Goal: Task Accomplishment & Management: Use online tool/utility

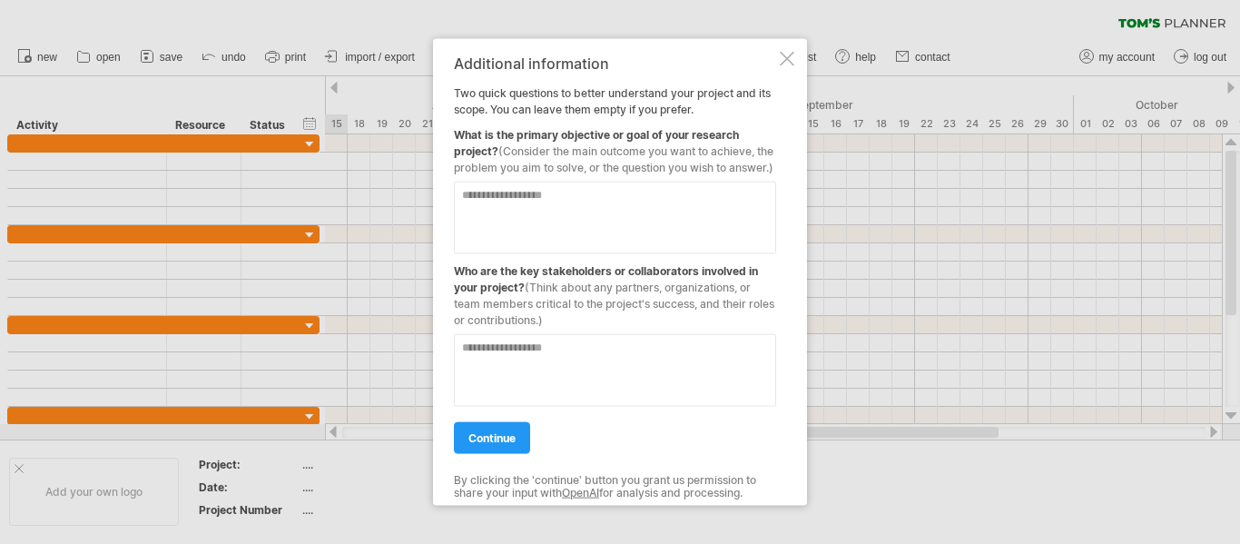
click at [785, 54] on div at bounding box center [787, 58] width 15 height 15
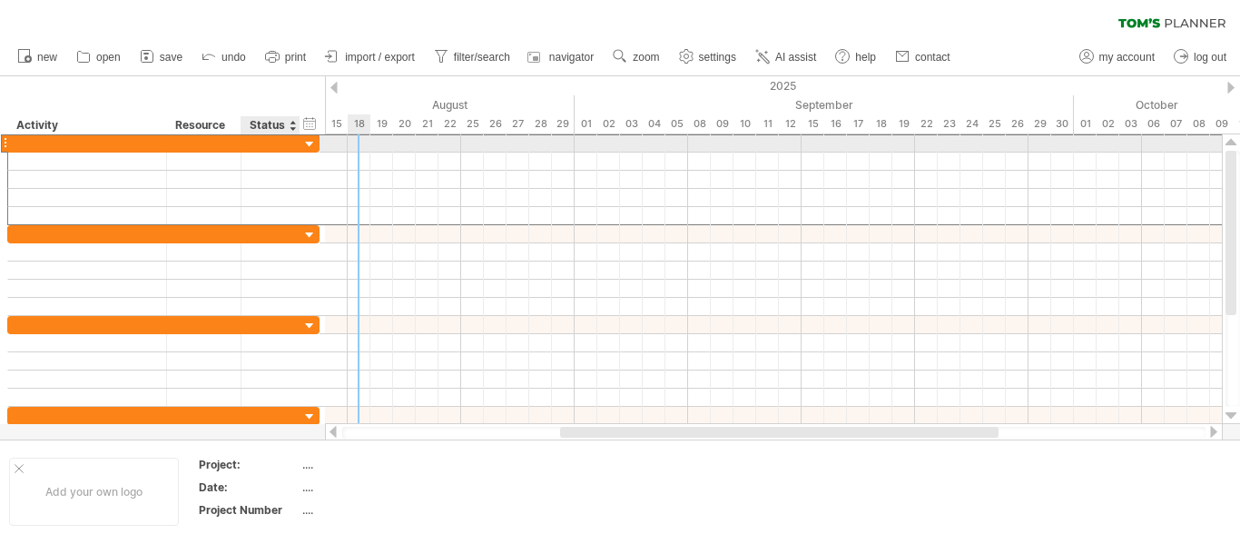
click at [269, 140] on div at bounding box center [271, 142] width 40 height 17
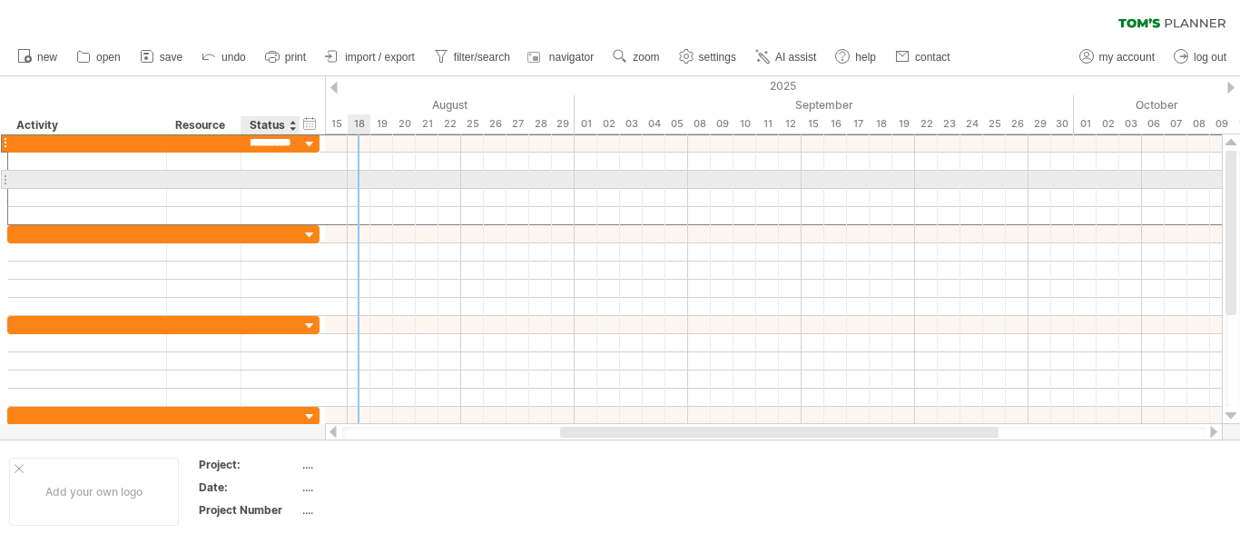
scroll to position [0, 33]
type input "**********"
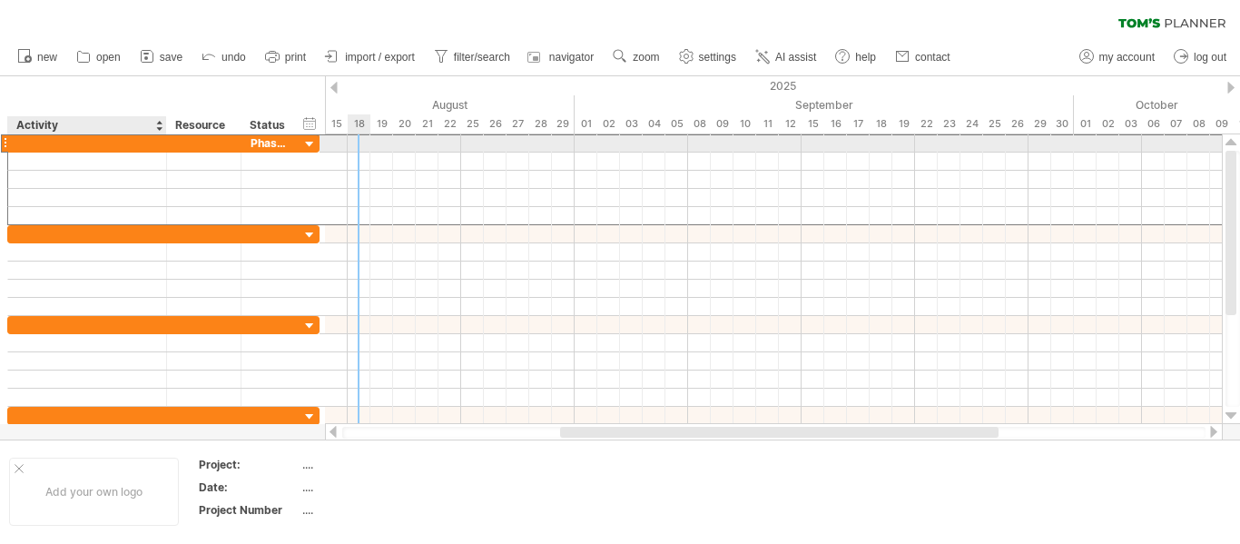
click at [51, 141] on div at bounding box center [87, 142] width 140 height 17
type input "**********"
drag, startPoint x: 273, startPoint y: 152, endPoint x: 276, endPoint y: 143, distance: 9.5
click at [276, 143] on div "**********" at bounding box center [163, 142] width 312 height 19
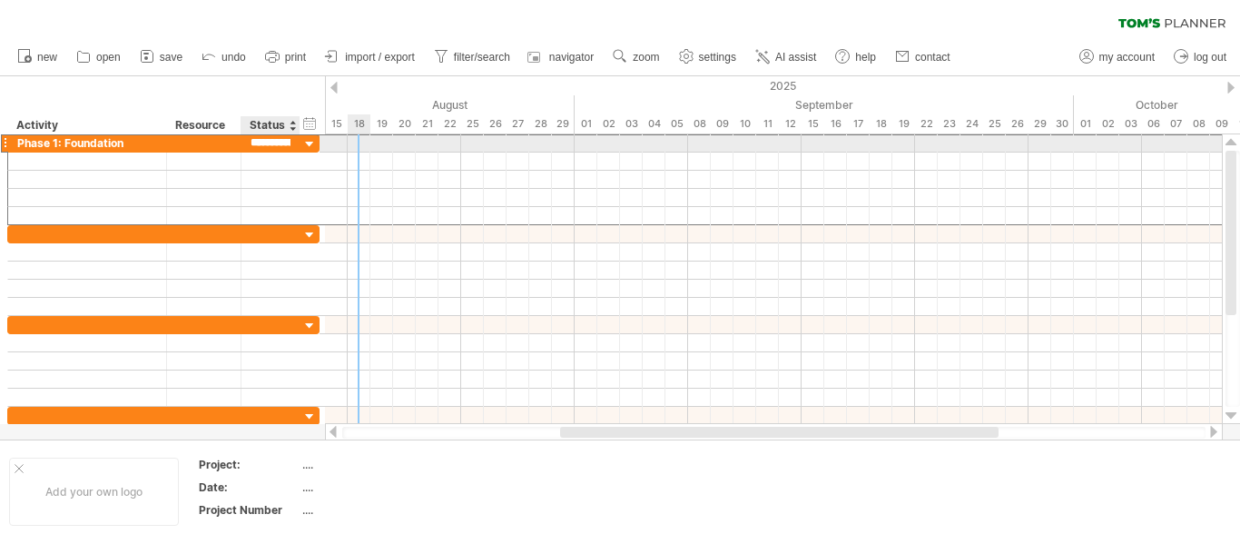
click at [276, 143] on input "**********" at bounding box center [271, 142] width 40 height 17
click at [276, 143] on input "******" at bounding box center [271, 142] width 40 height 17
type input "*"
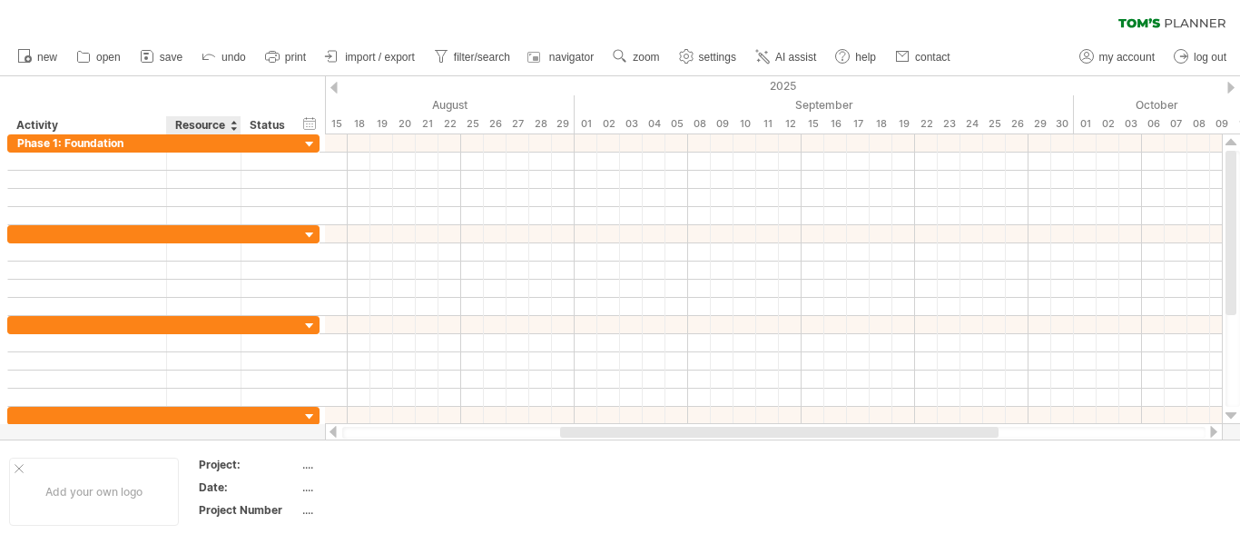
click at [211, 124] on div "Resource" at bounding box center [202, 125] width 55 height 18
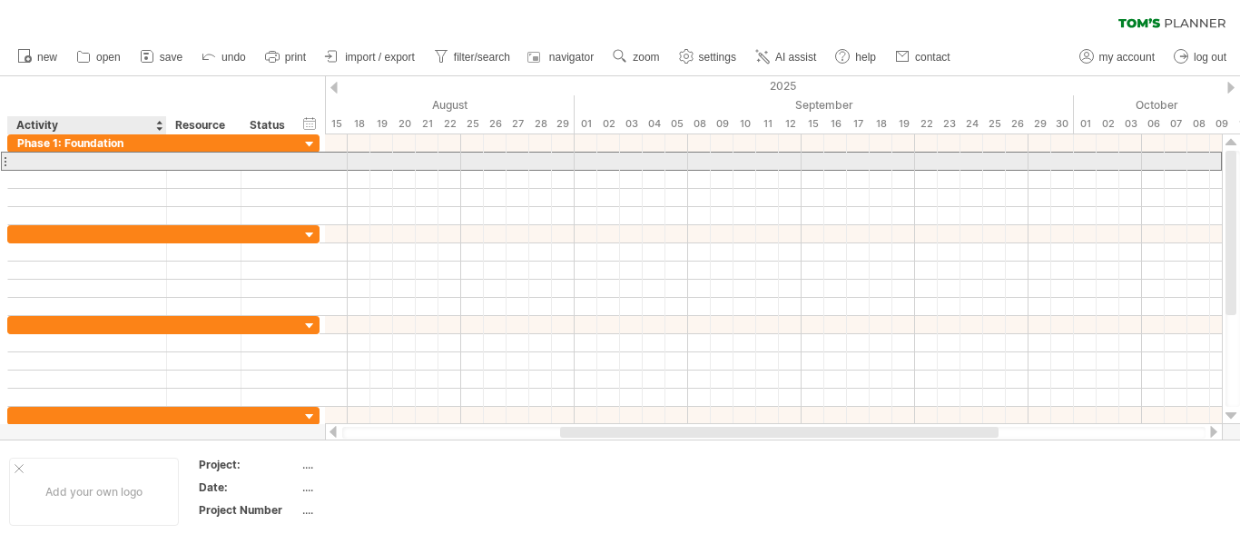
click at [41, 154] on div at bounding box center [87, 161] width 140 height 17
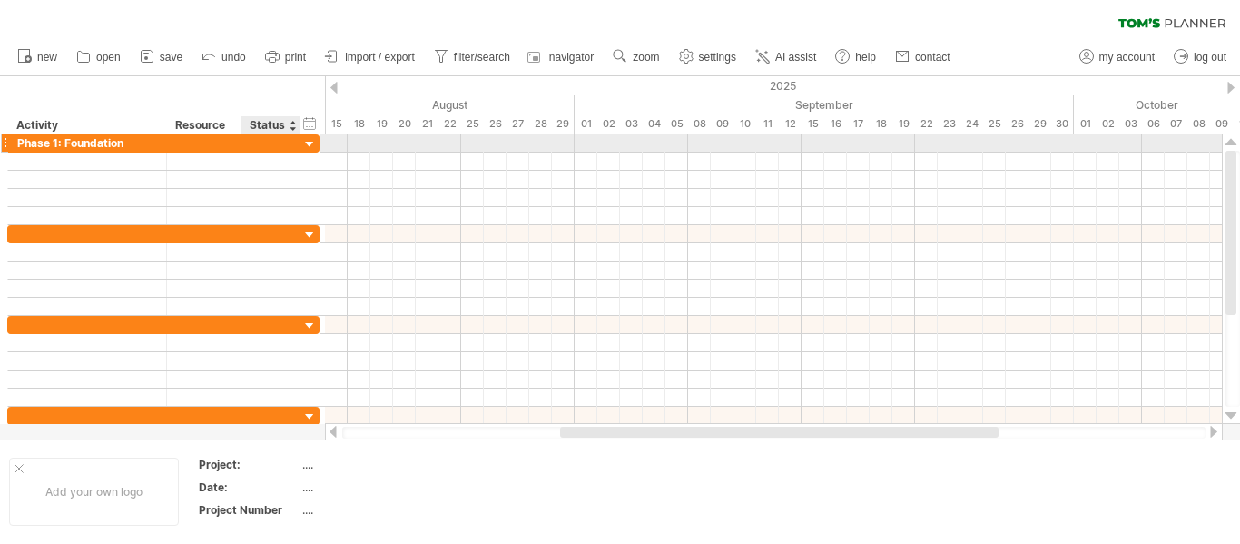
click at [307, 138] on div at bounding box center [309, 144] width 17 height 17
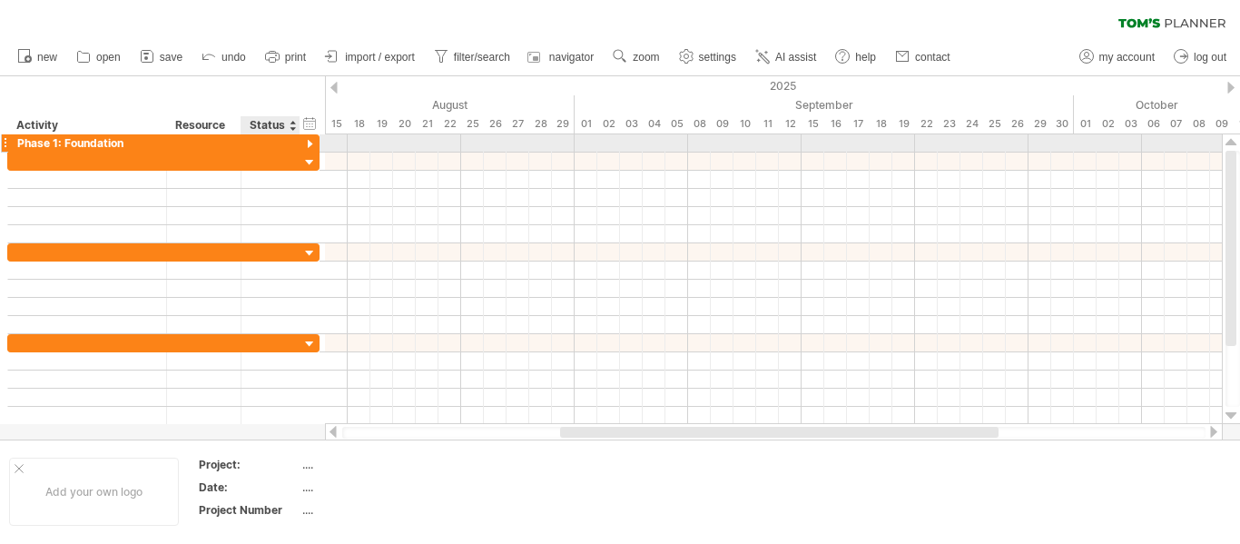
click at [307, 138] on div at bounding box center [309, 144] width 17 height 17
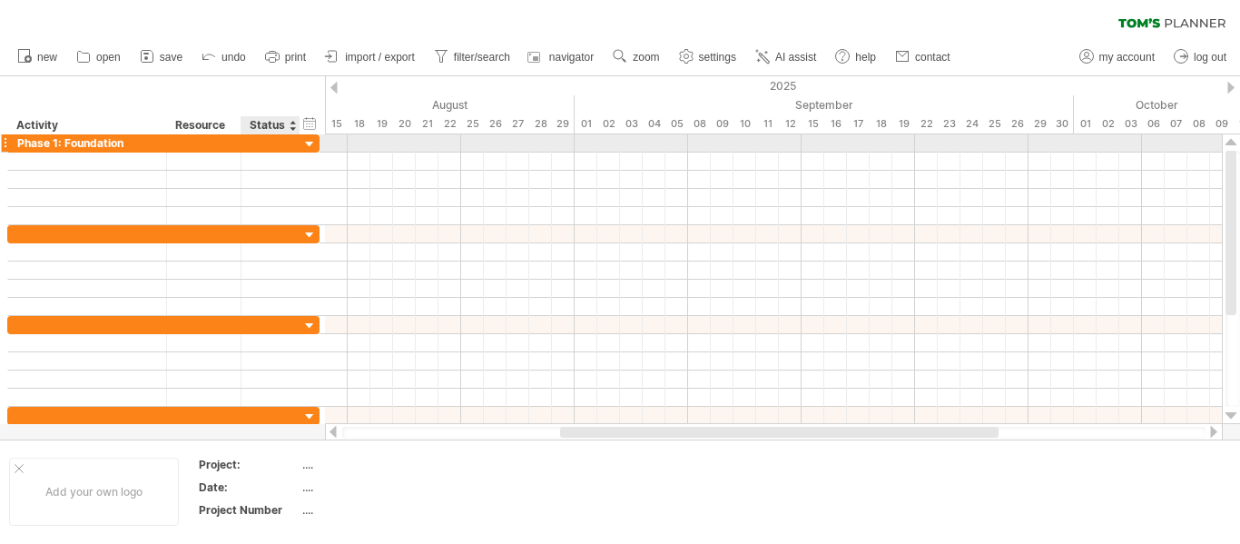
click at [308, 141] on div at bounding box center [309, 144] width 17 height 17
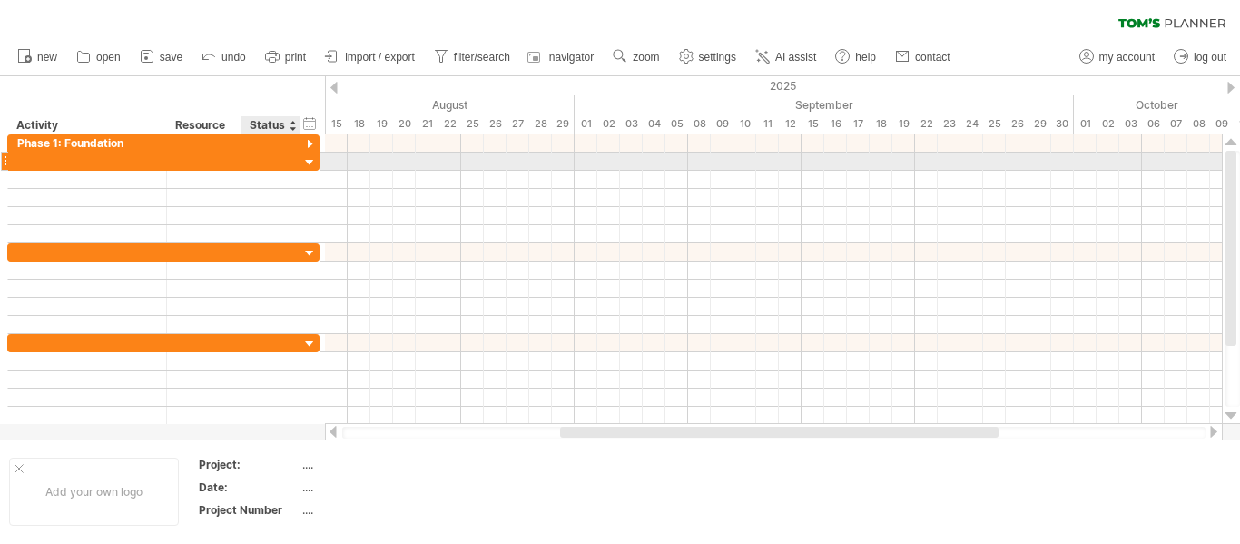
click at [304, 156] on div at bounding box center [309, 162] width 17 height 17
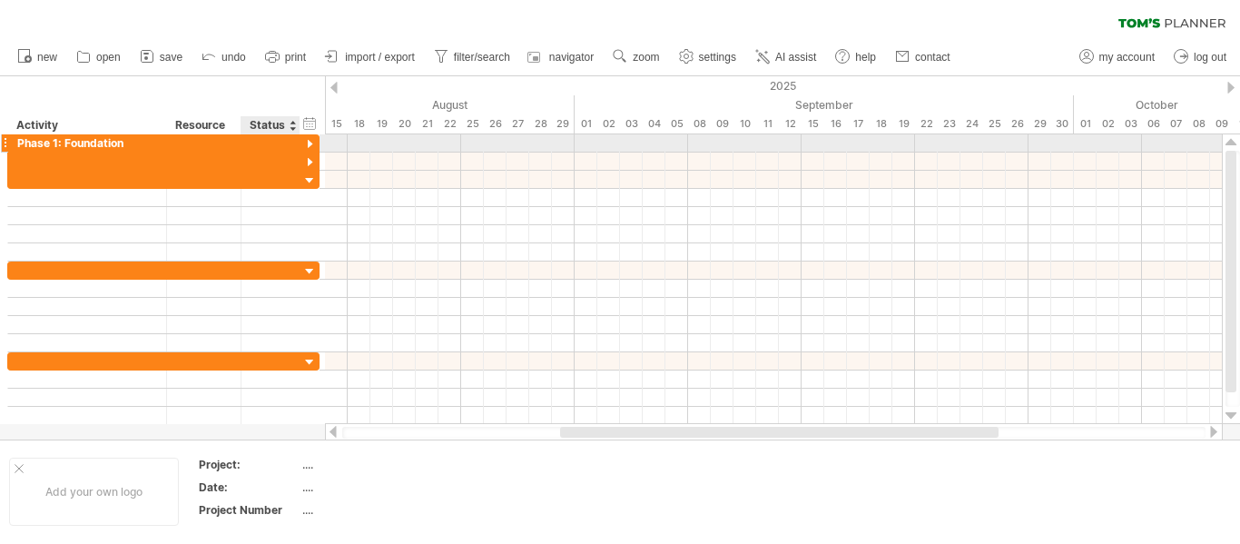
click at [307, 138] on div at bounding box center [309, 144] width 17 height 17
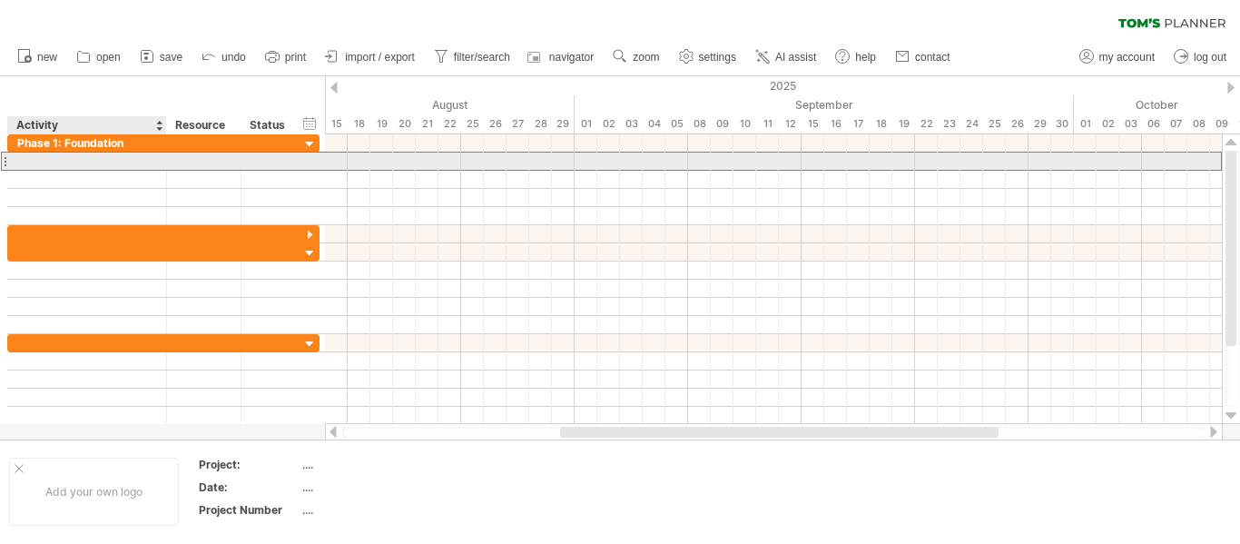
click at [101, 155] on div at bounding box center [87, 161] width 140 height 17
type input "**********"
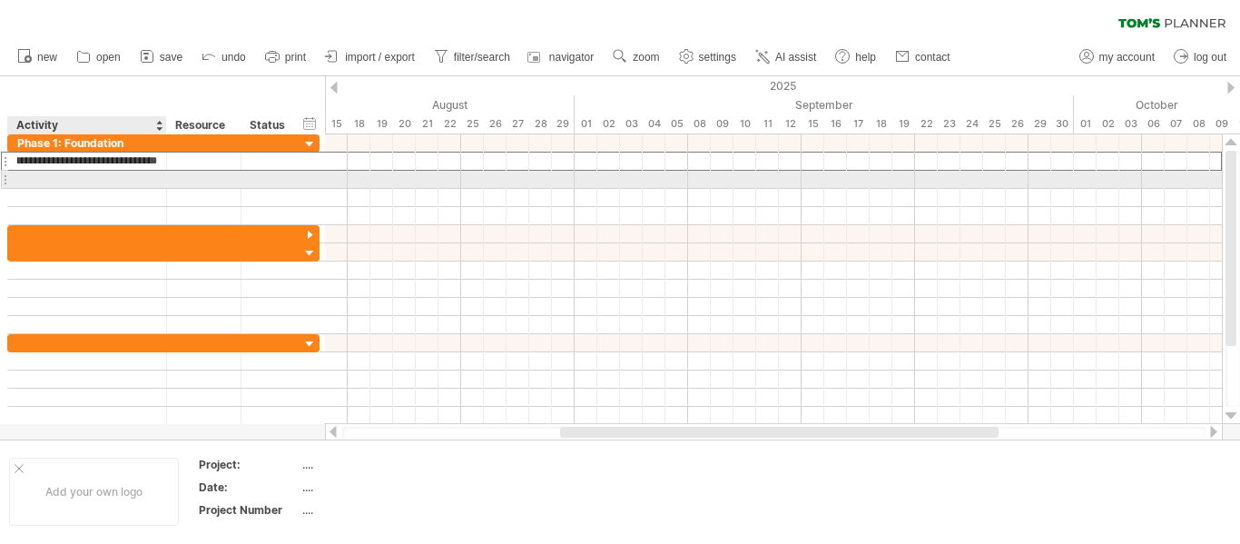
click at [65, 173] on div at bounding box center [87, 179] width 140 height 17
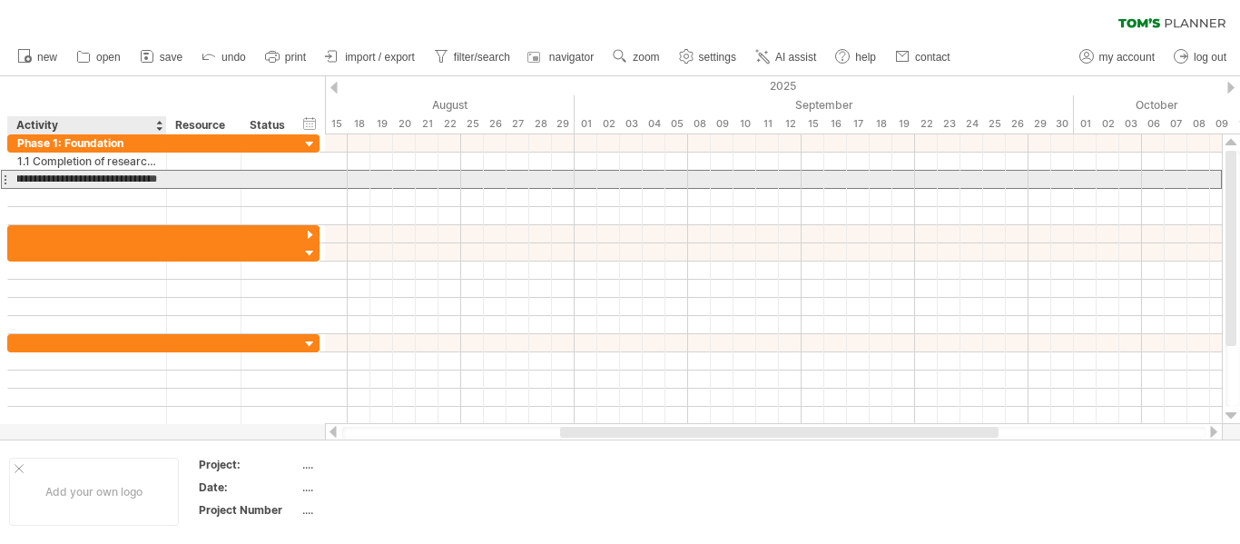
scroll to position [0, 74]
type input "**********"
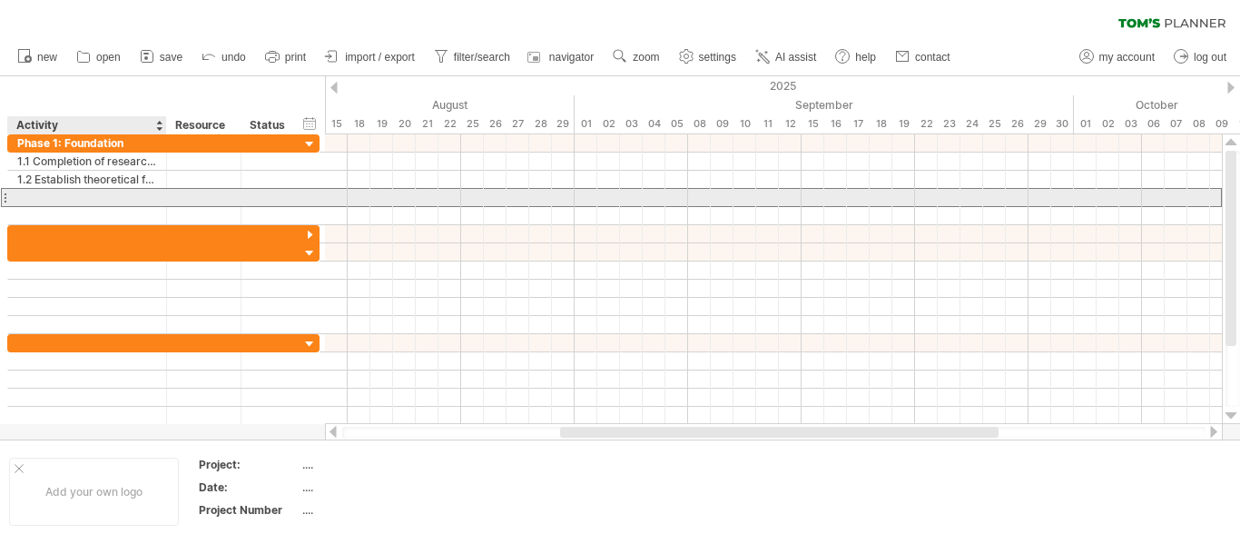
click at [74, 192] on div at bounding box center [87, 197] width 140 height 17
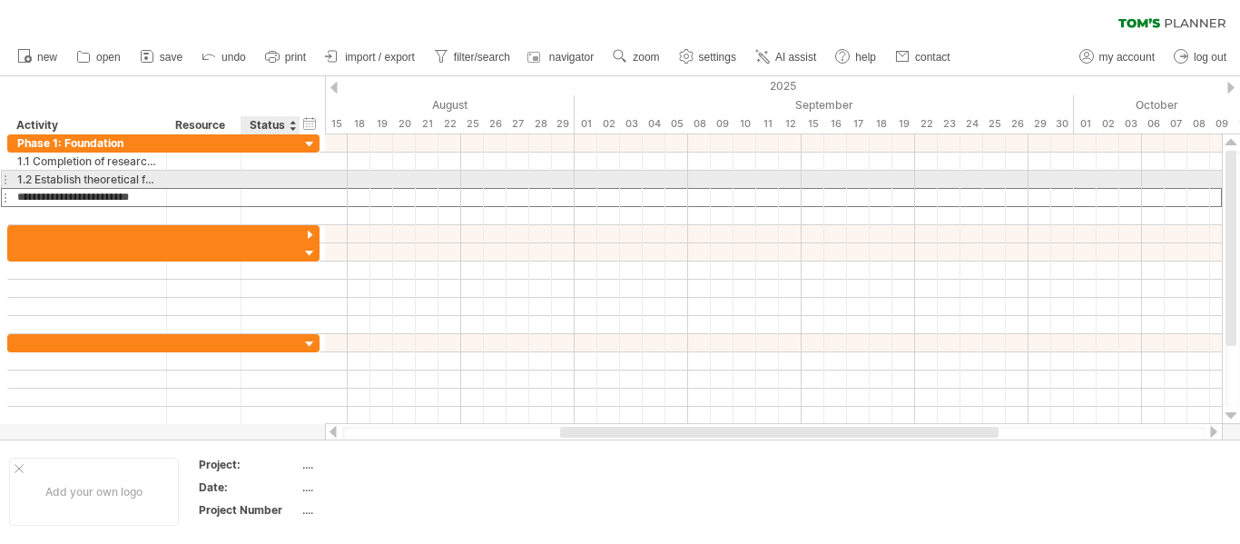
scroll to position [0, 0]
type input "**********"
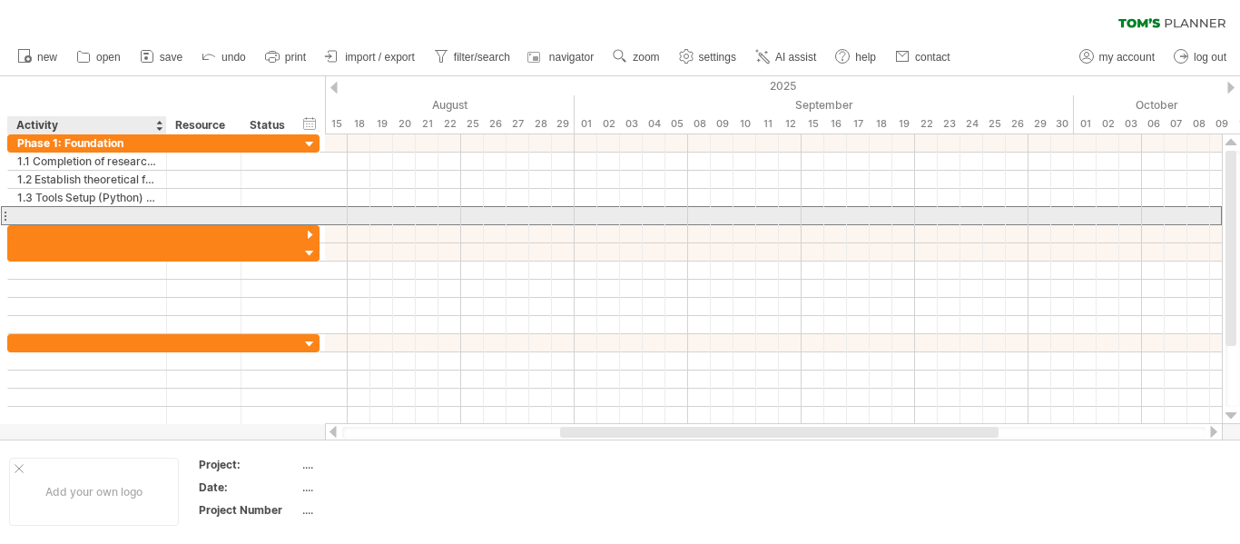
click at [120, 207] on div at bounding box center [87, 215] width 140 height 17
type input "**********"
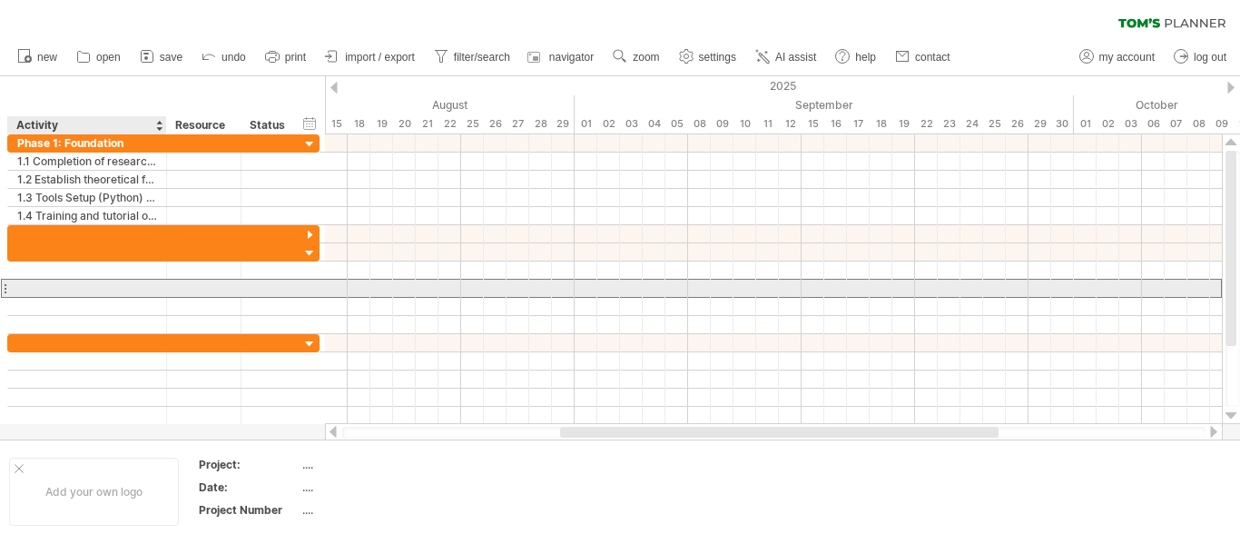
click at [130, 284] on div at bounding box center [87, 288] width 140 height 17
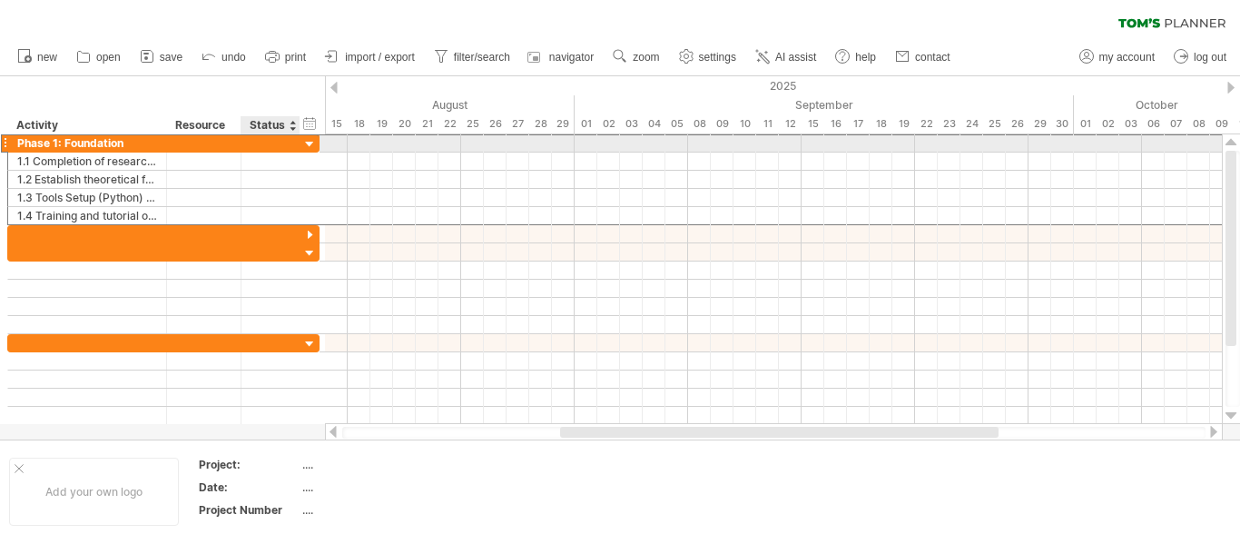
click at [255, 141] on div at bounding box center [271, 142] width 40 height 17
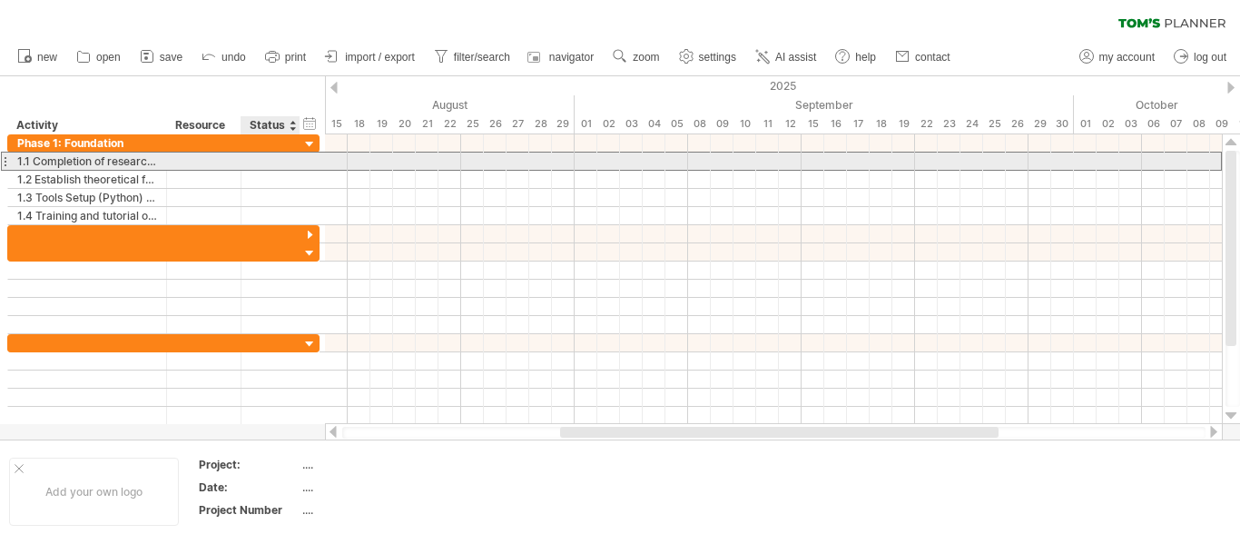
click at [268, 155] on div at bounding box center [271, 161] width 40 height 17
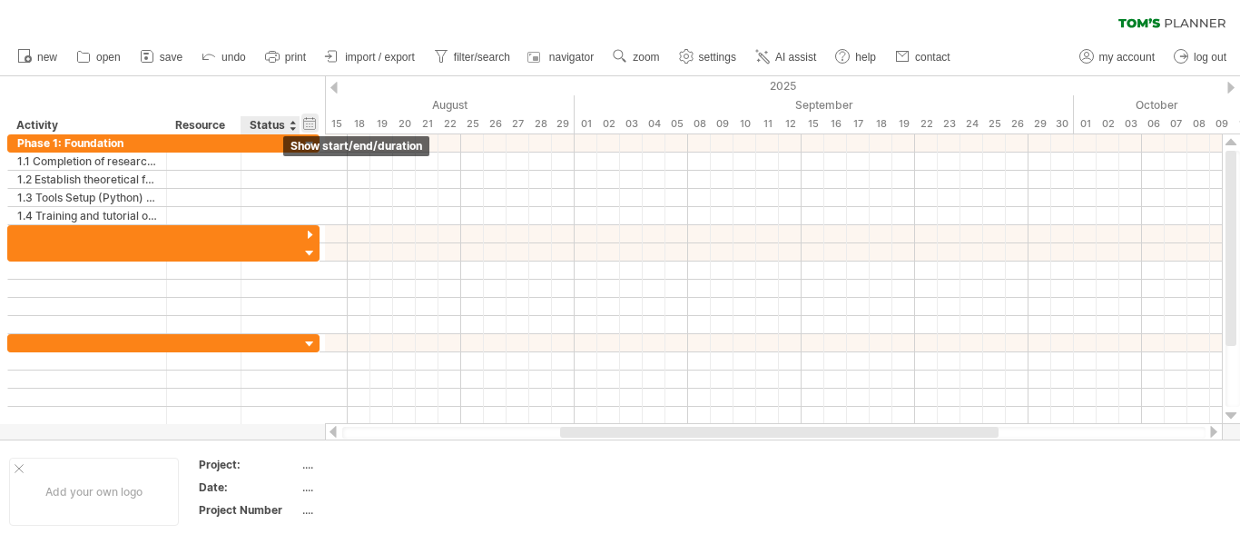
click at [307, 120] on div "hide start/end/duration show start/end/duration" at bounding box center [309, 122] width 17 height 19
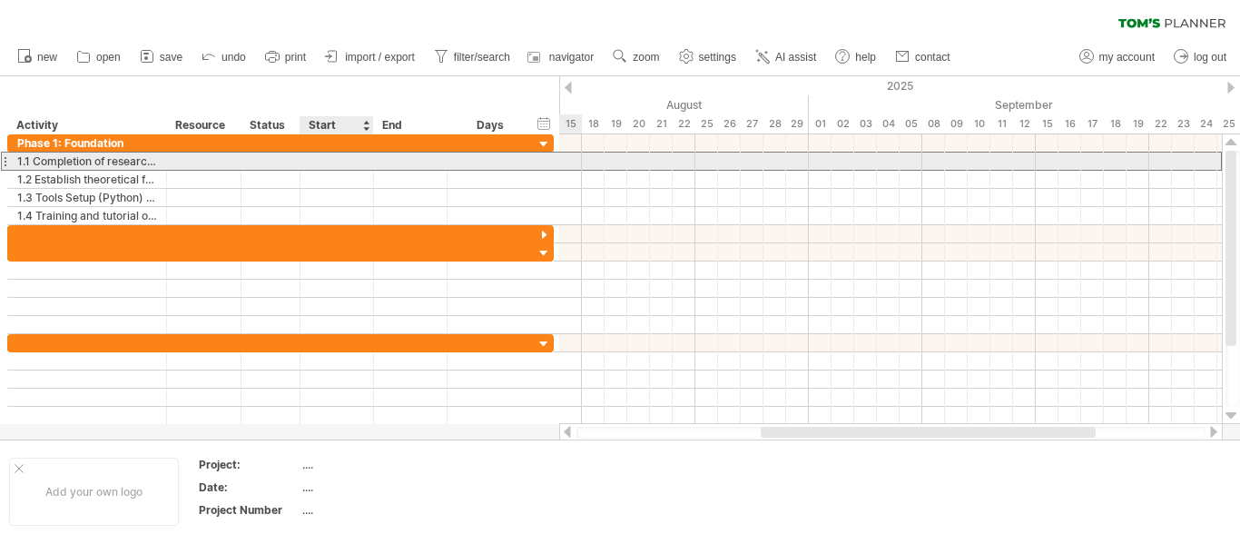
click at [316, 156] on div at bounding box center [337, 161] width 74 height 17
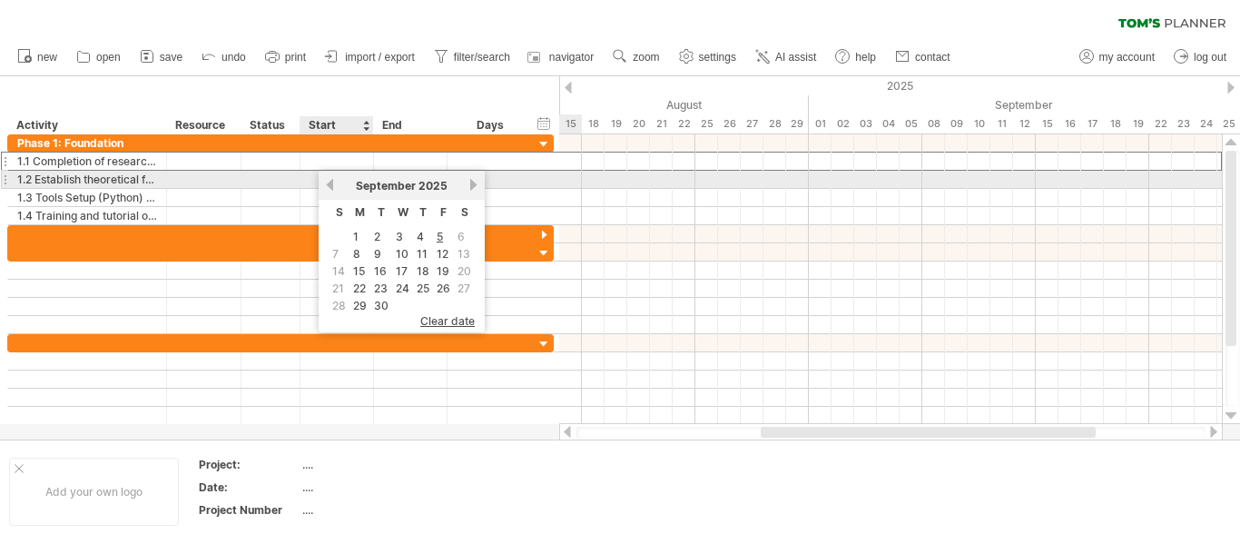
click at [331, 184] on link "previous" at bounding box center [330, 185] width 14 height 14
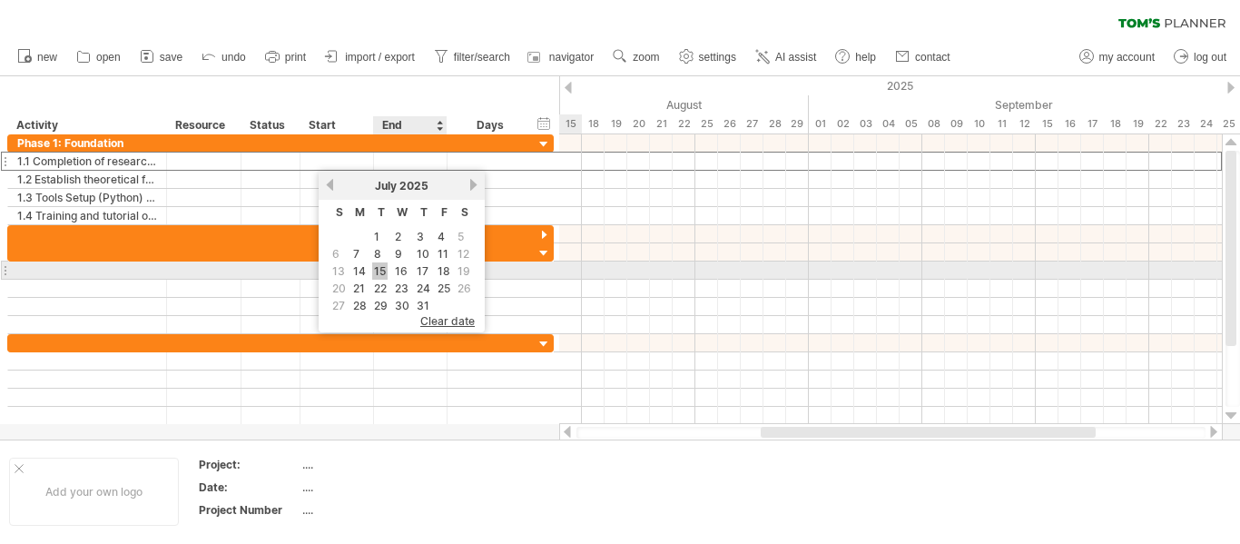
click at [379, 269] on link "15" at bounding box center [379, 270] width 15 height 17
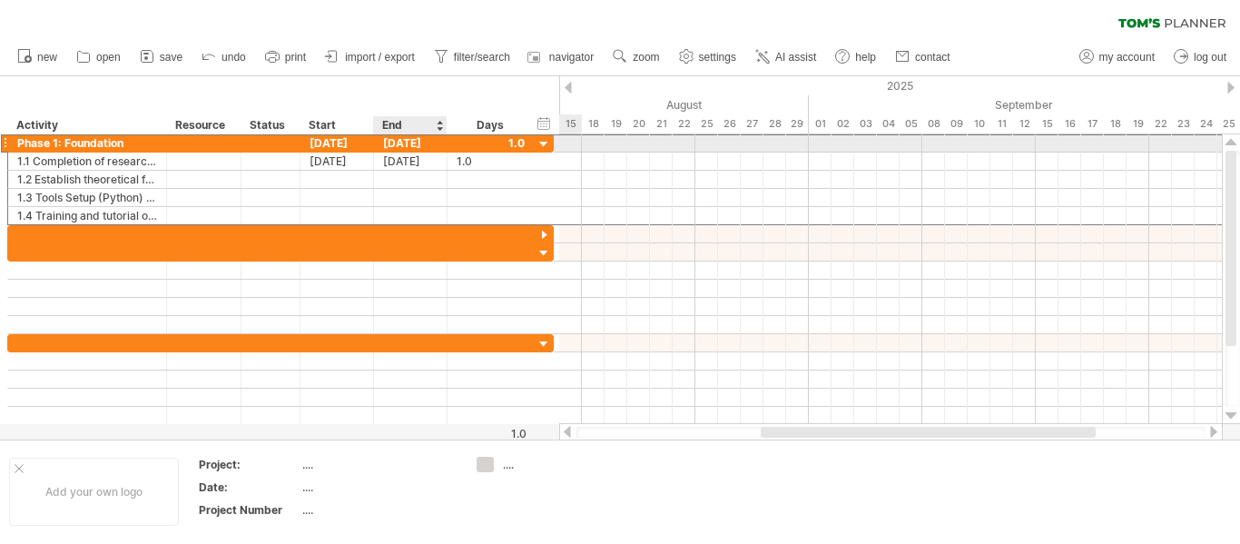
click at [392, 143] on div "[DATE]" at bounding box center [411, 142] width 74 height 17
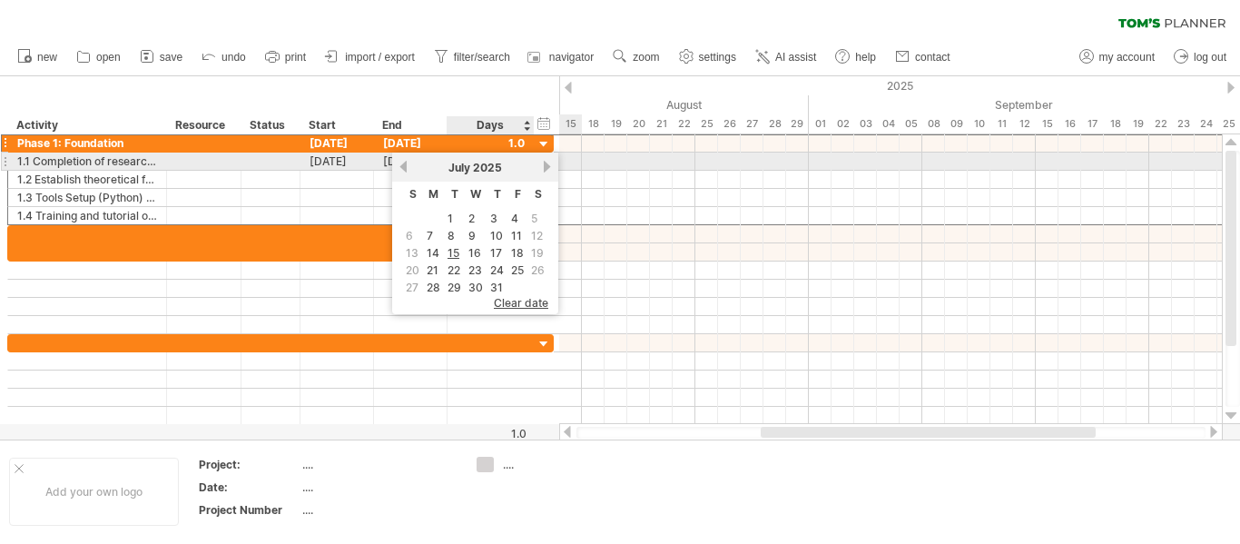
click at [542, 162] on link "next" at bounding box center [547, 167] width 14 height 14
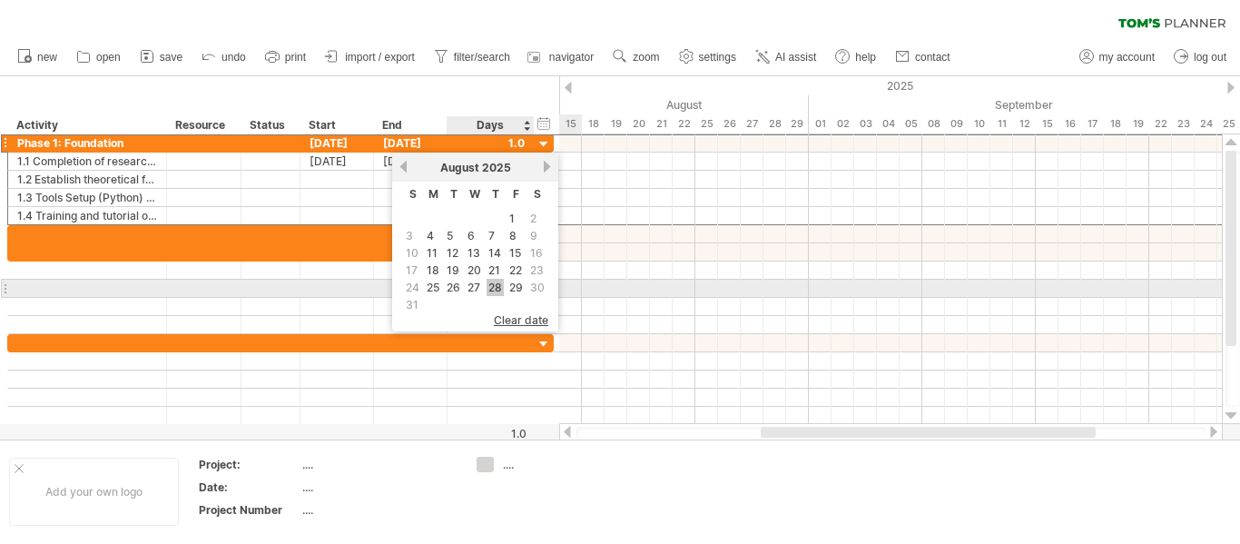
click at [497, 283] on link "28" at bounding box center [495, 287] width 17 height 17
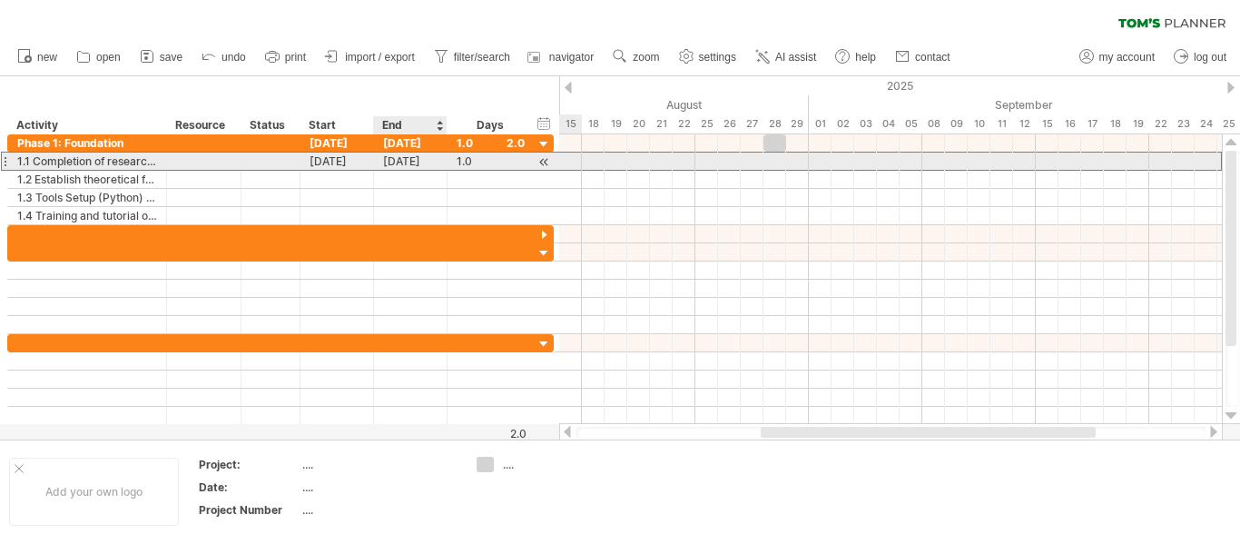
click at [416, 158] on div "[DATE]" at bounding box center [411, 161] width 74 height 17
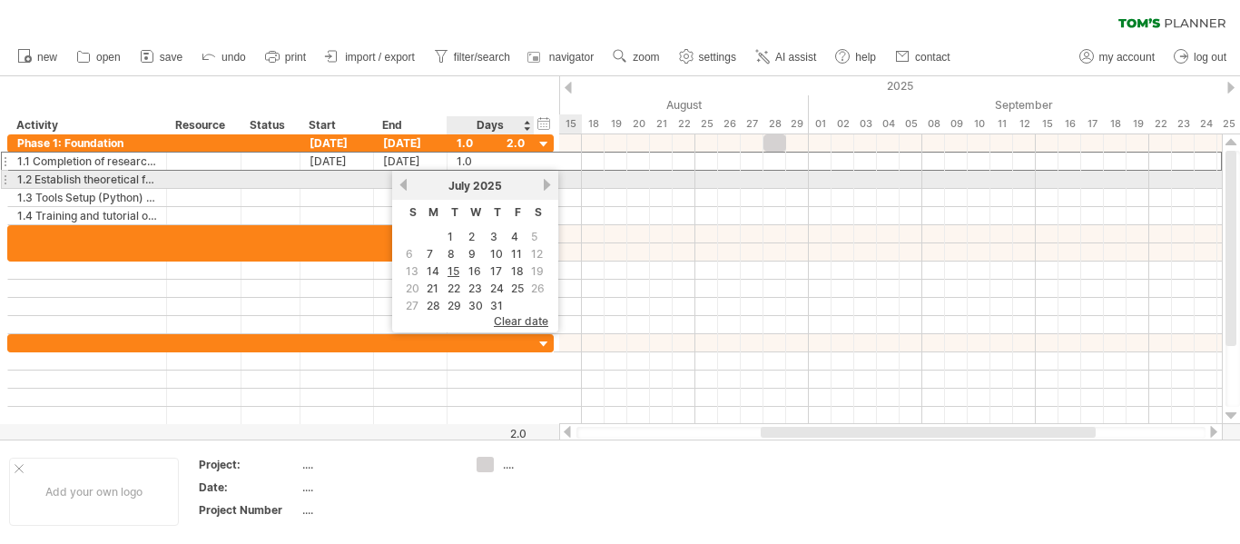
click at [547, 181] on link "next" at bounding box center [547, 185] width 14 height 14
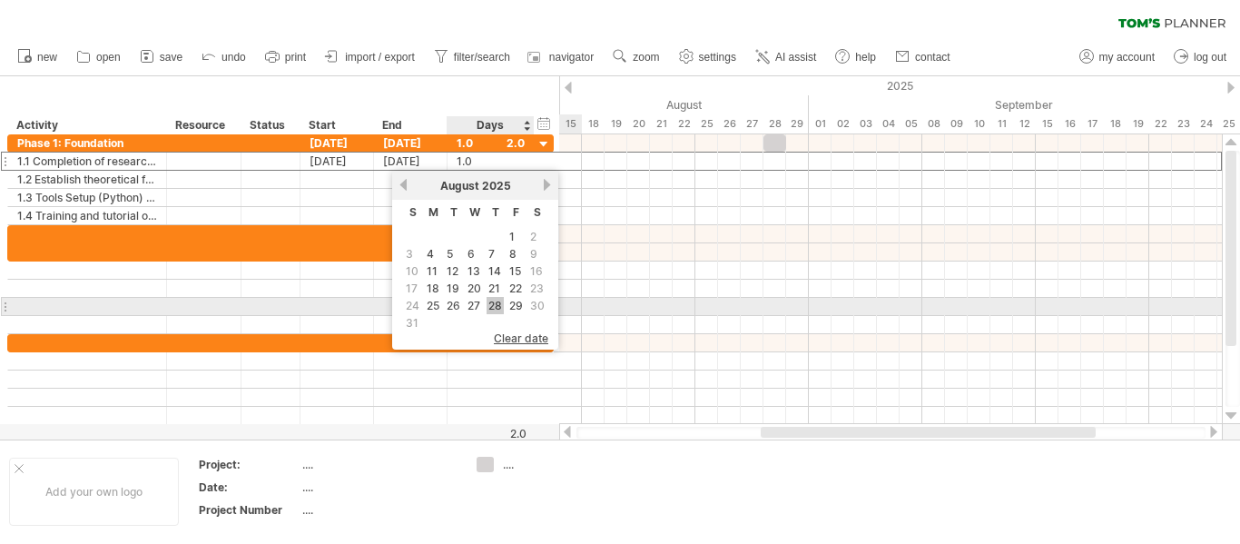
click at [497, 302] on link "28" at bounding box center [495, 305] width 17 height 17
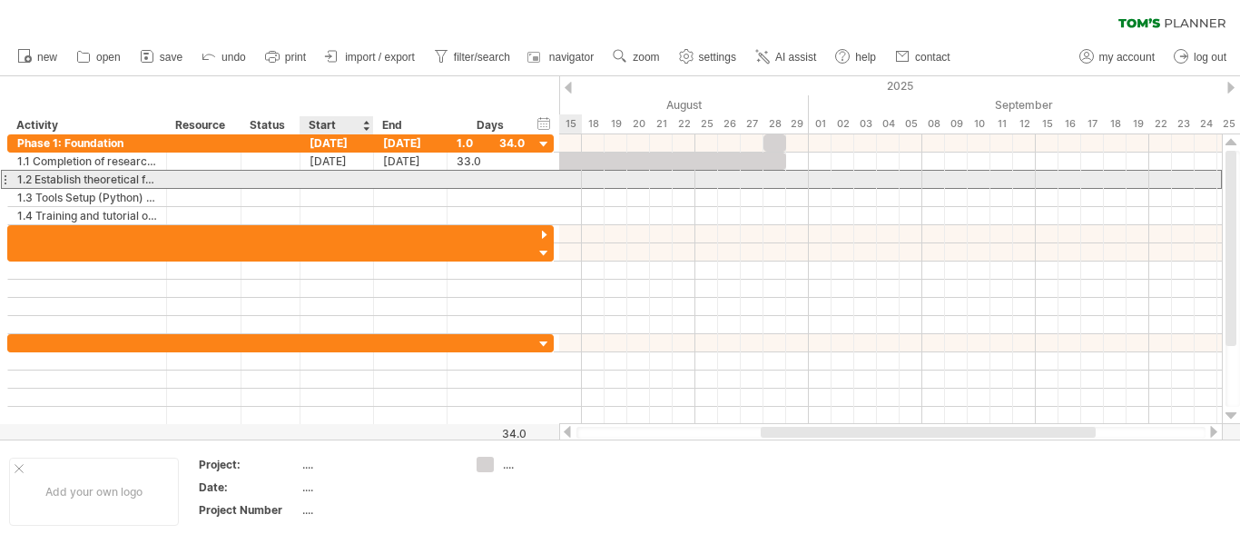
click at [340, 172] on div at bounding box center [337, 179] width 74 height 17
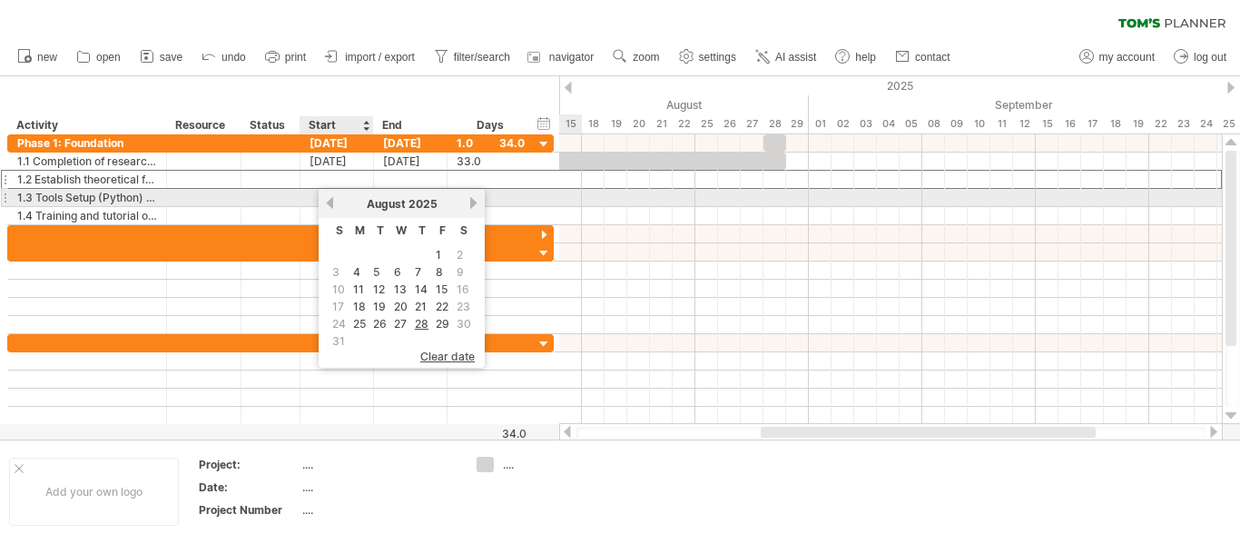
click at [333, 205] on link "previous" at bounding box center [330, 203] width 14 height 14
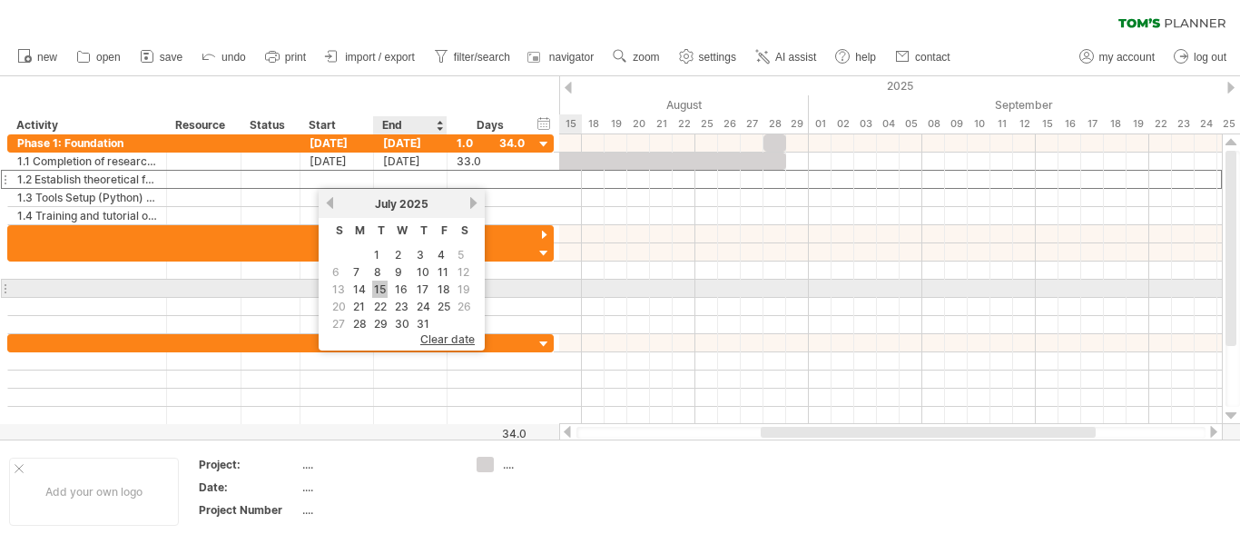
click at [379, 281] on link "15" at bounding box center [379, 289] width 15 height 17
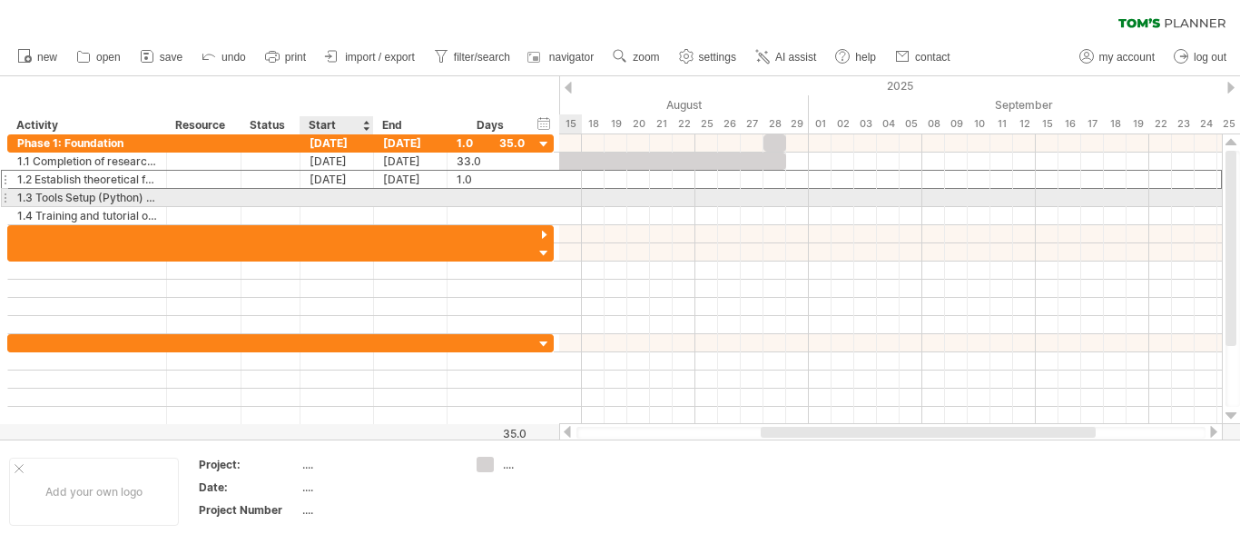
click at [336, 194] on div at bounding box center [337, 197] width 74 height 17
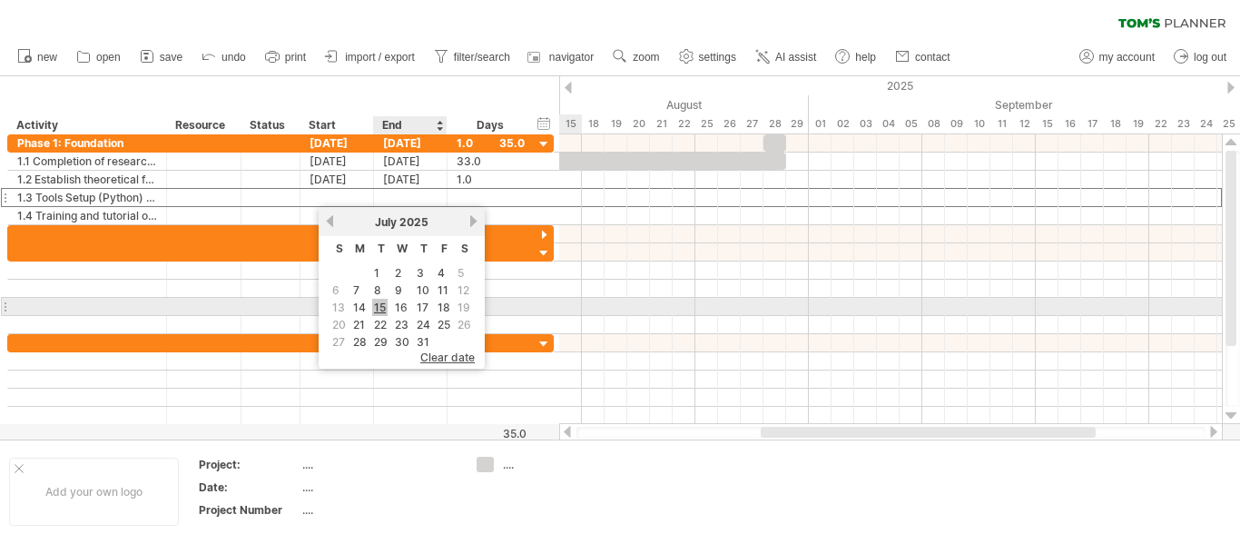
click at [379, 303] on link "15" at bounding box center [379, 307] width 15 height 17
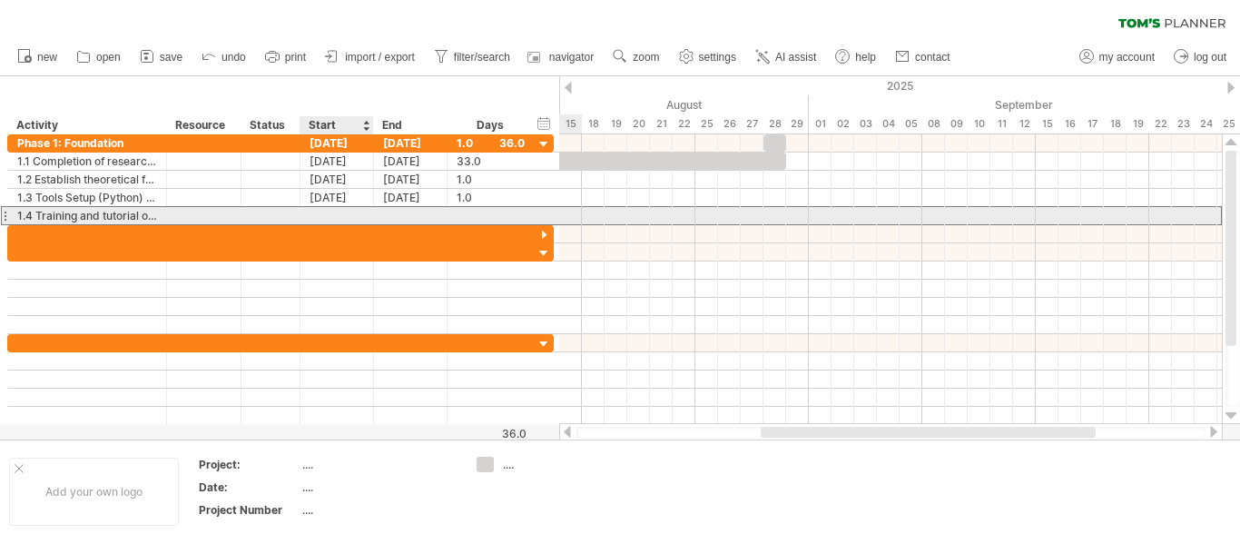
click at [337, 209] on div at bounding box center [337, 215] width 74 height 17
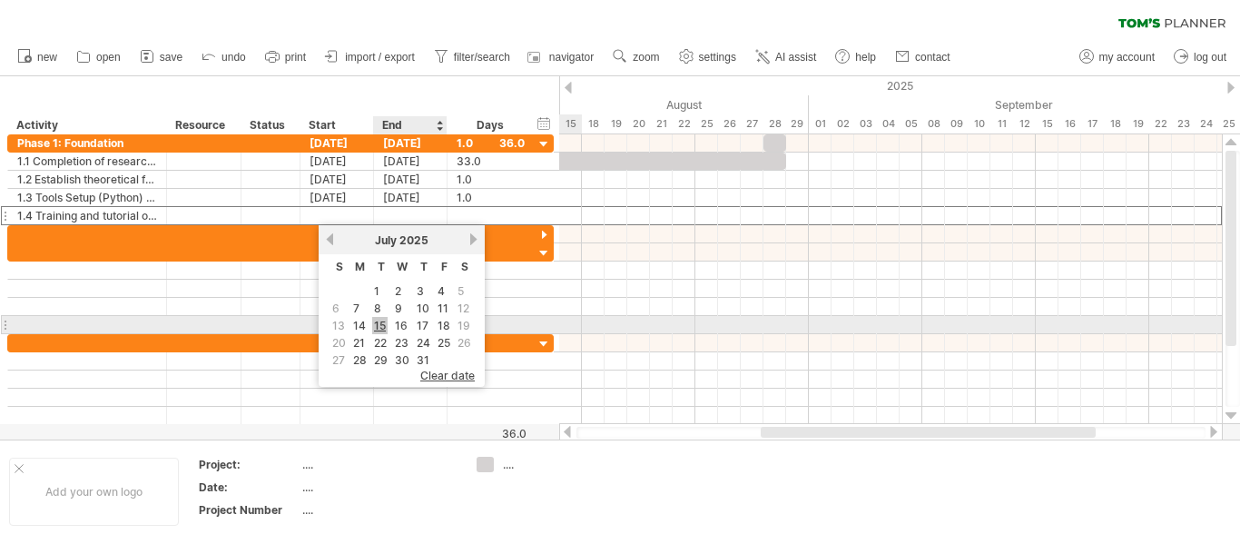
click at [379, 321] on link "15" at bounding box center [379, 325] width 15 height 17
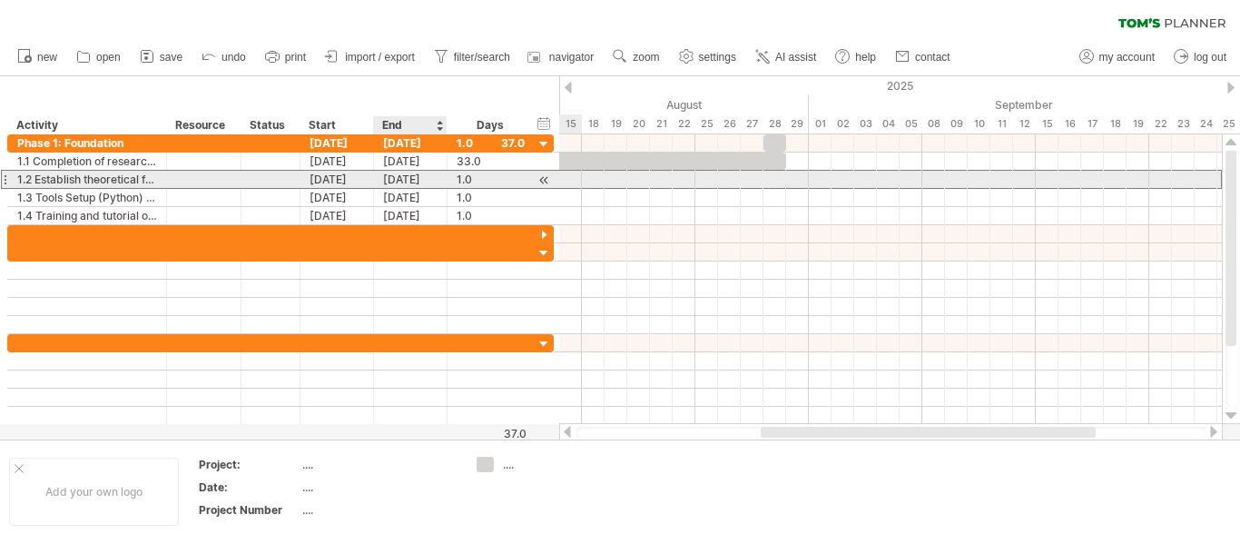
click at [403, 179] on div "[DATE]" at bounding box center [411, 179] width 74 height 17
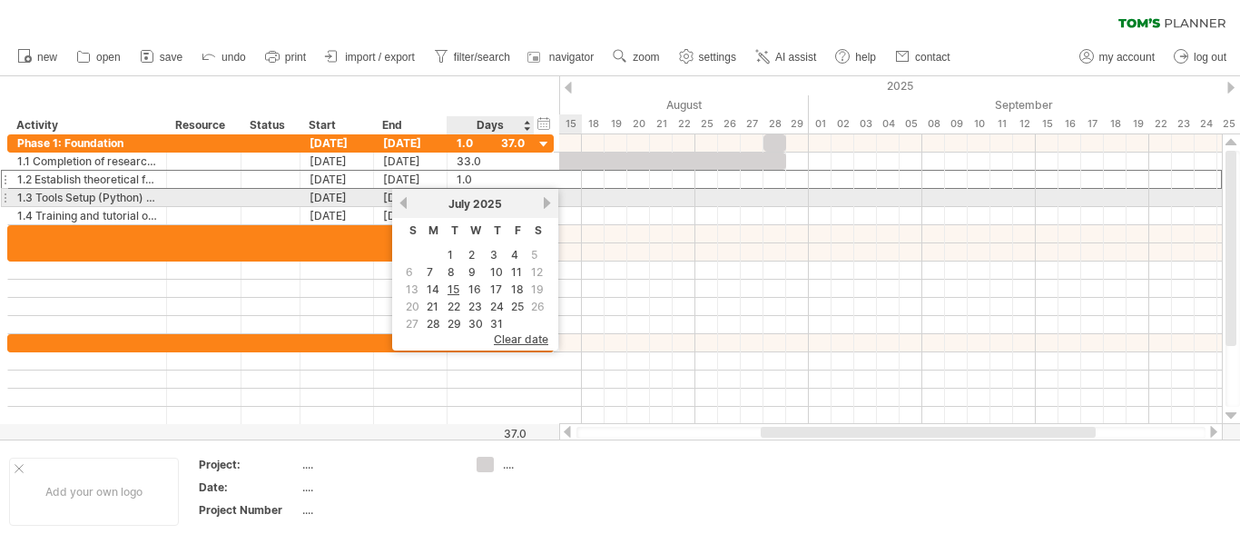
click at [541, 201] on link "next" at bounding box center [547, 203] width 14 height 14
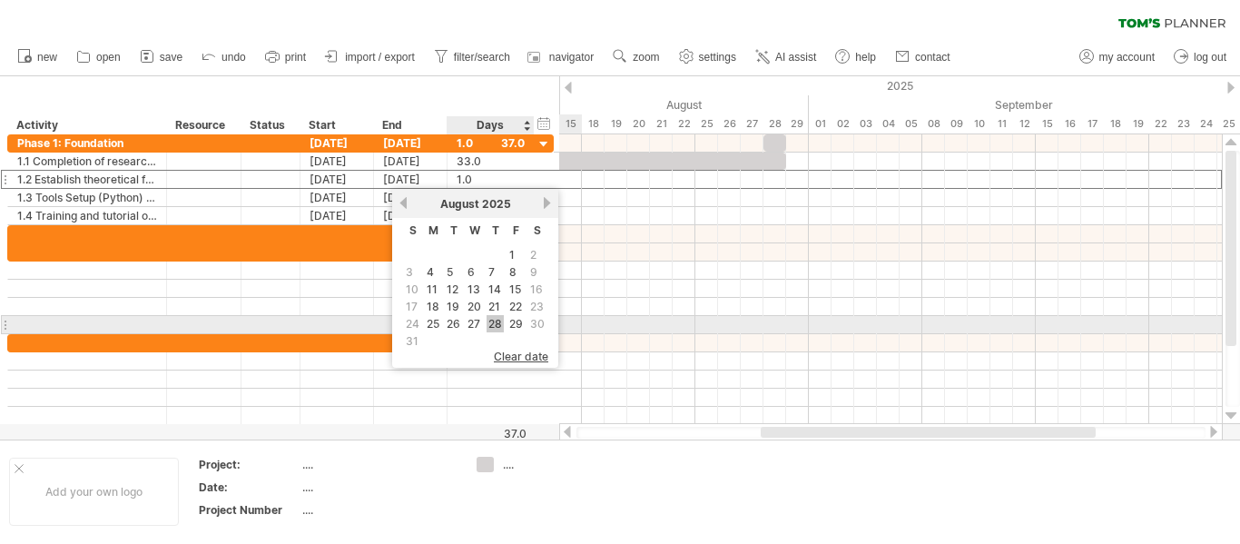
click at [492, 323] on link "28" at bounding box center [495, 323] width 17 height 17
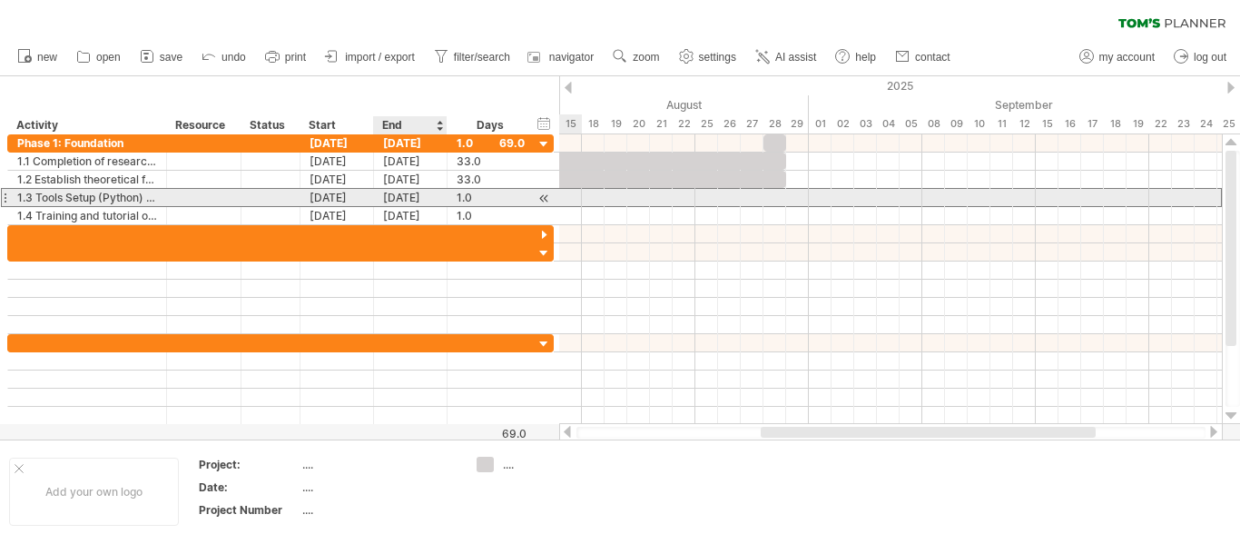
click at [420, 191] on div "[DATE]" at bounding box center [411, 197] width 74 height 17
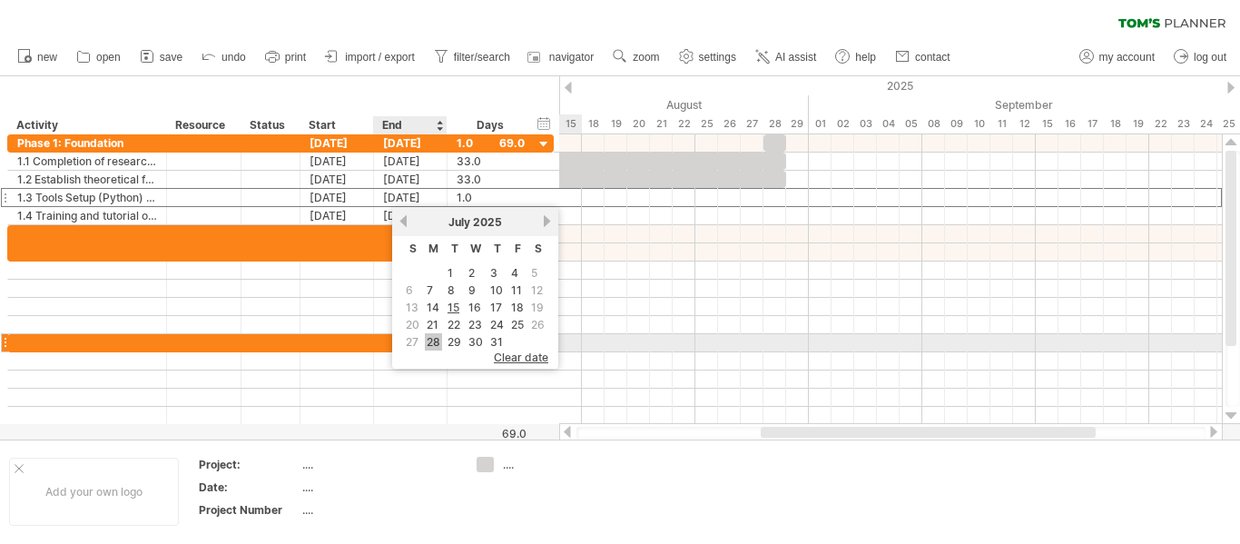
click at [432, 338] on link "28" at bounding box center [433, 341] width 17 height 17
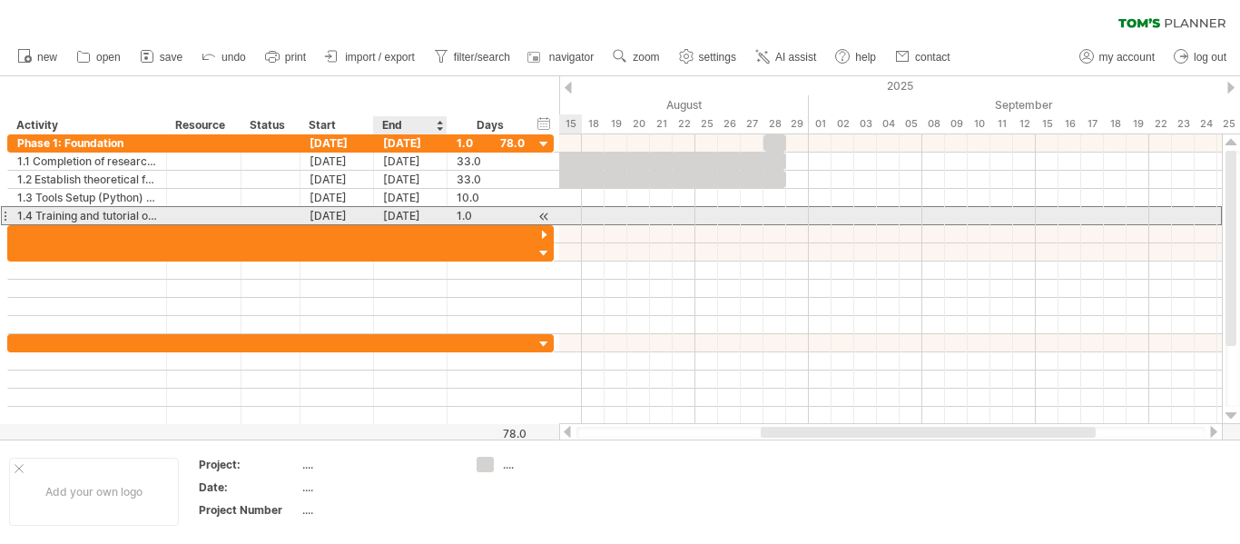
click at [403, 212] on div "[DATE]" at bounding box center [411, 215] width 74 height 17
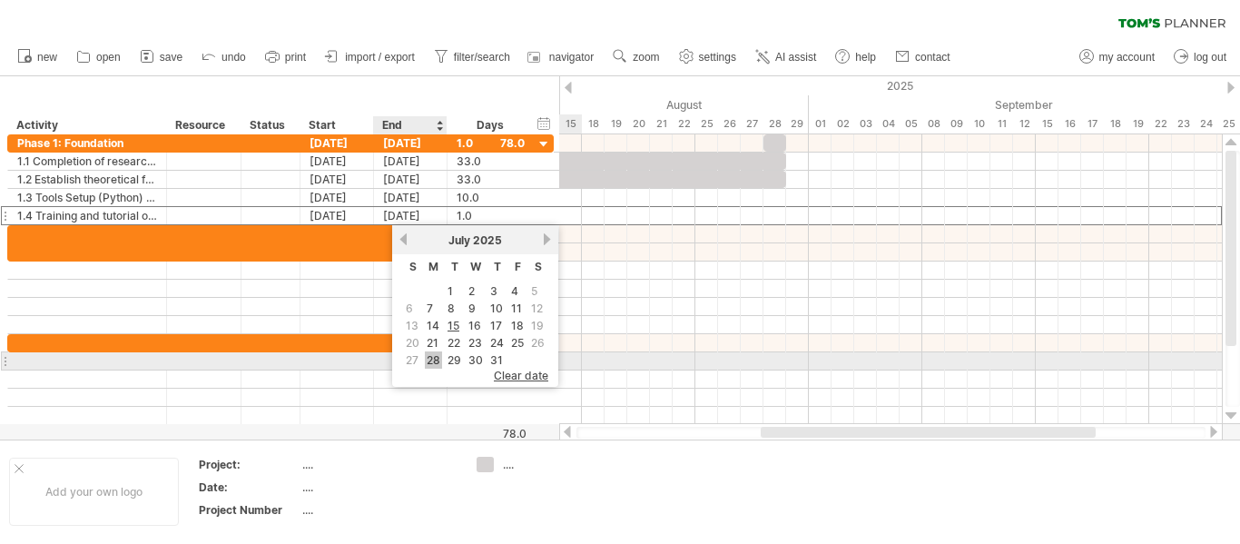
click at [438, 358] on link "28" at bounding box center [433, 359] width 17 height 17
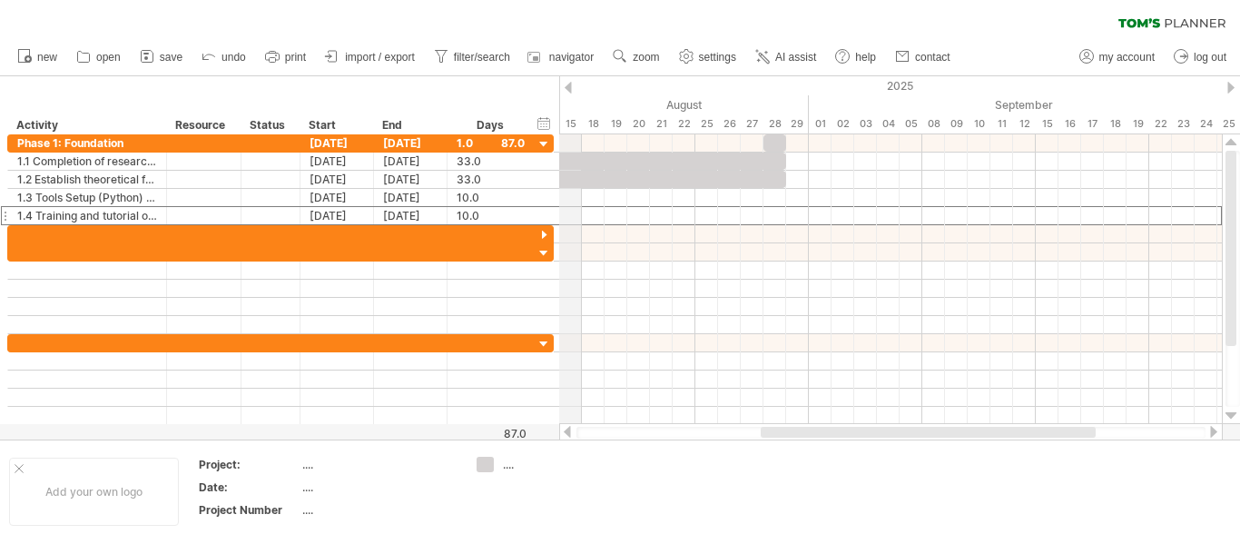
click at [568, 81] on div "2025" at bounding box center [1058, 85] width 3495 height 19
click at [565, 84] on div at bounding box center [568, 88] width 7 height 12
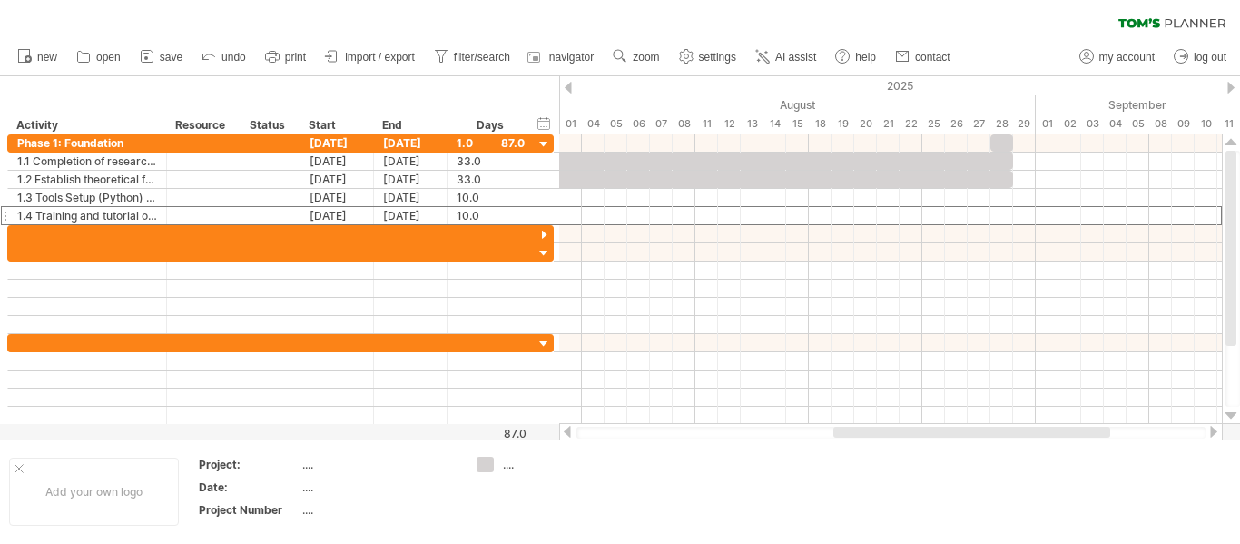
click at [565, 84] on div at bounding box center [568, 88] width 7 height 12
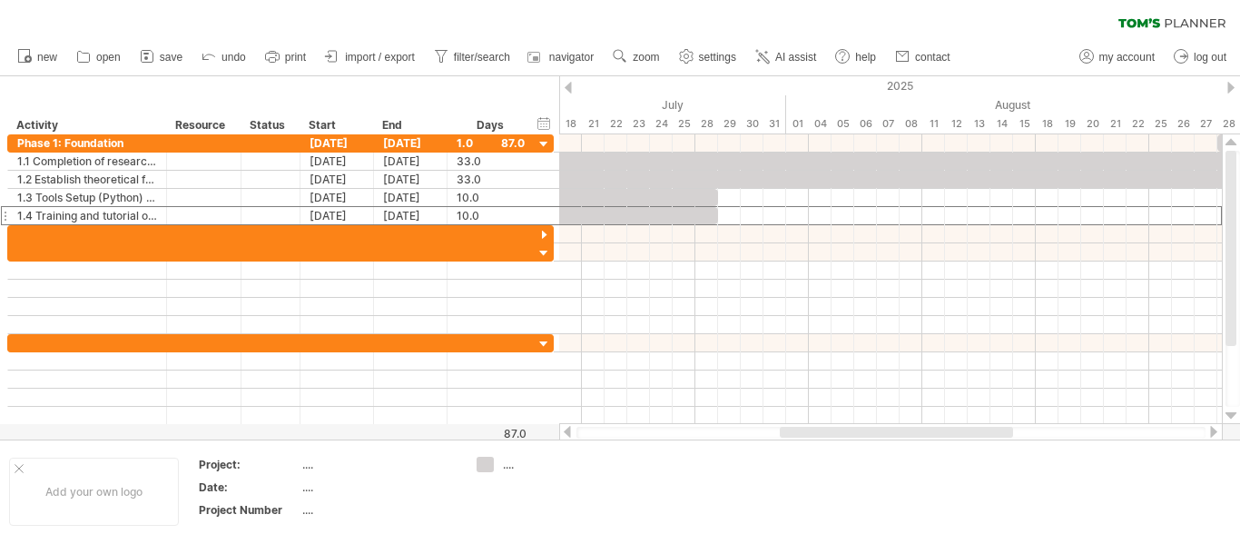
click at [565, 84] on div at bounding box center [568, 88] width 7 height 12
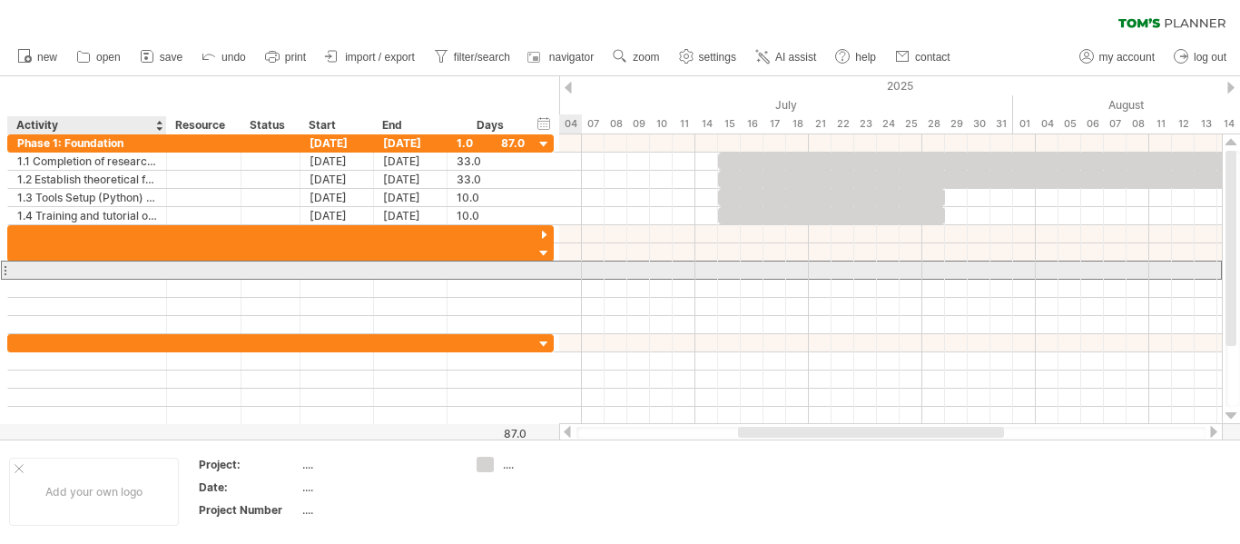
click at [142, 268] on div at bounding box center [87, 269] width 140 height 17
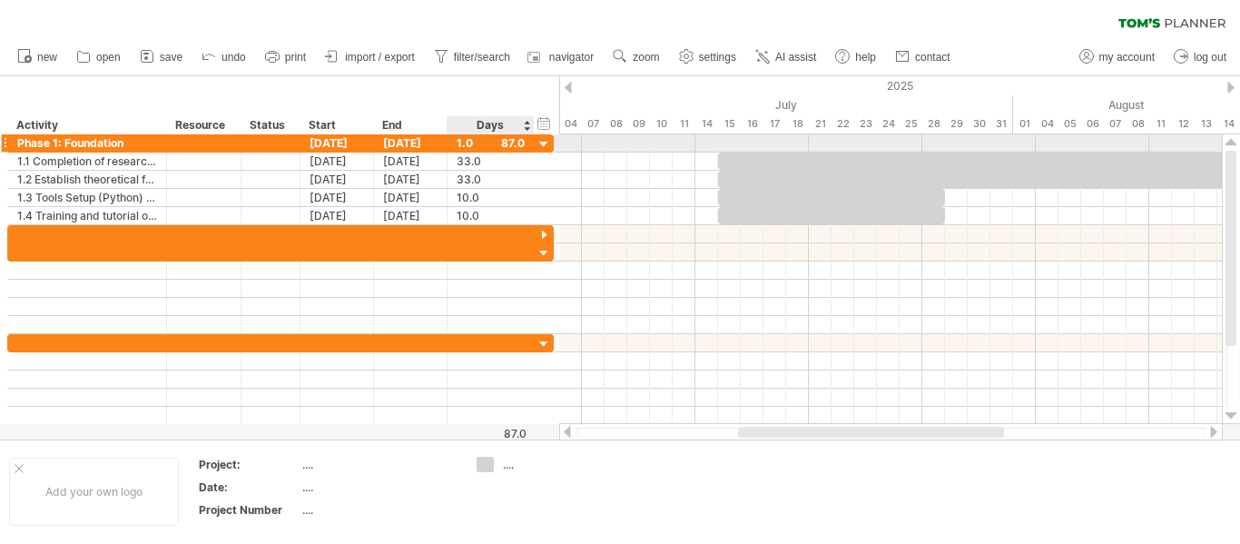
click at [541, 141] on div at bounding box center [544, 144] width 17 height 17
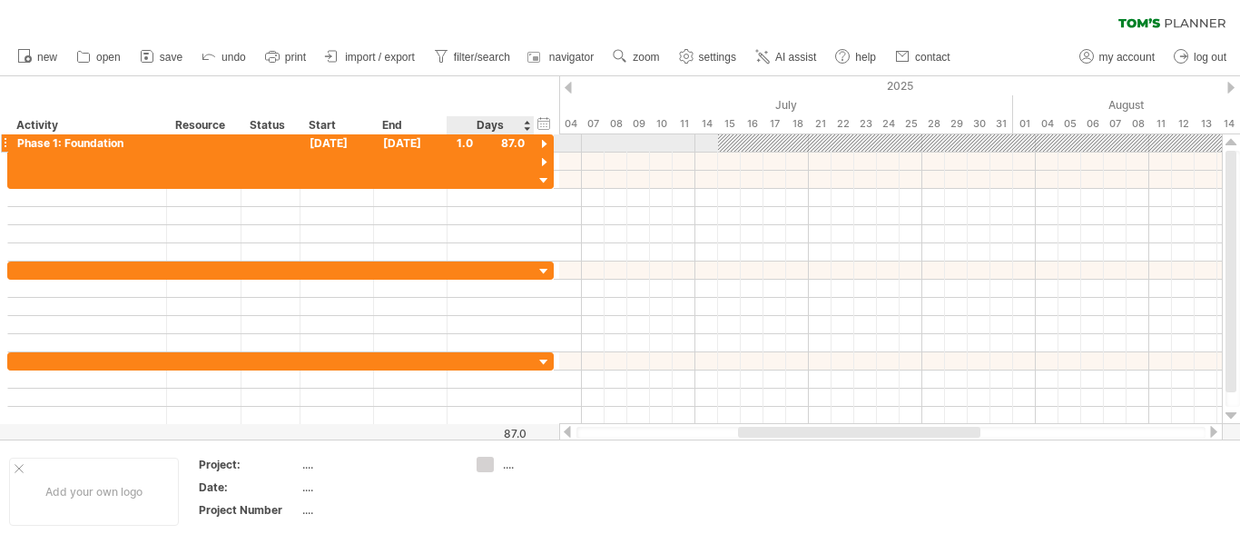
click at [541, 141] on div at bounding box center [544, 144] width 17 height 17
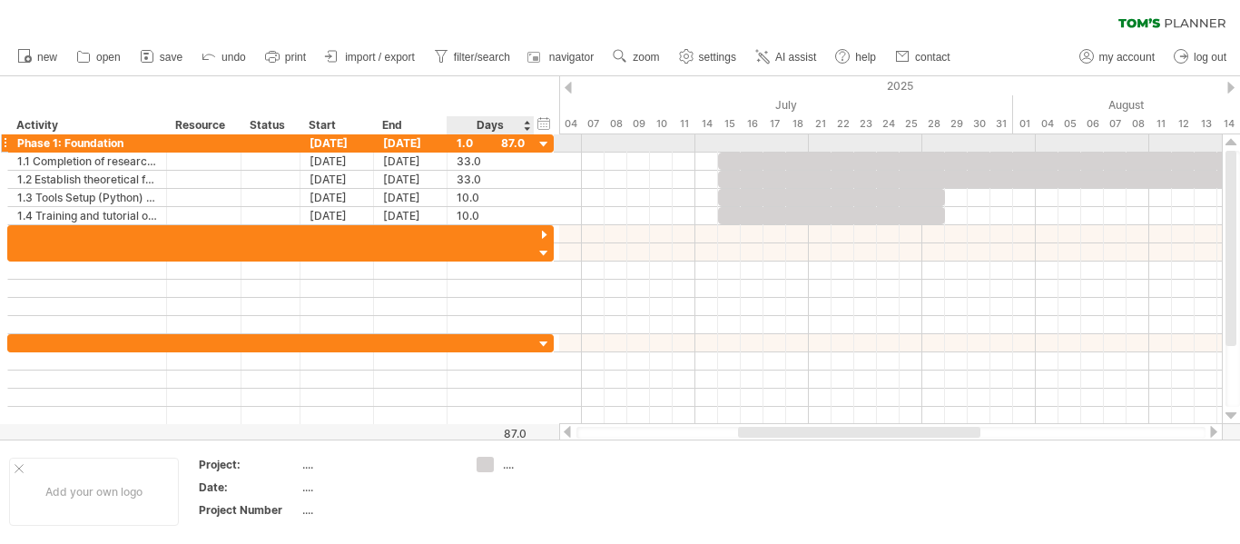
click at [541, 141] on div at bounding box center [544, 144] width 17 height 17
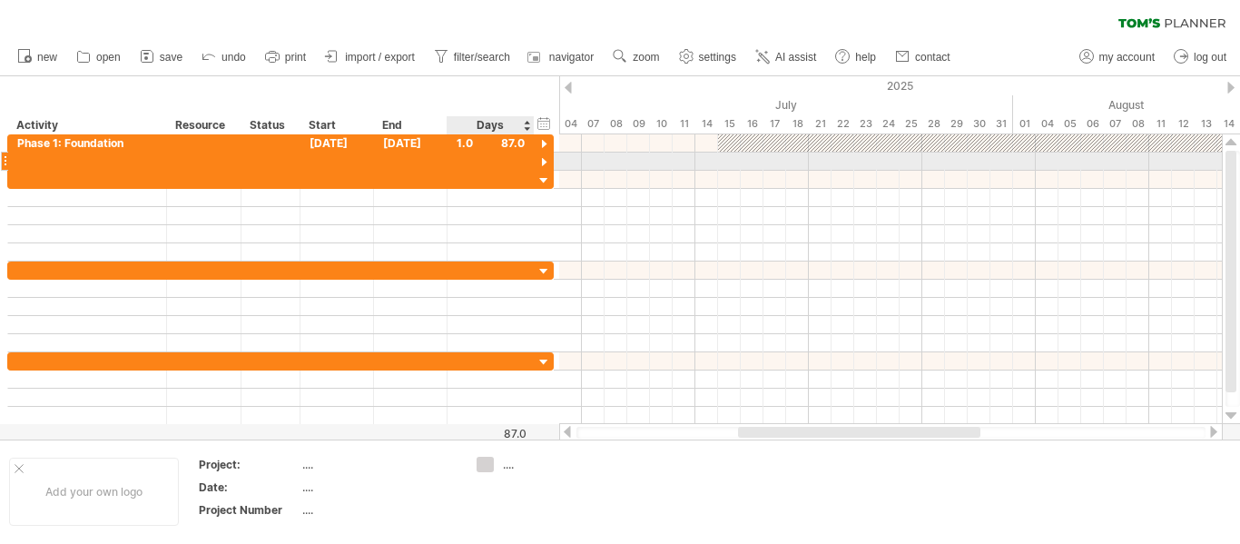
click at [544, 158] on div at bounding box center [544, 162] width 17 height 17
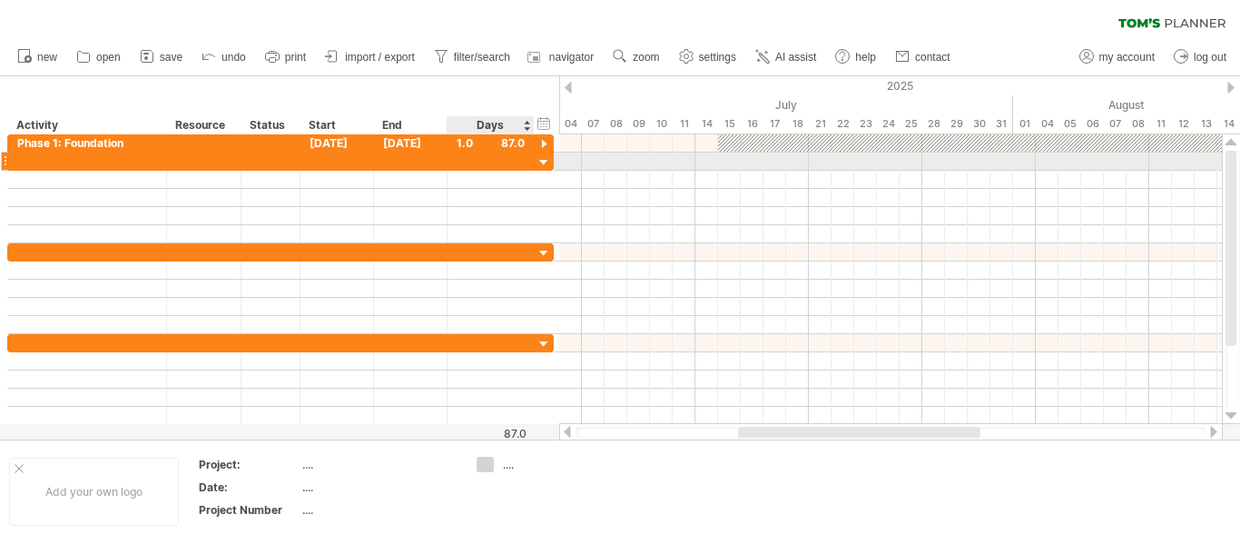
click at [544, 158] on div at bounding box center [544, 162] width 17 height 17
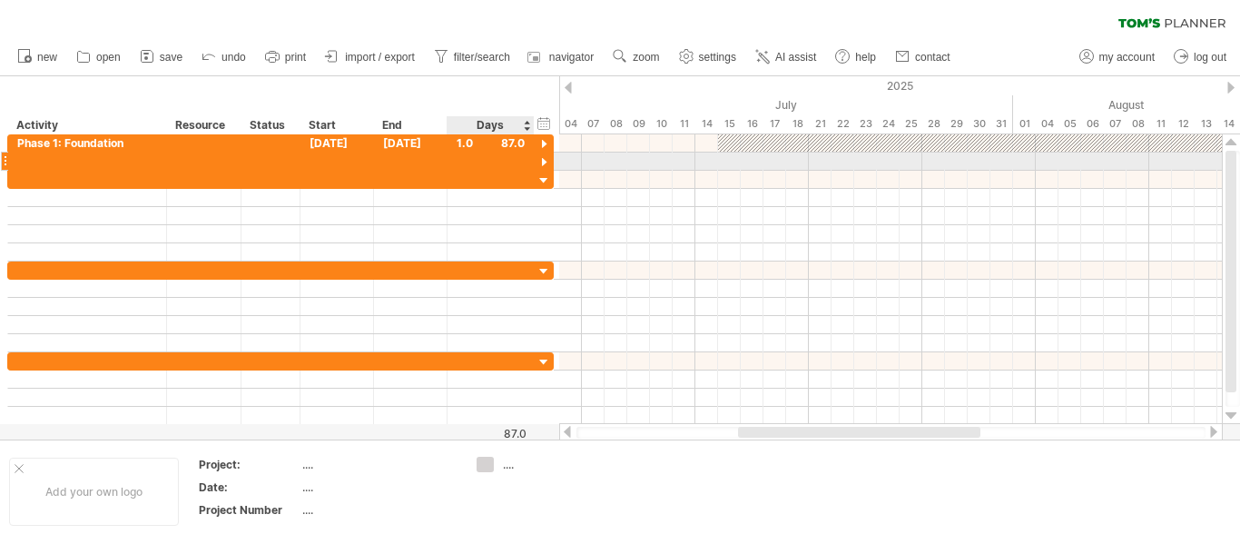
click at [544, 158] on div at bounding box center [544, 162] width 17 height 17
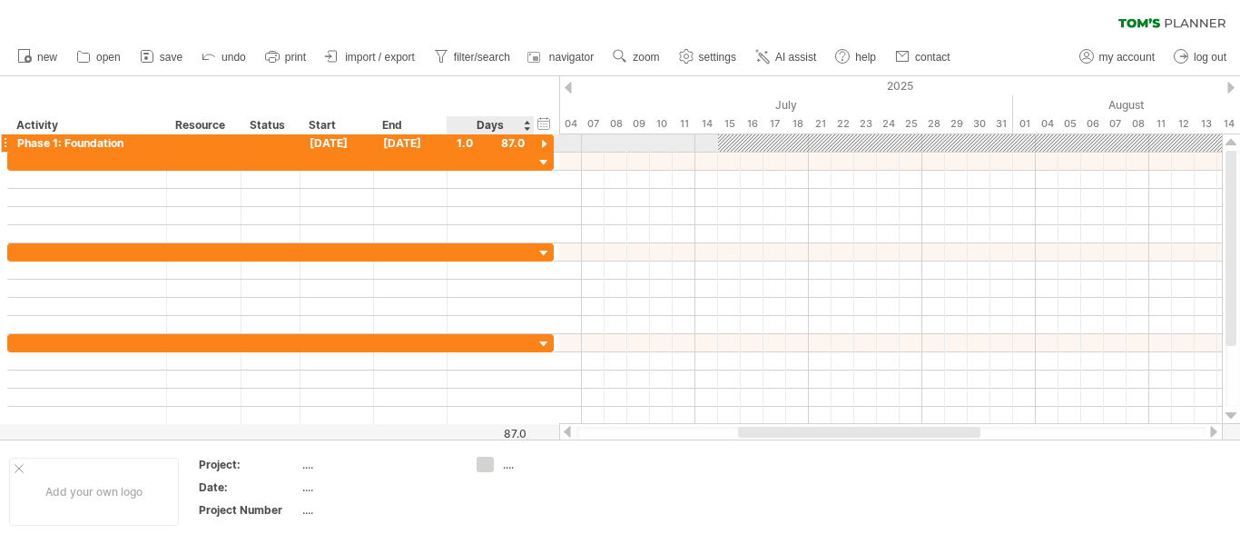
click at [542, 141] on div at bounding box center [544, 144] width 17 height 17
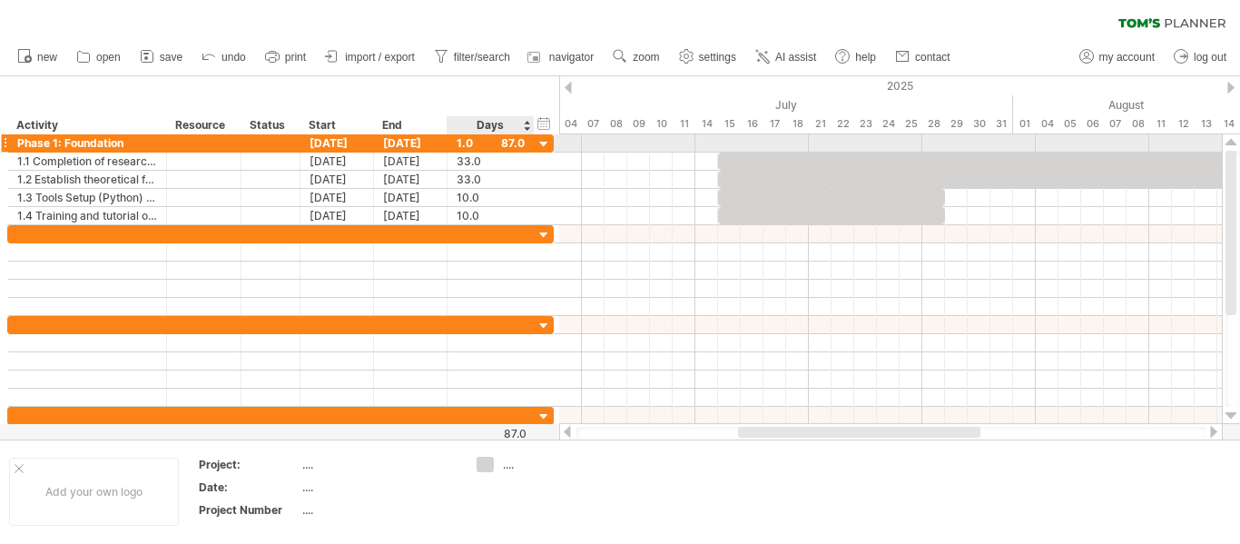
click at [542, 141] on div at bounding box center [544, 144] width 17 height 17
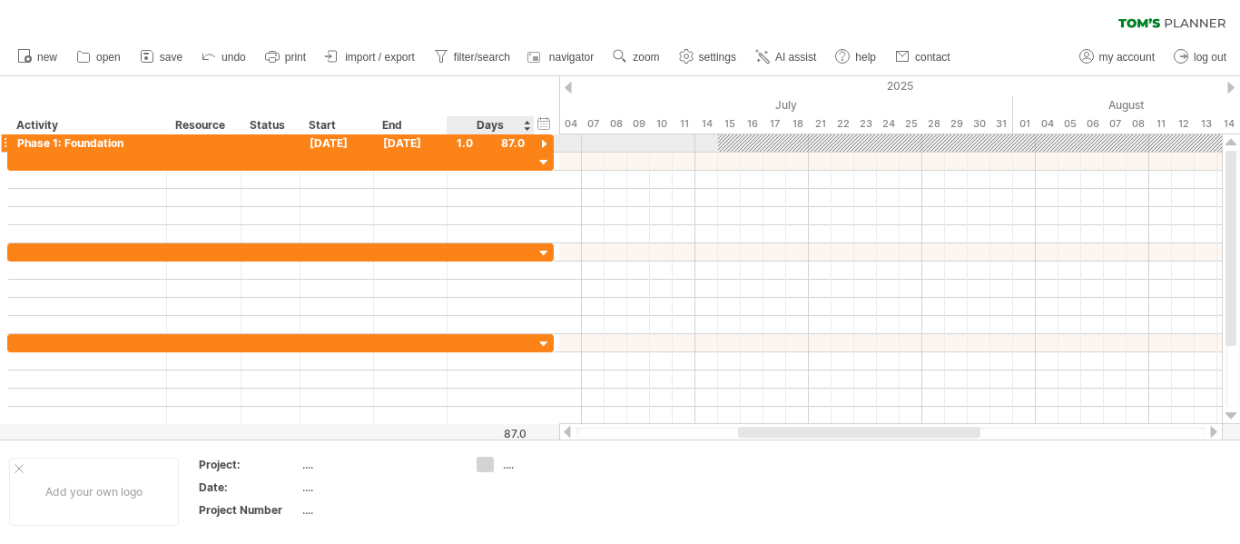
click at [542, 141] on div at bounding box center [544, 144] width 17 height 17
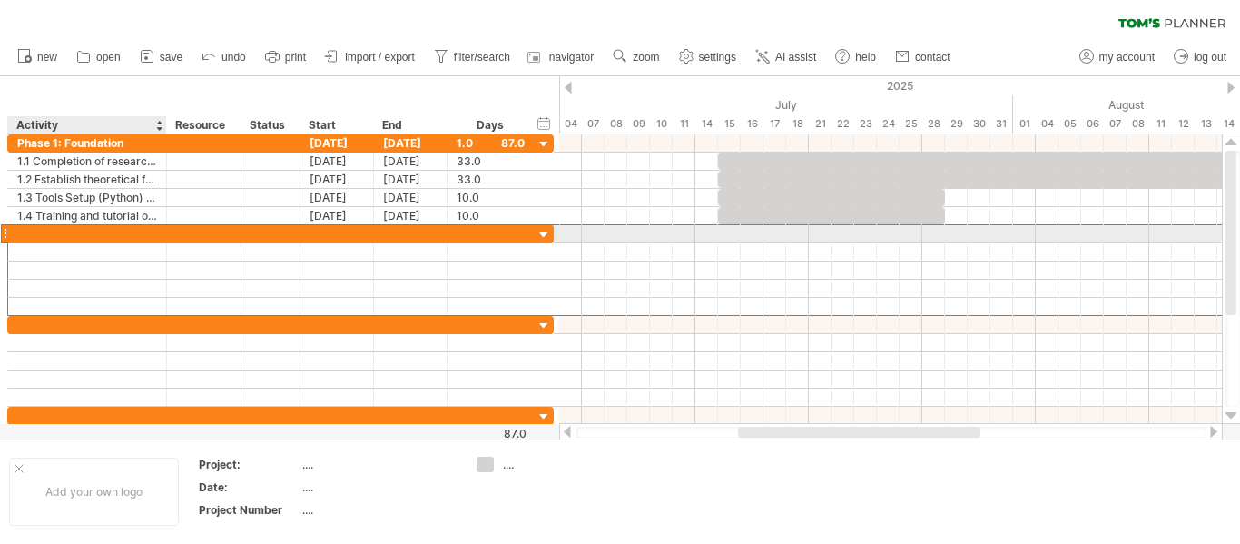
click at [116, 231] on div at bounding box center [87, 233] width 140 height 17
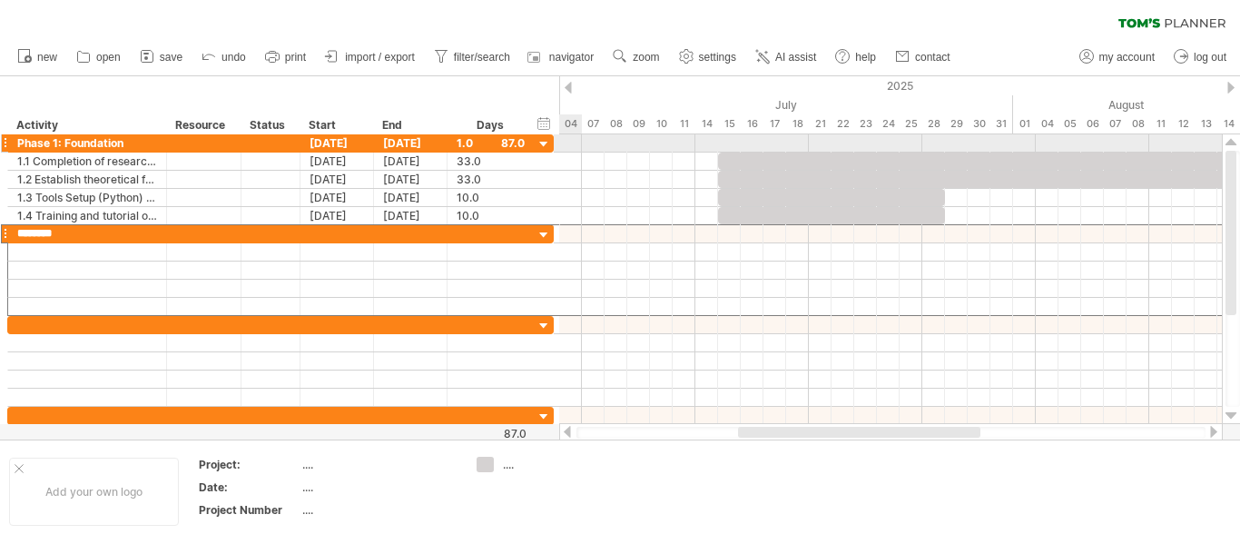
click at [539, 140] on div at bounding box center [544, 144] width 17 height 17
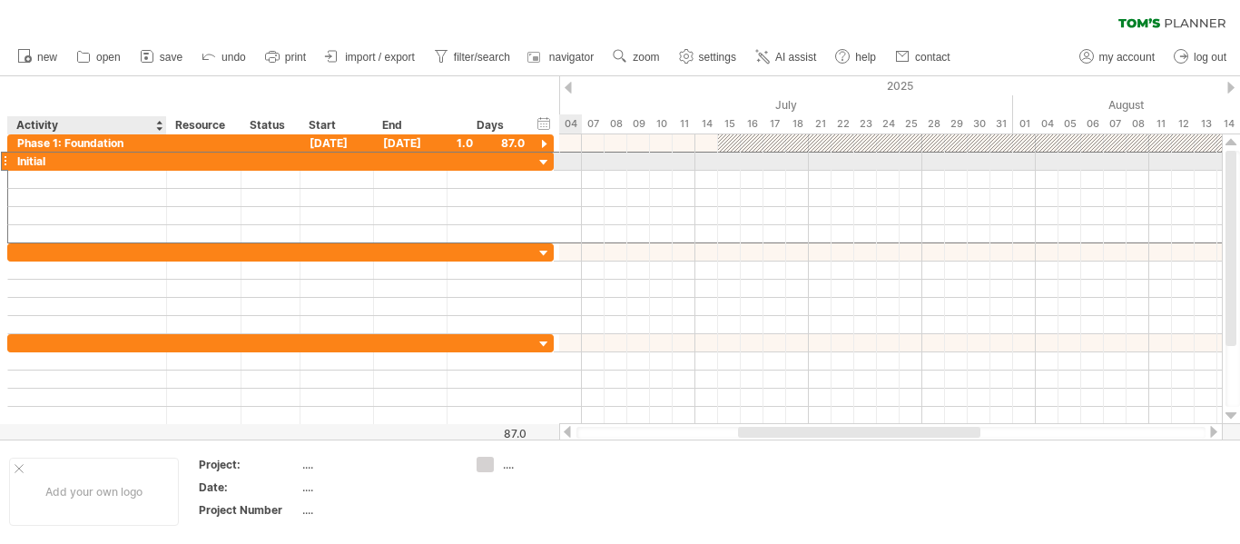
click at [125, 160] on div "Initial" at bounding box center [87, 161] width 140 height 17
type input "*"
type input "**********"
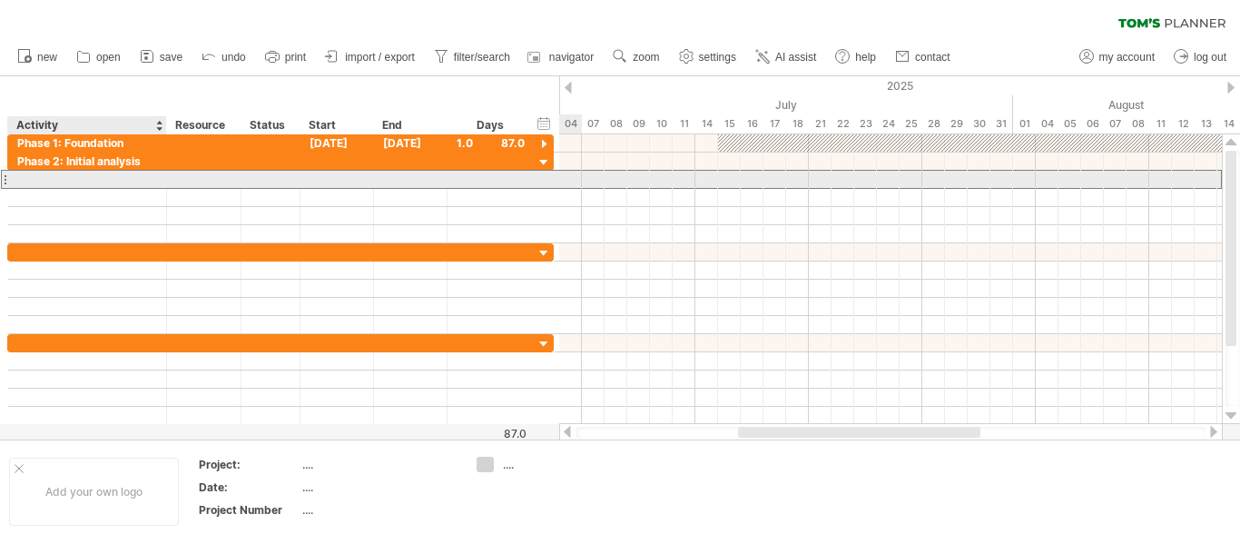
click at [50, 174] on div at bounding box center [87, 179] width 140 height 17
type input "**********"
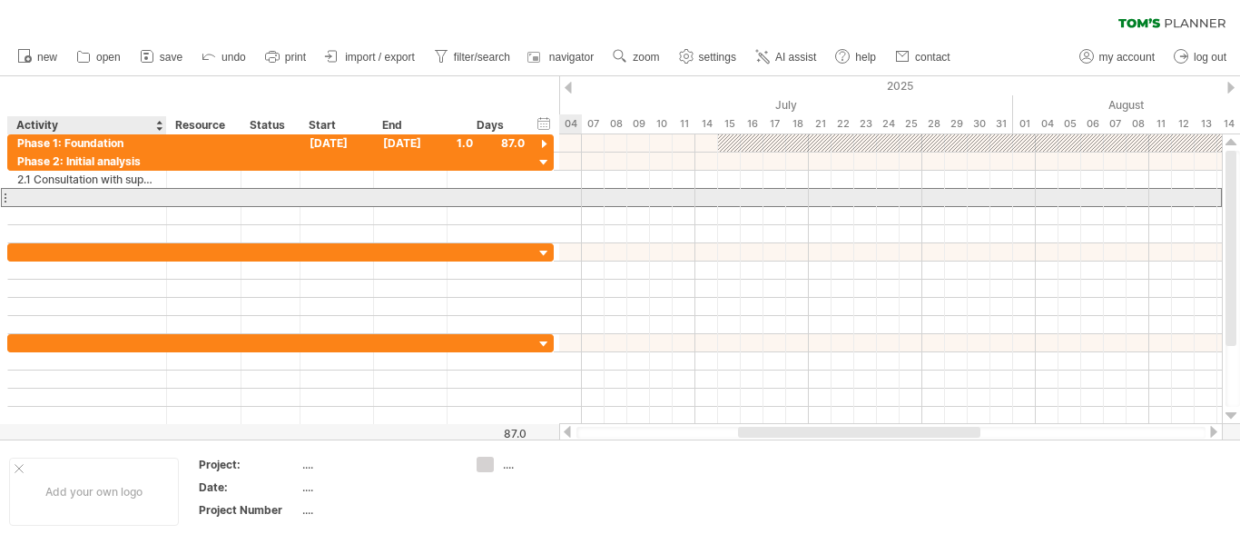
click at [60, 192] on div at bounding box center [87, 197] width 140 height 17
type input "**********"
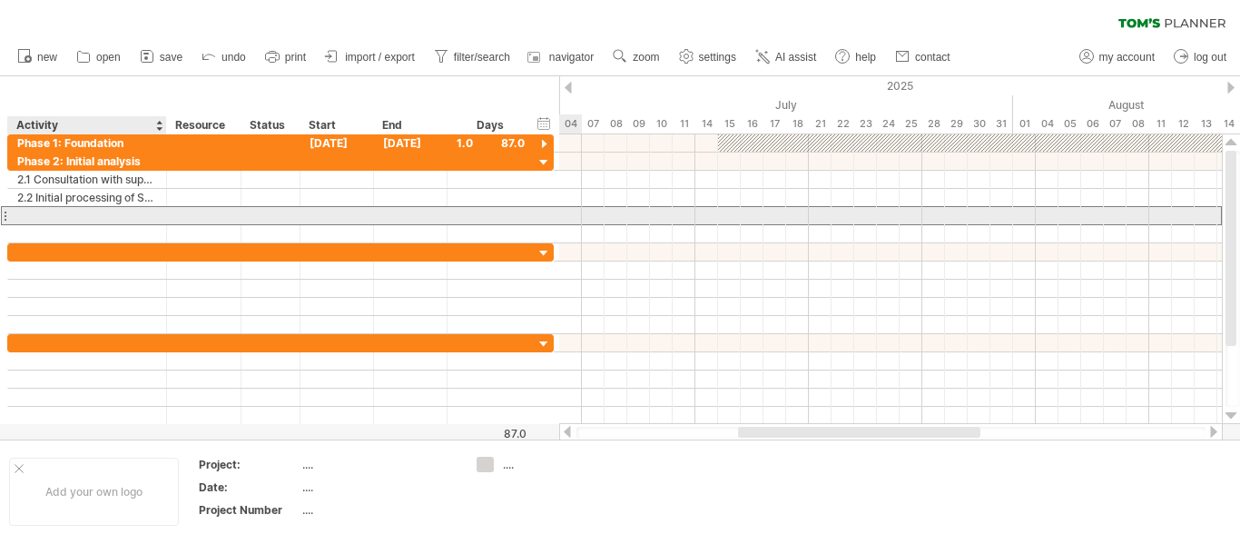
click at [52, 215] on div at bounding box center [87, 215] width 140 height 17
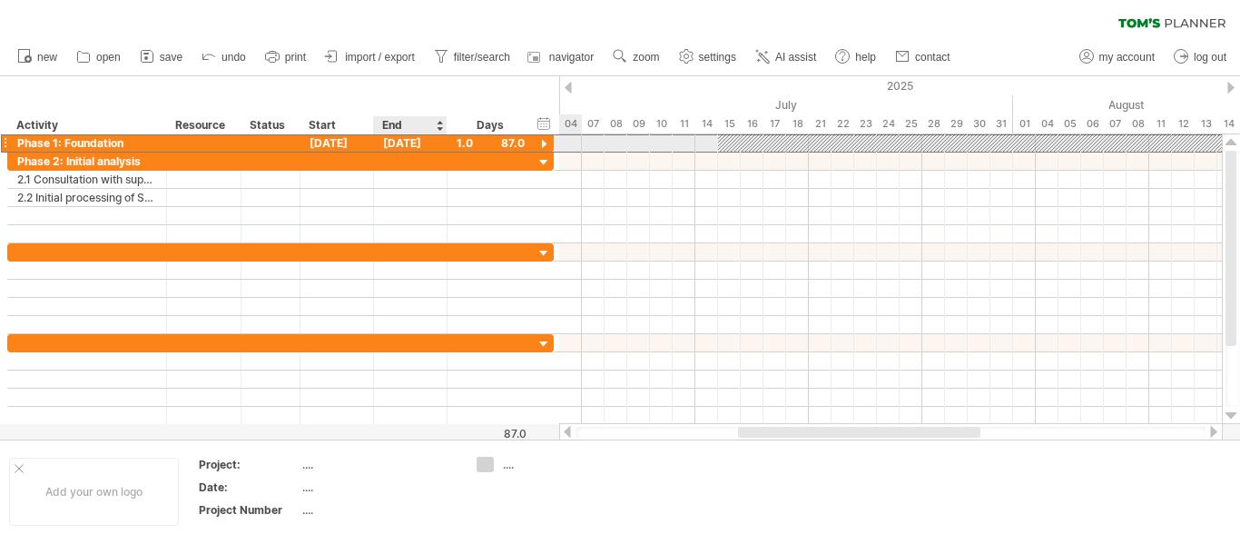
click at [403, 143] on div "[DATE]" at bounding box center [411, 142] width 74 height 17
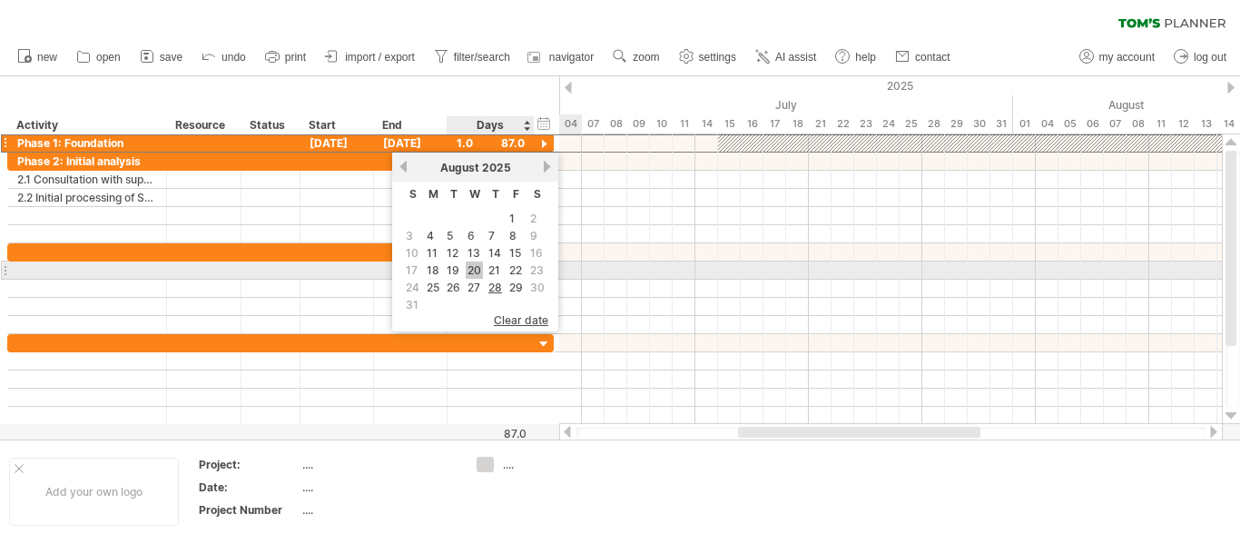
click at [478, 262] on link "20" at bounding box center [474, 269] width 17 height 17
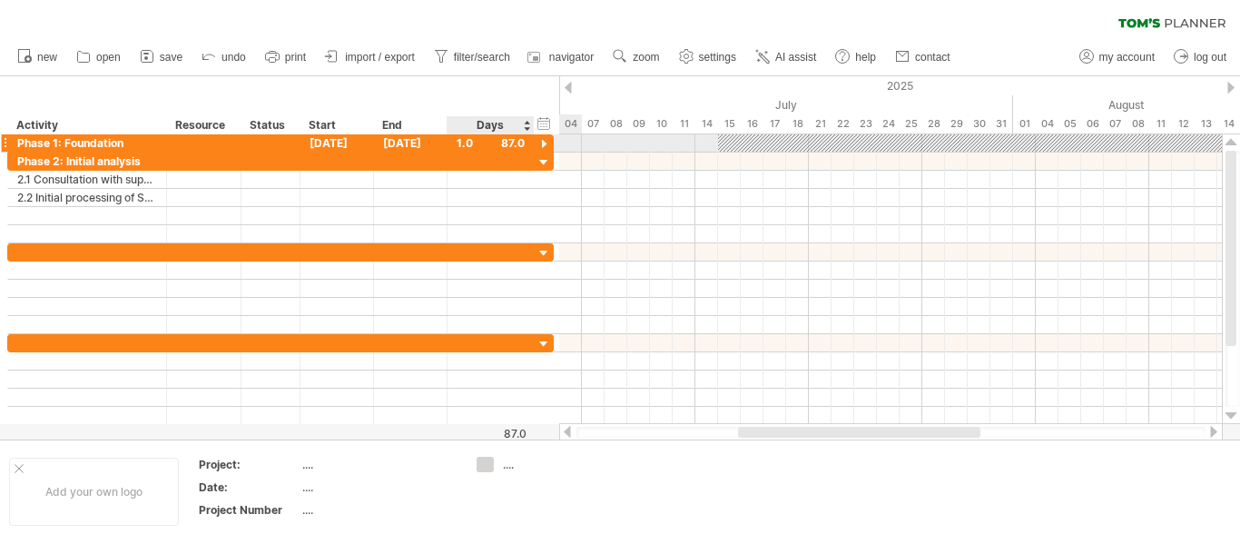
click at [544, 140] on div at bounding box center [544, 144] width 17 height 17
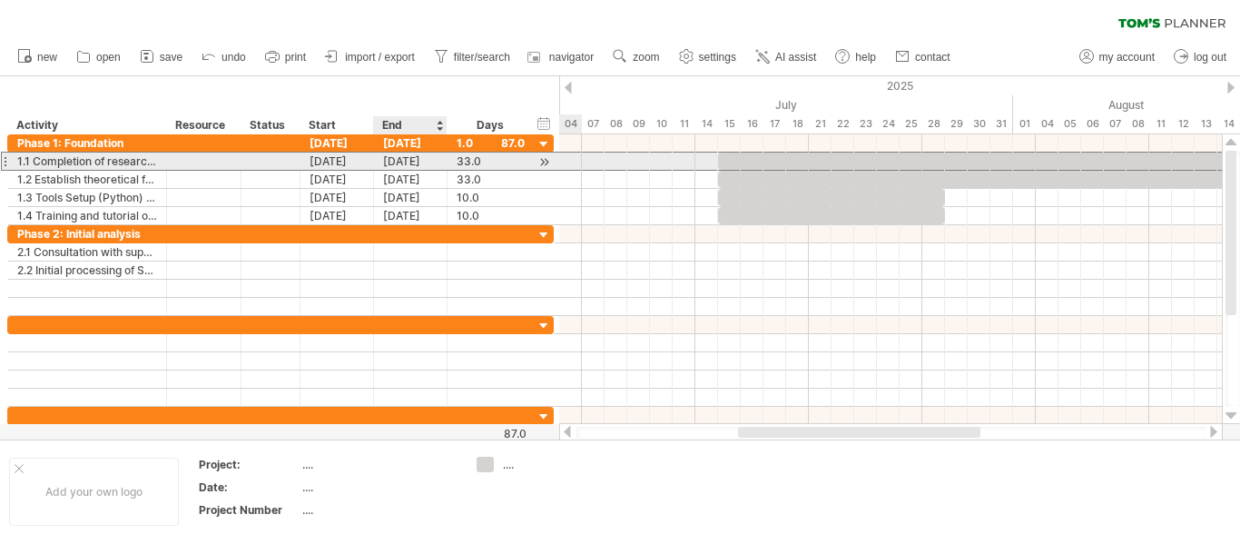
click at [399, 159] on div "[DATE]" at bounding box center [411, 161] width 74 height 17
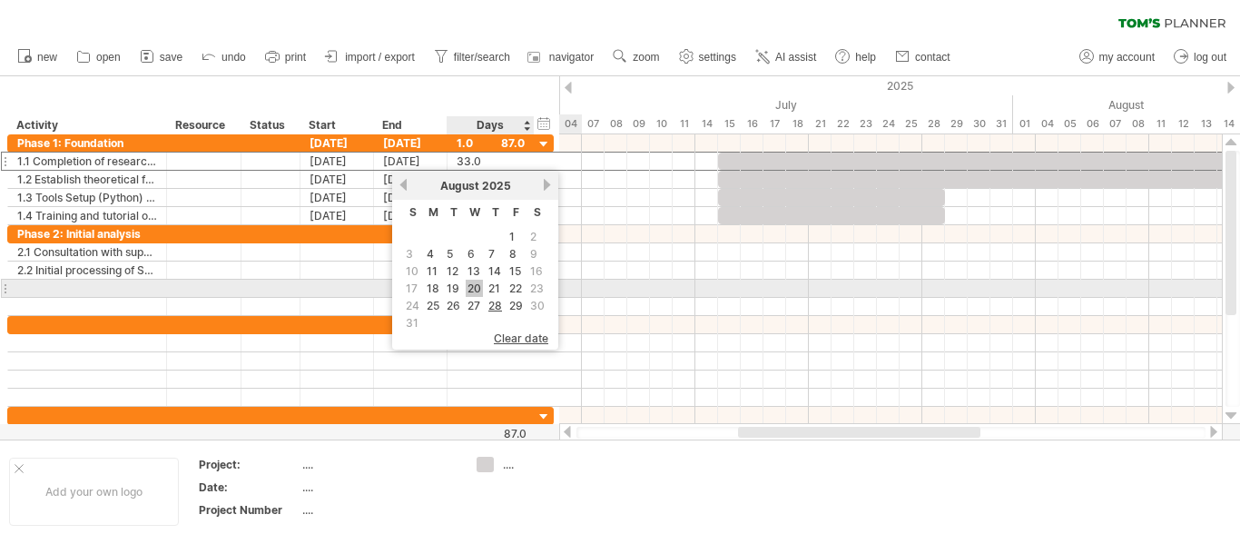
click at [468, 286] on link "20" at bounding box center [474, 288] width 17 height 17
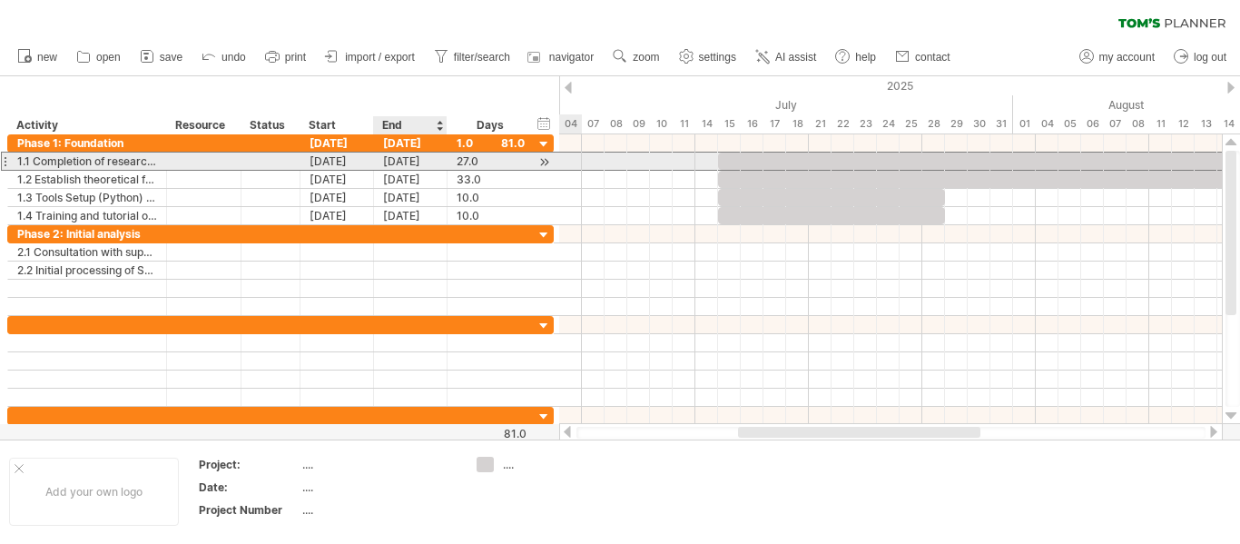
click at [404, 160] on div "[DATE]" at bounding box center [411, 161] width 74 height 17
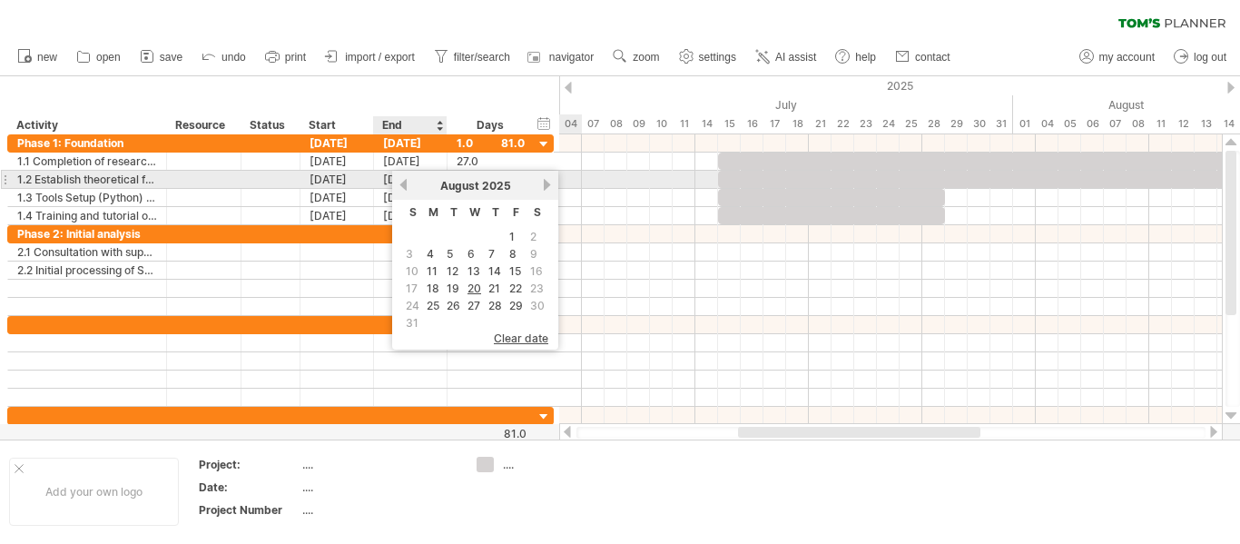
click at [400, 185] on link "previous" at bounding box center [404, 185] width 14 height 14
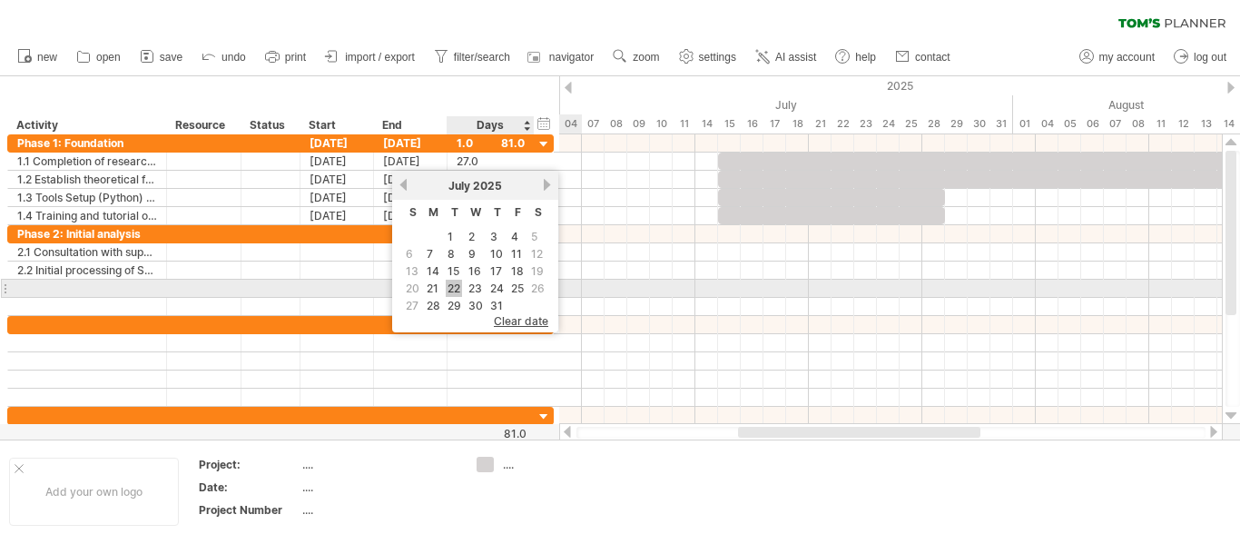
click at [454, 288] on link "22" at bounding box center [454, 288] width 16 height 17
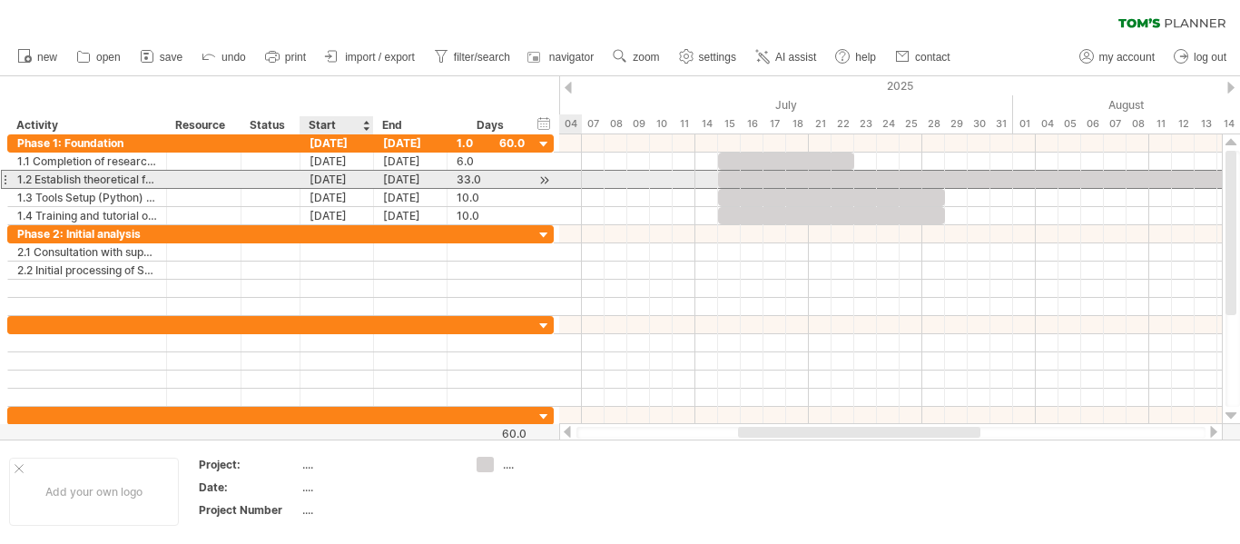
click at [330, 173] on div "[DATE]" at bounding box center [337, 179] width 74 height 17
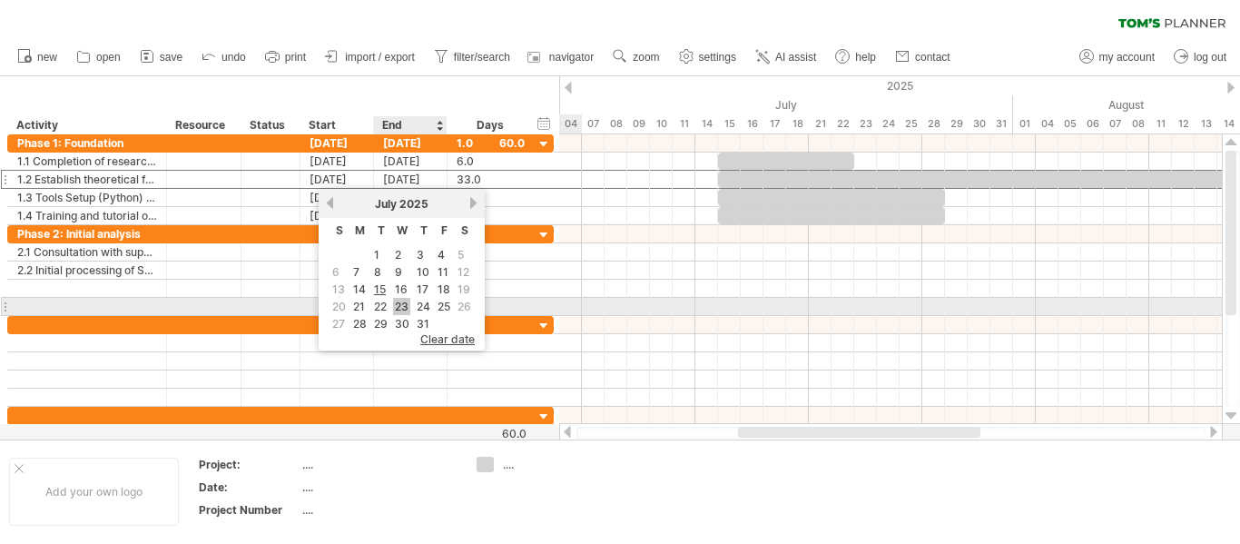
click at [397, 299] on link "23" at bounding box center [401, 306] width 17 height 17
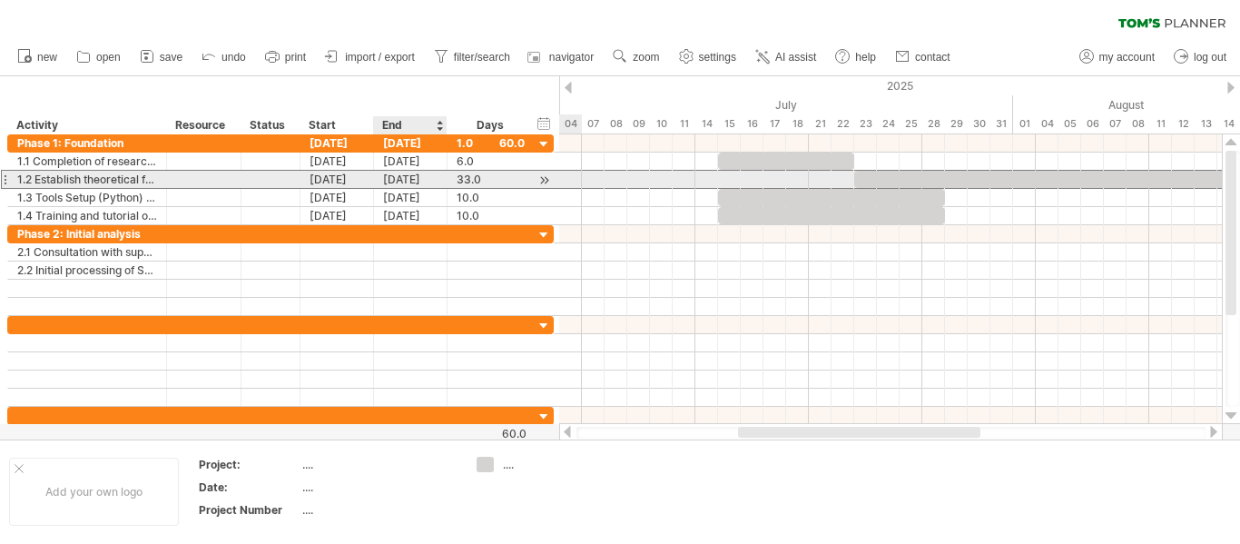
click at [409, 178] on div "[DATE]" at bounding box center [411, 179] width 74 height 17
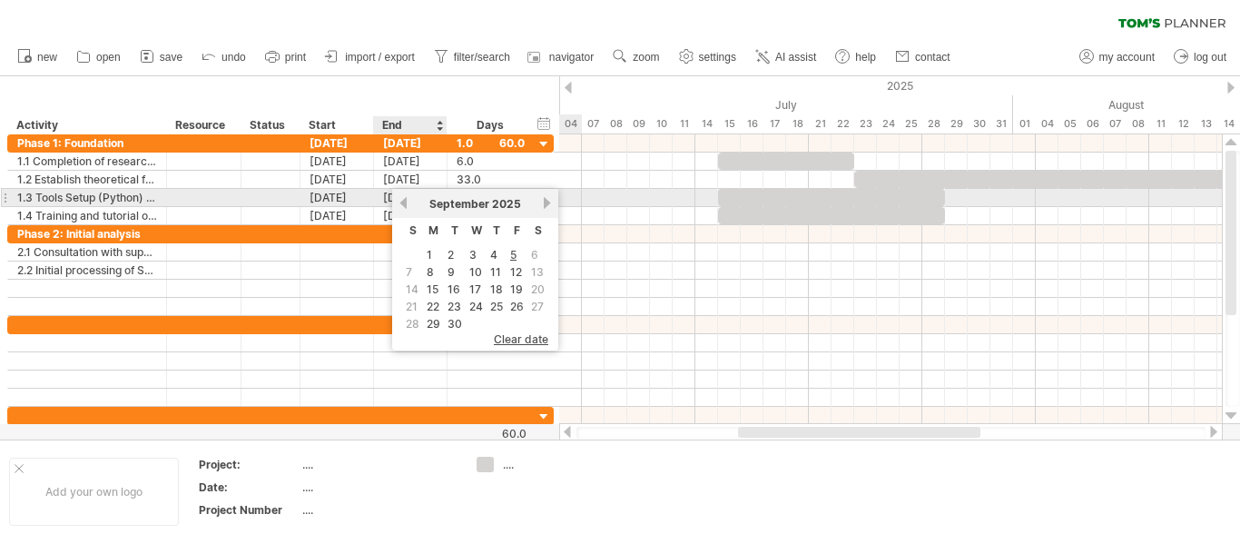
click at [399, 204] on link "previous" at bounding box center [404, 203] width 14 height 14
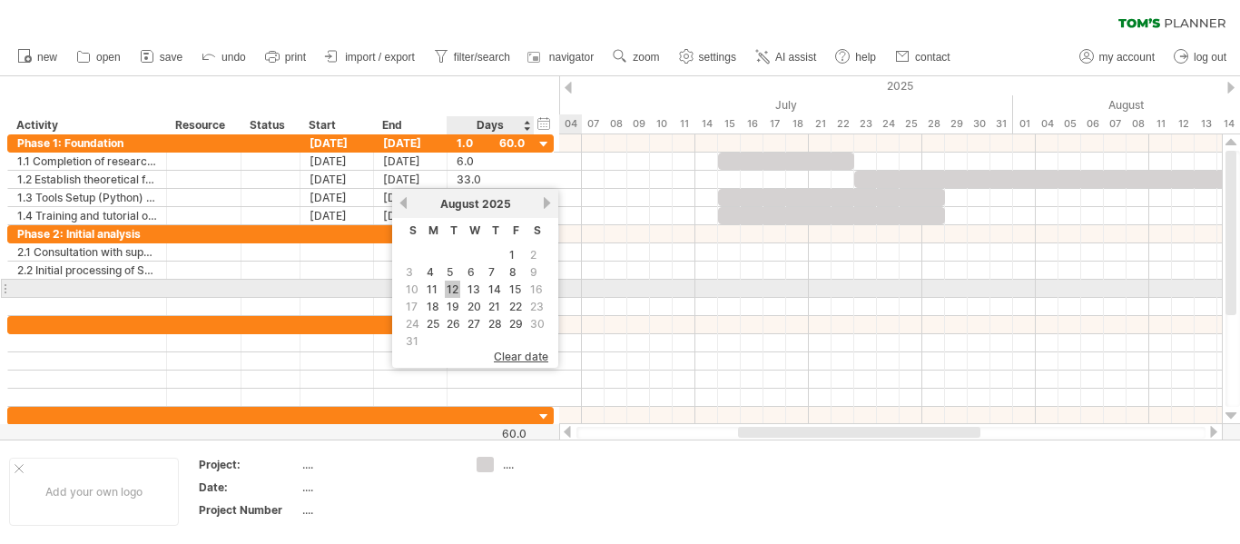
click at [450, 288] on link "12" at bounding box center [452, 289] width 15 height 17
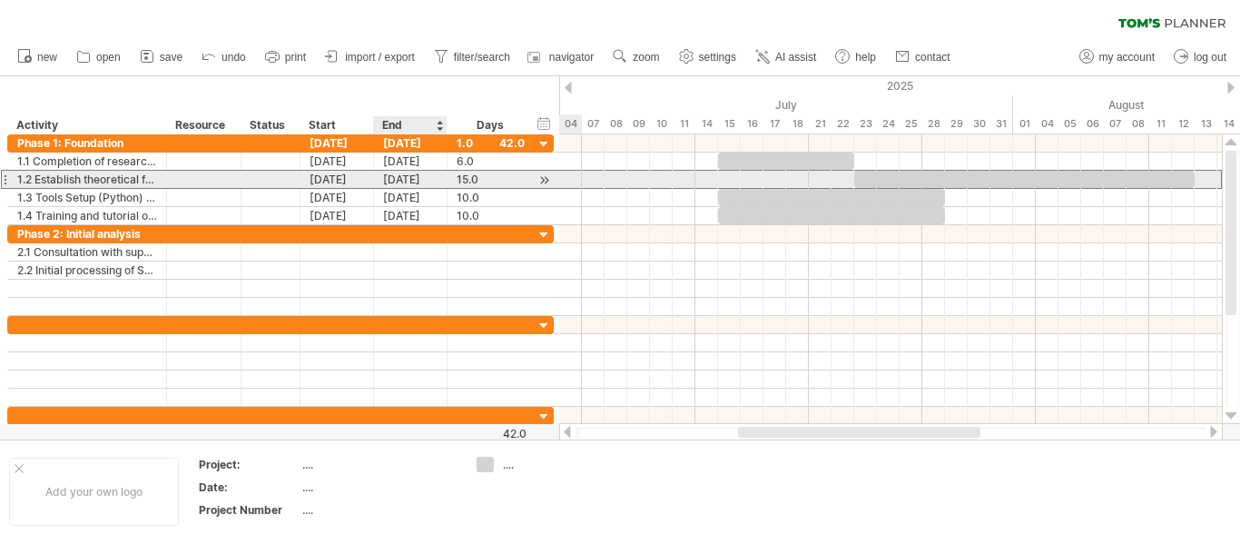
click at [407, 171] on div "[DATE]" at bounding box center [411, 179] width 74 height 17
click at [381, 178] on div "[DATE]" at bounding box center [411, 179] width 74 height 17
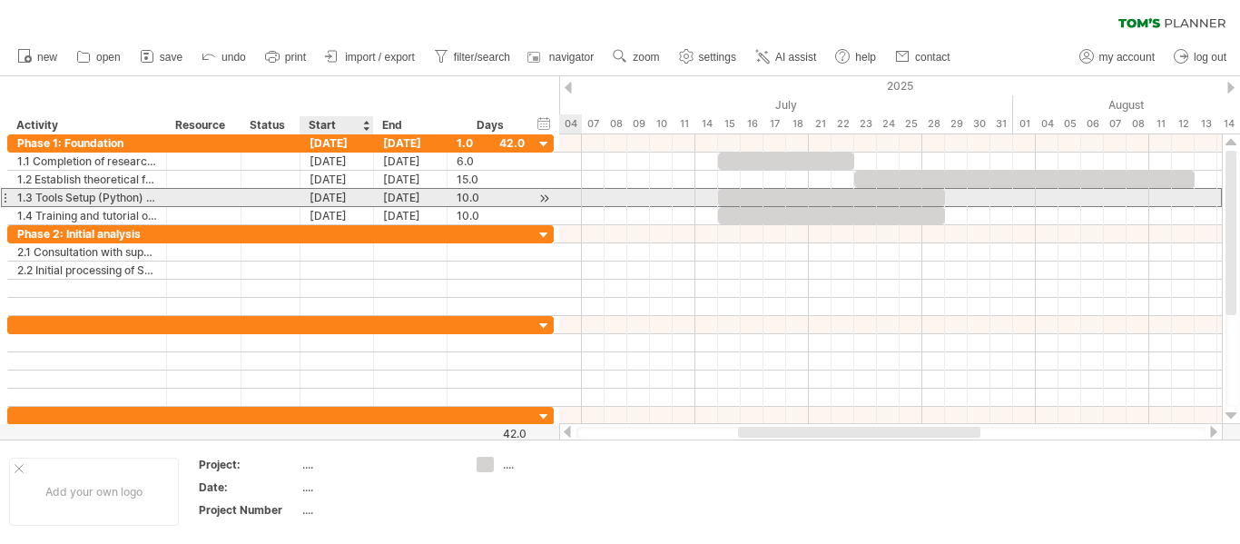
click at [332, 196] on div "[DATE]" at bounding box center [337, 197] width 74 height 17
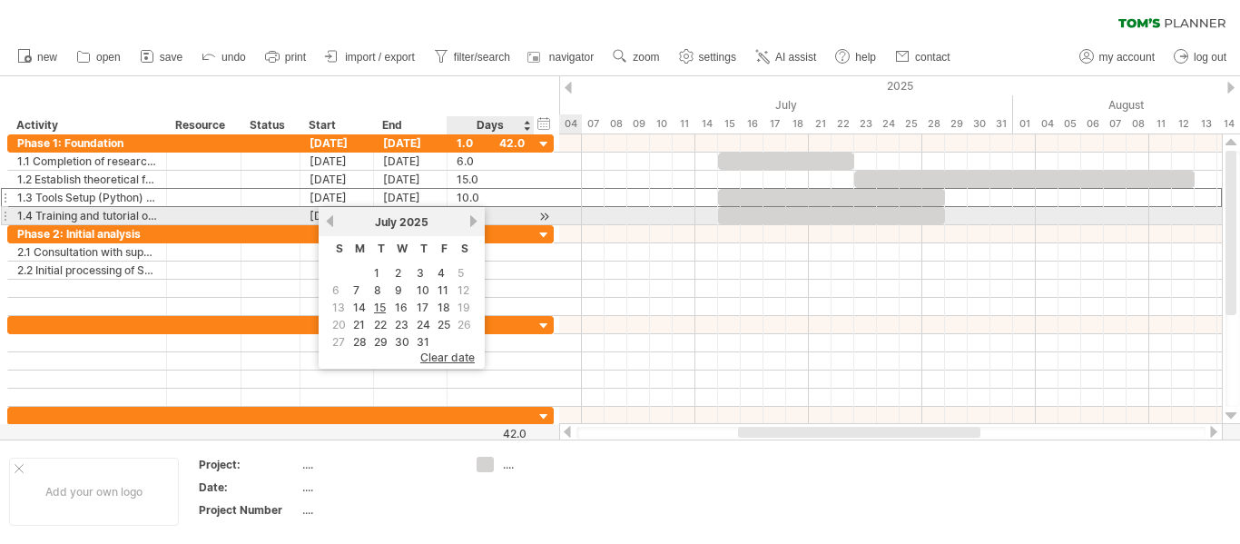
click at [470, 217] on link "next" at bounding box center [474, 221] width 14 height 14
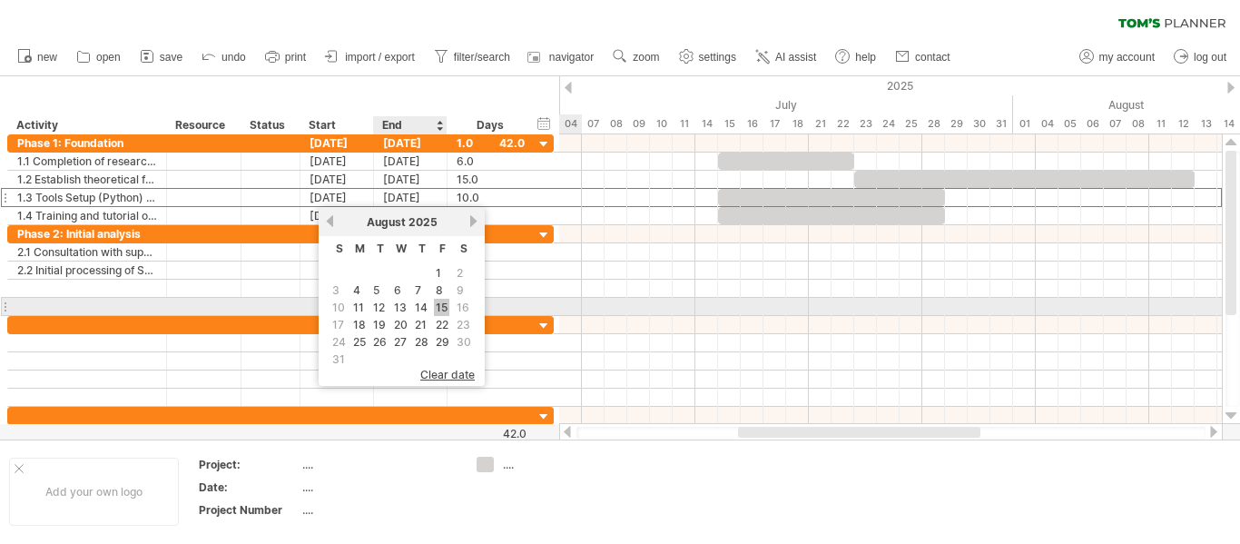
click at [435, 302] on link "15" at bounding box center [441, 307] width 15 height 17
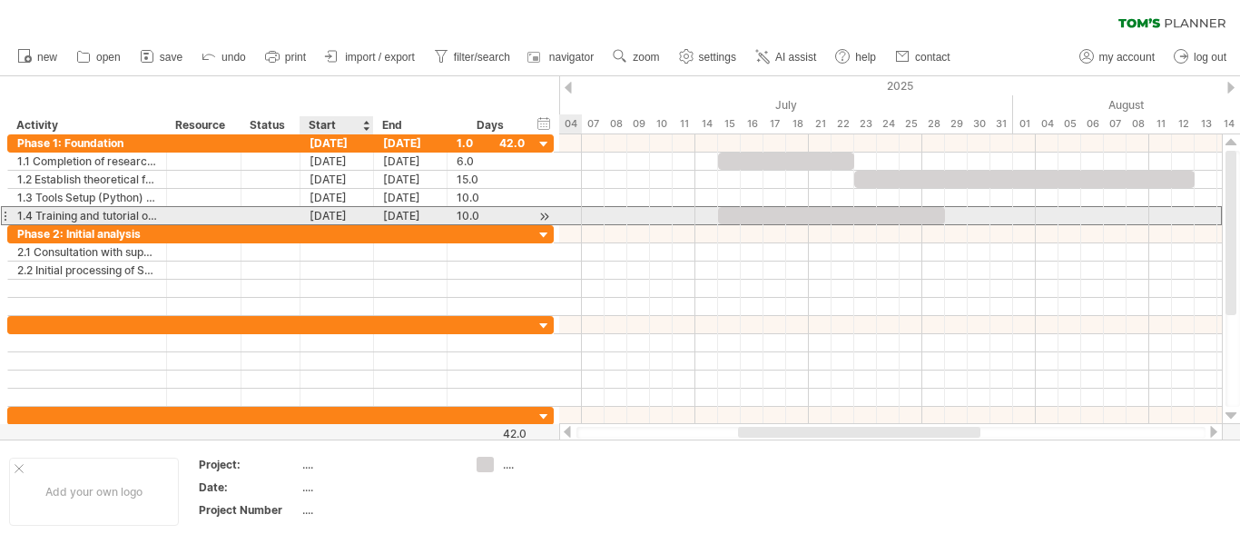
click at [339, 216] on div "[DATE]" at bounding box center [337, 215] width 74 height 17
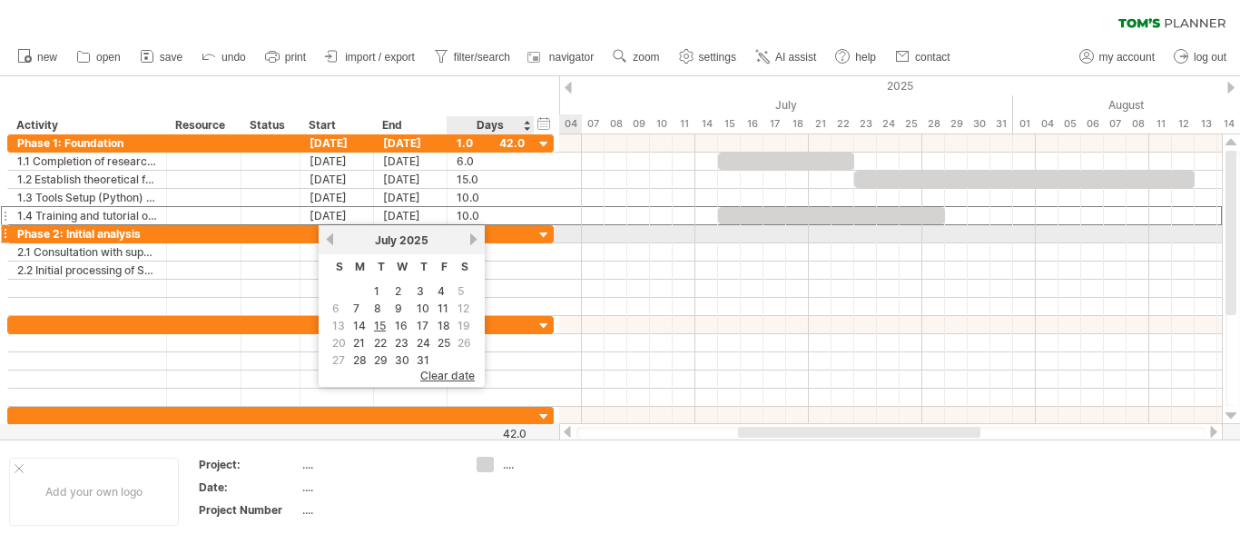
click at [471, 238] on link "next" at bounding box center [474, 239] width 14 height 14
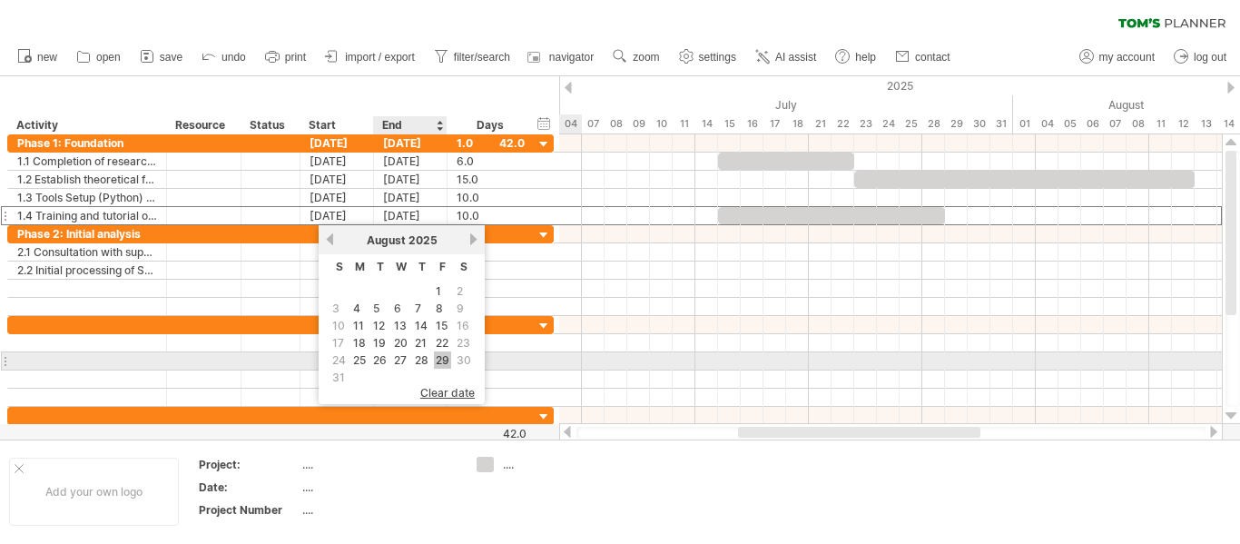
click at [438, 357] on link "29" at bounding box center [442, 359] width 17 height 17
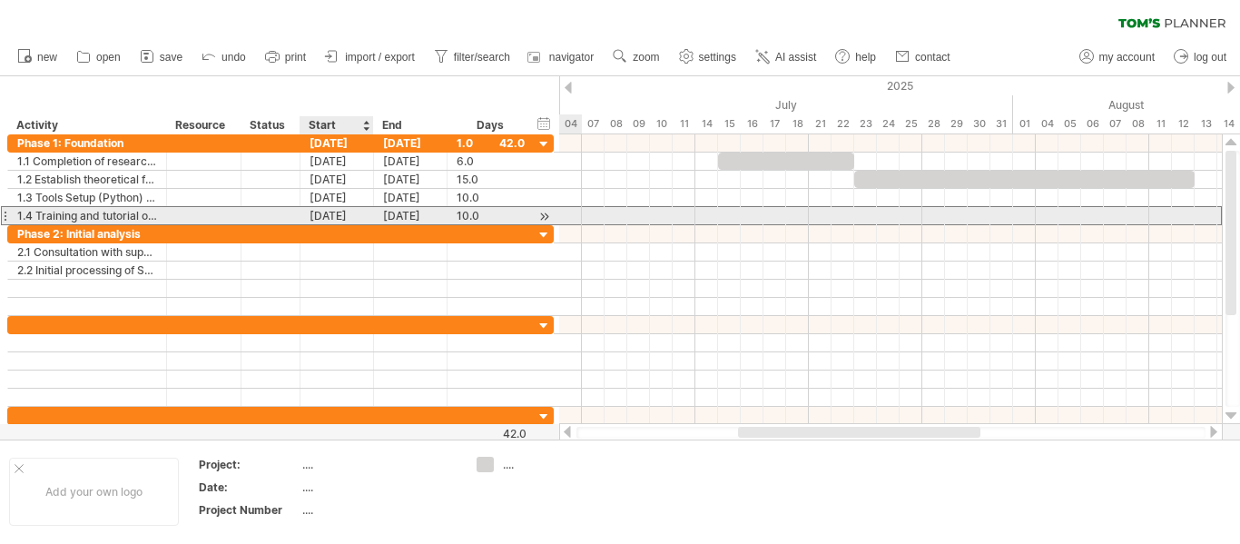
click at [333, 209] on div "[DATE]" at bounding box center [337, 215] width 74 height 17
click at [409, 208] on div "[DATE]" at bounding box center [411, 215] width 74 height 17
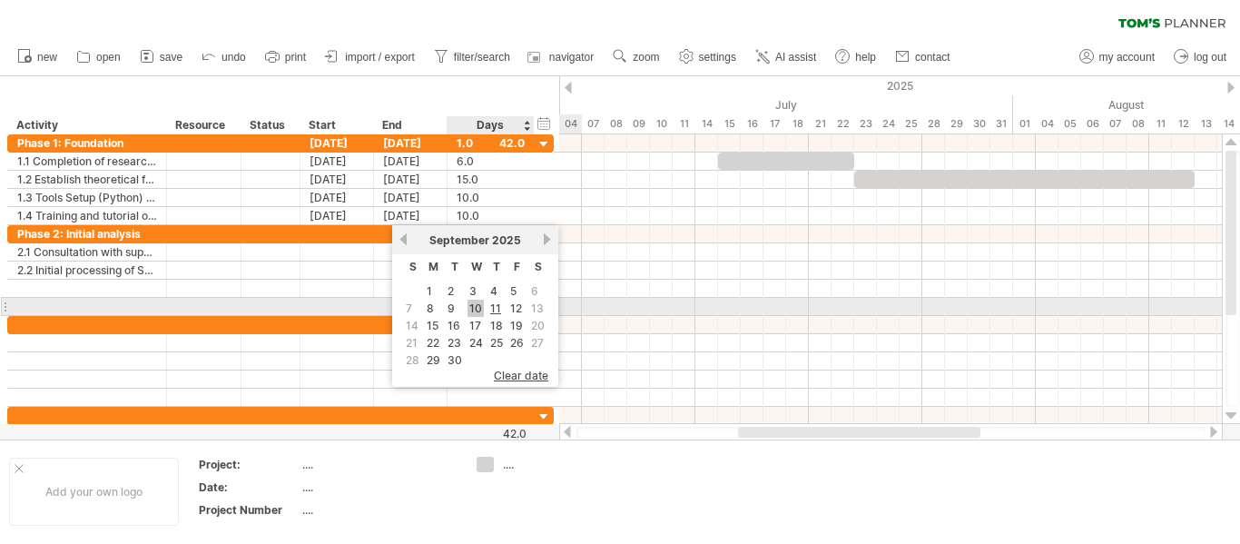
click at [470, 301] on link "10" at bounding box center [476, 308] width 16 height 17
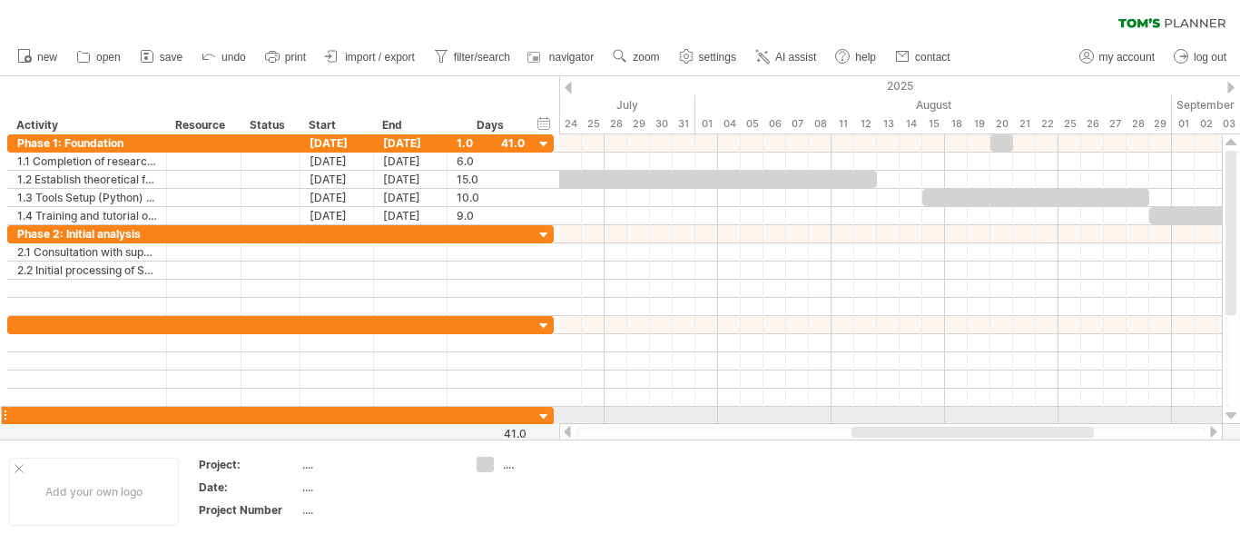
drag, startPoint x: 835, startPoint y: 432, endPoint x: 945, endPoint y: 423, distance: 110.2
click at [945, 423] on div at bounding box center [891, 432] width 664 height 18
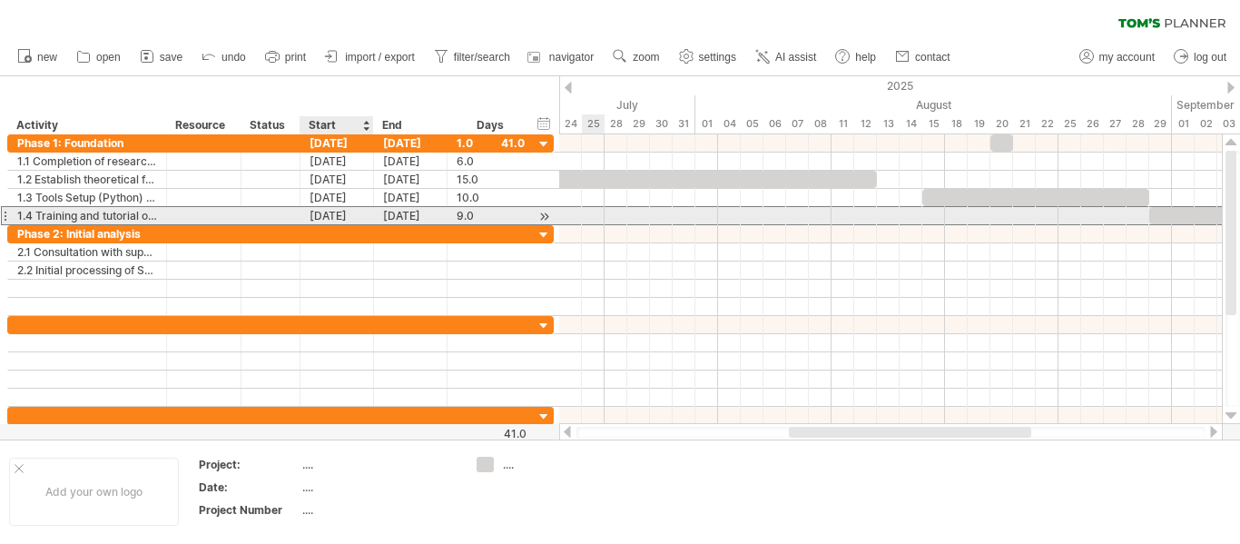
click at [330, 212] on div "[DATE]" at bounding box center [337, 215] width 74 height 17
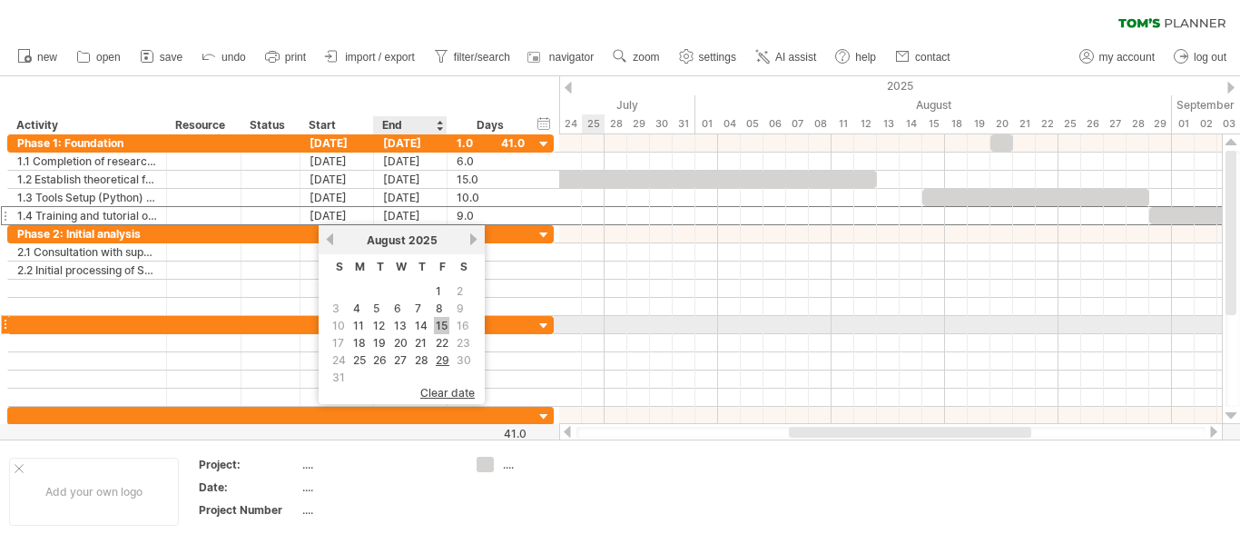
click at [443, 319] on link "15" at bounding box center [441, 325] width 15 height 17
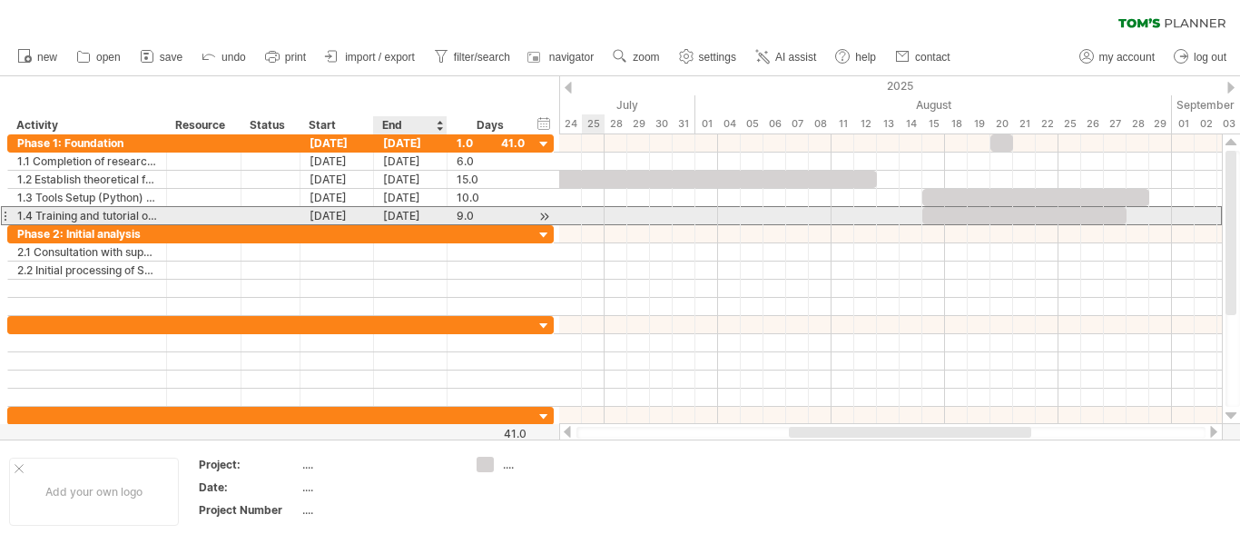
click at [409, 212] on div "[DATE]" at bounding box center [411, 215] width 74 height 17
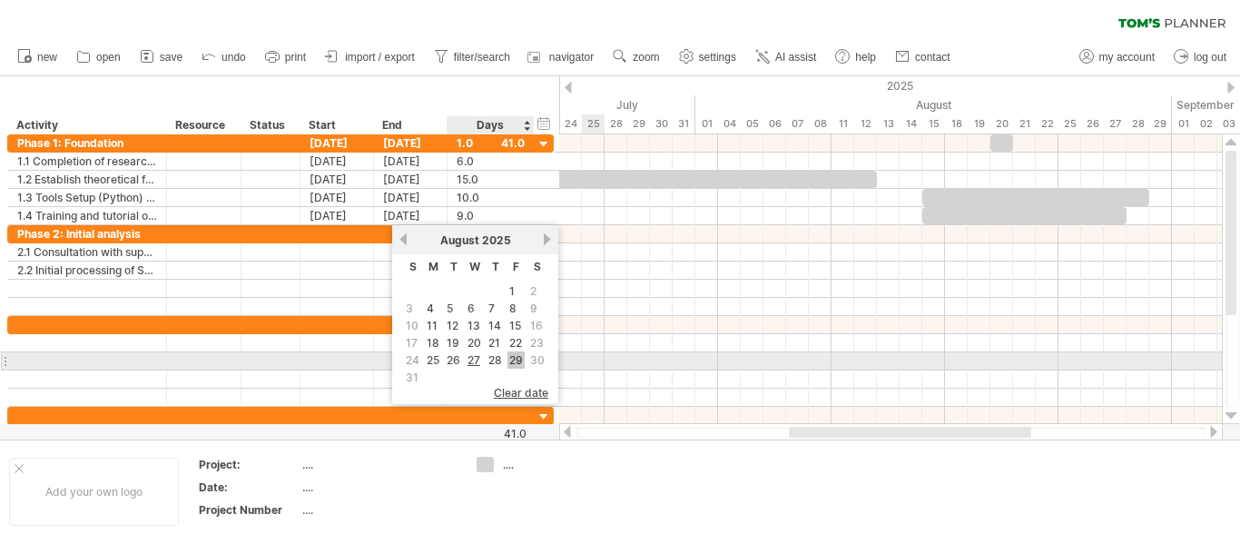
click at [512, 357] on link "29" at bounding box center [515, 359] width 17 height 17
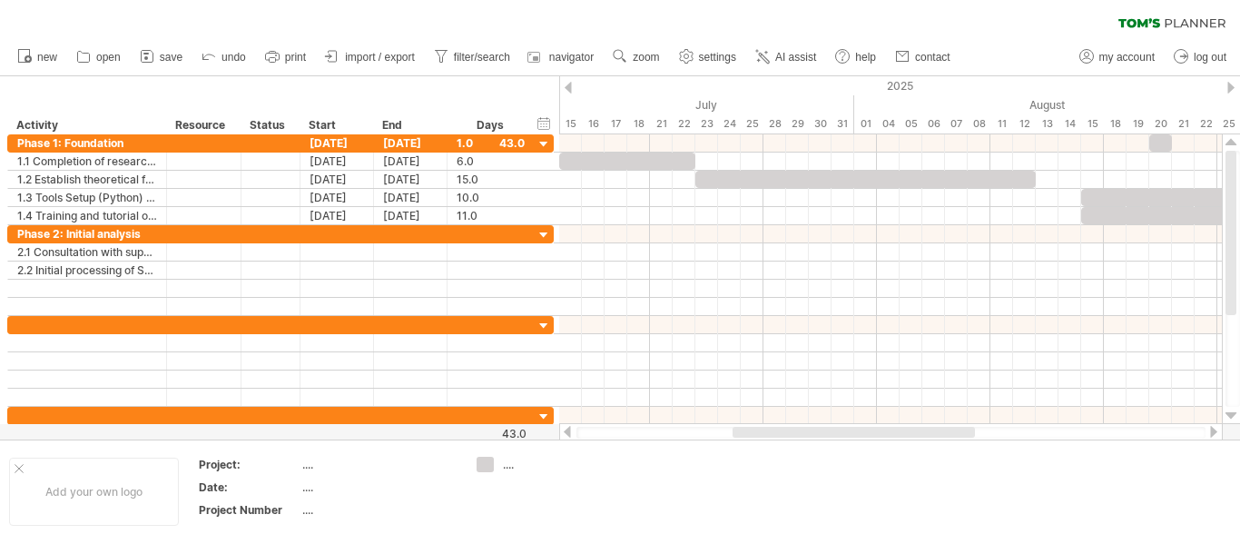
drag, startPoint x: 873, startPoint y: 431, endPoint x: 814, endPoint y: 436, distance: 59.2
click at [814, 436] on div at bounding box center [854, 432] width 242 height 11
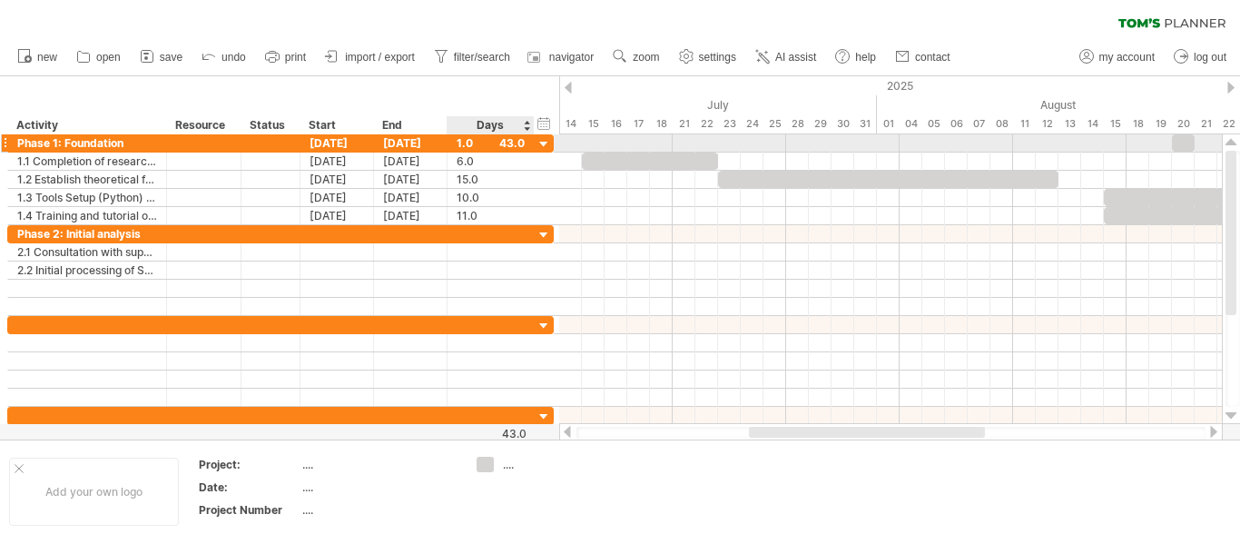
click at [543, 143] on div at bounding box center [544, 144] width 17 height 17
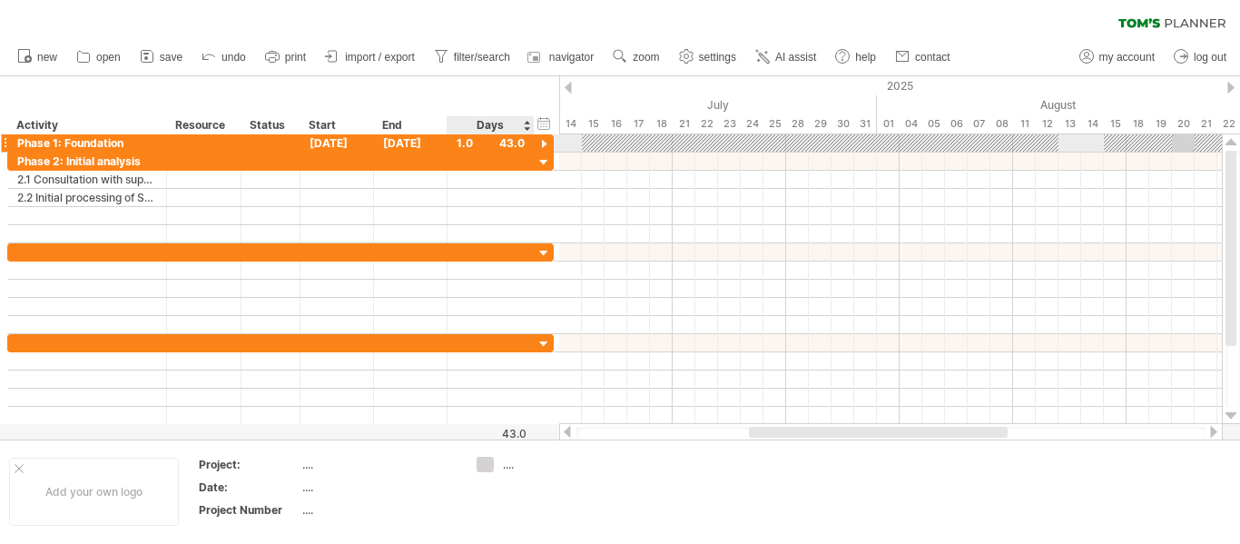
click at [543, 143] on div at bounding box center [544, 144] width 17 height 17
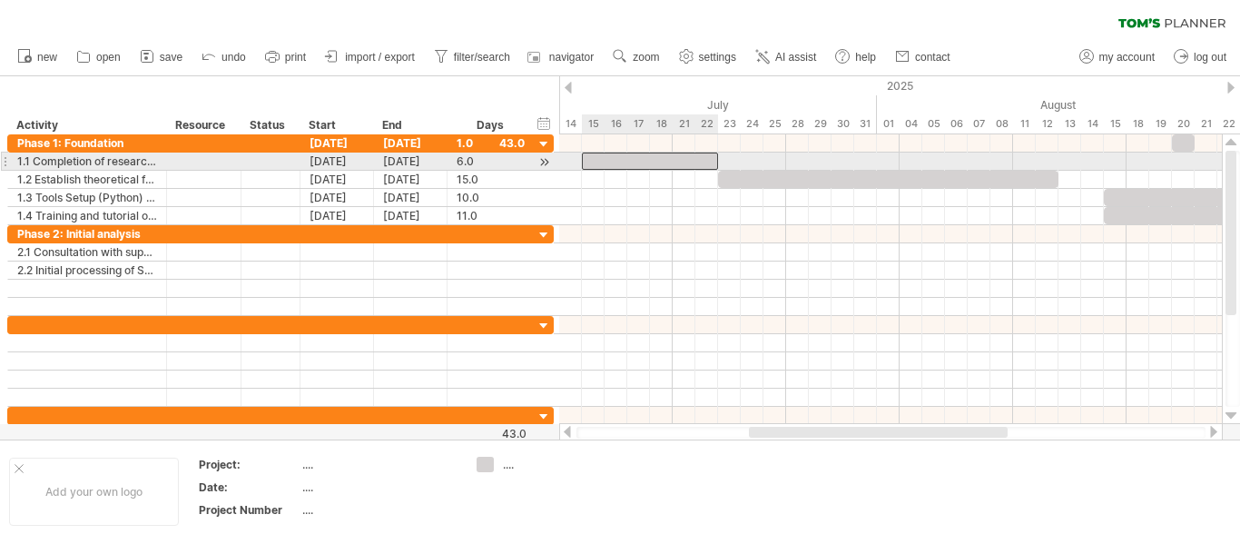
click at [630, 157] on div at bounding box center [650, 161] width 136 height 17
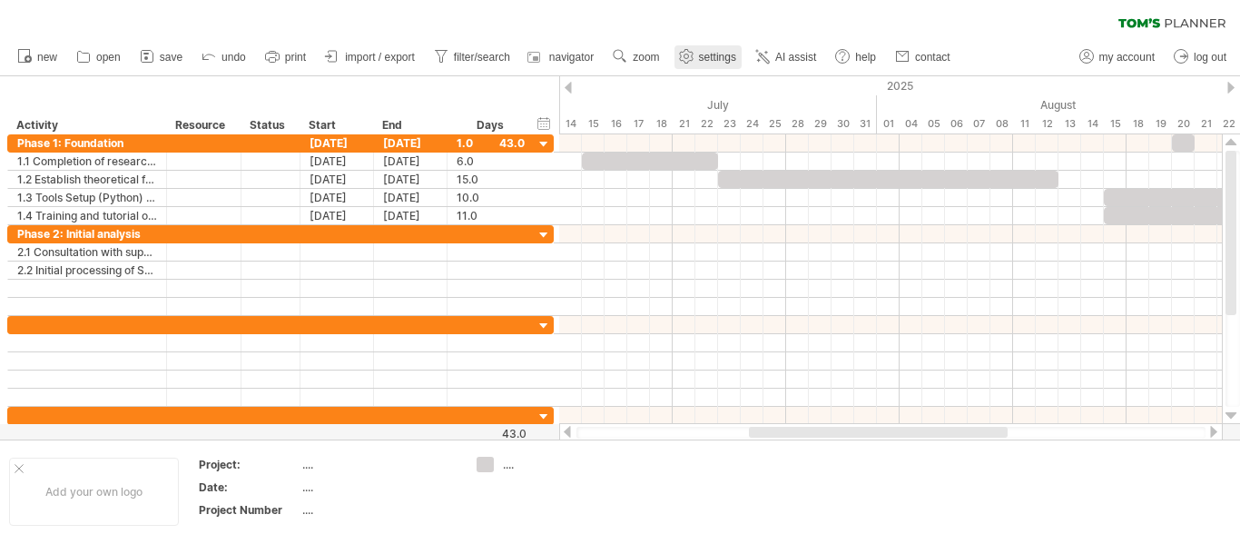
click at [693, 50] on icon at bounding box center [686, 57] width 14 height 14
select select "*"
select select "**"
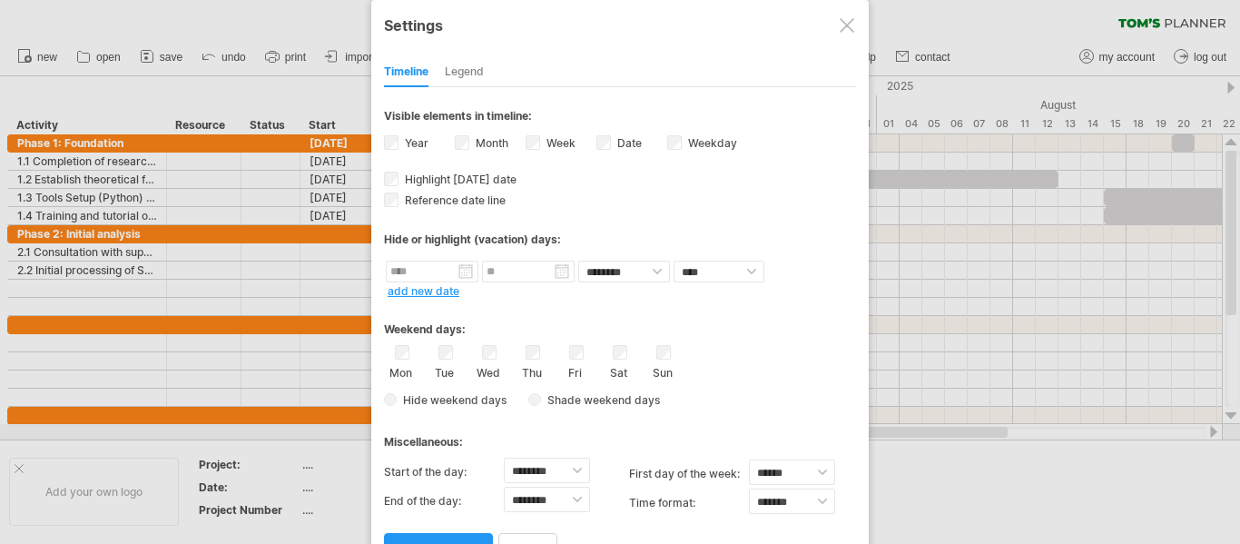
click at [840, 27] on div at bounding box center [847, 25] width 15 height 15
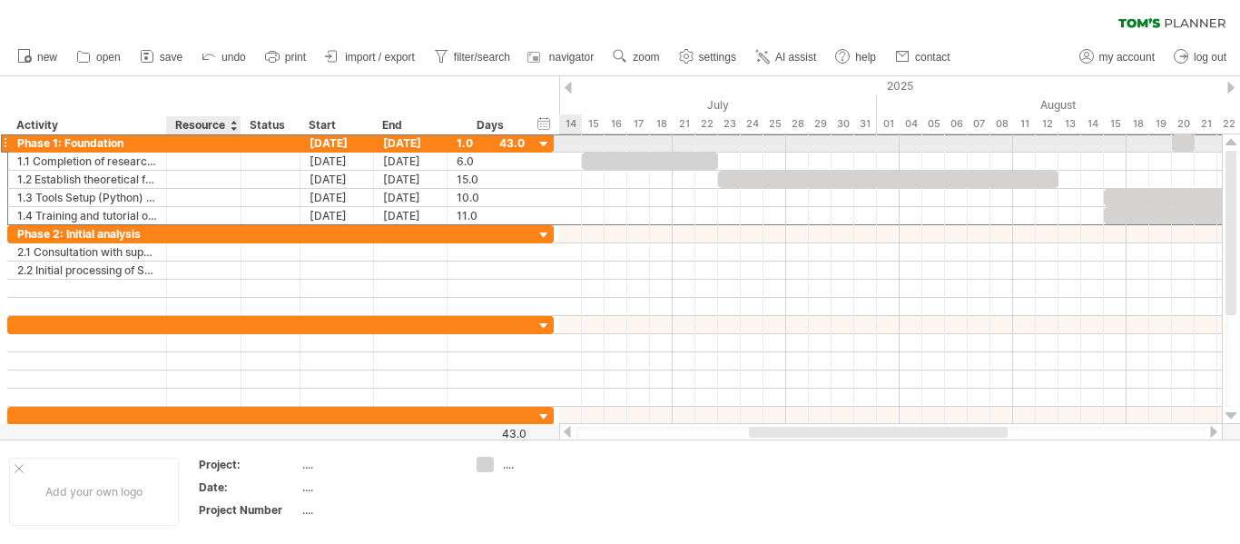
click at [230, 141] on div at bounding box center [203, 142] width 55 height 17
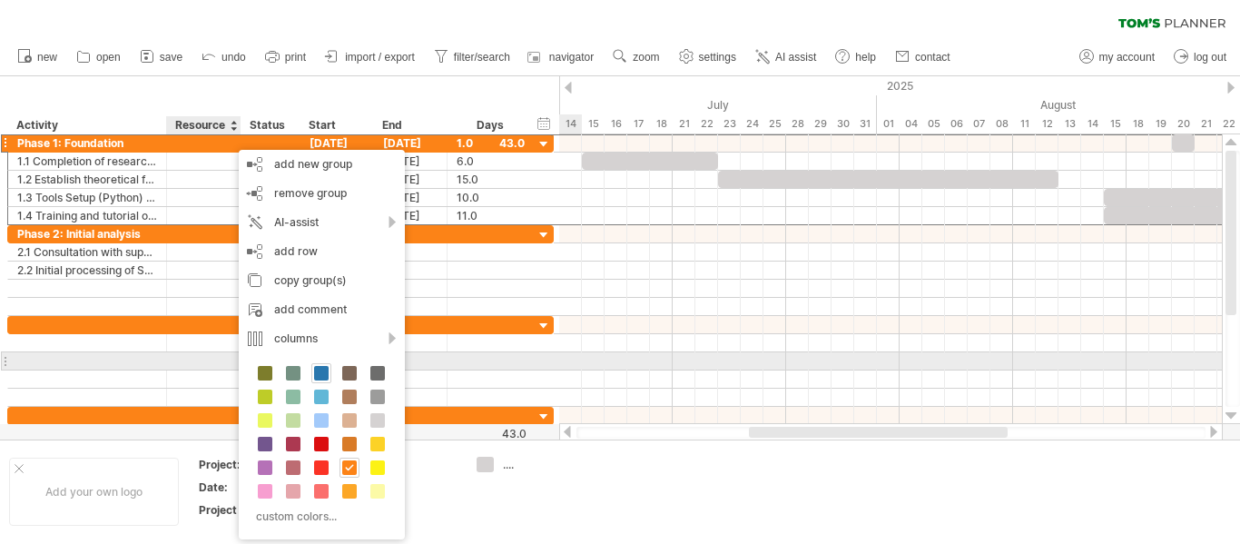
click at [320, 369] on span at bounding box center [321, 373] width 15 height 15
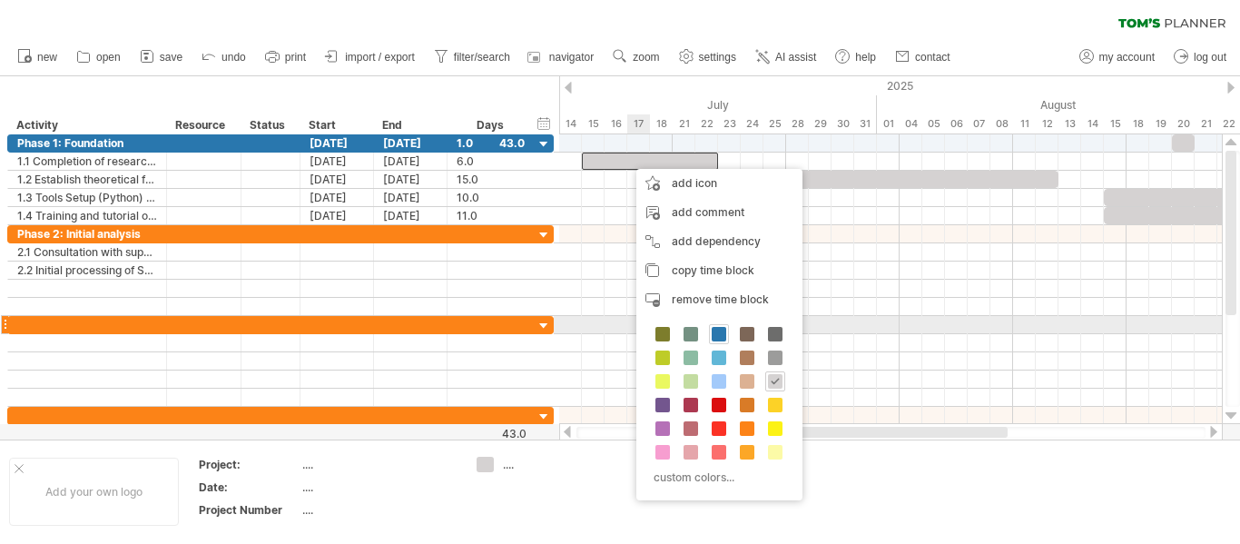
click at [715, 330] on span at bounding box center [719, 334] width 15 height 15
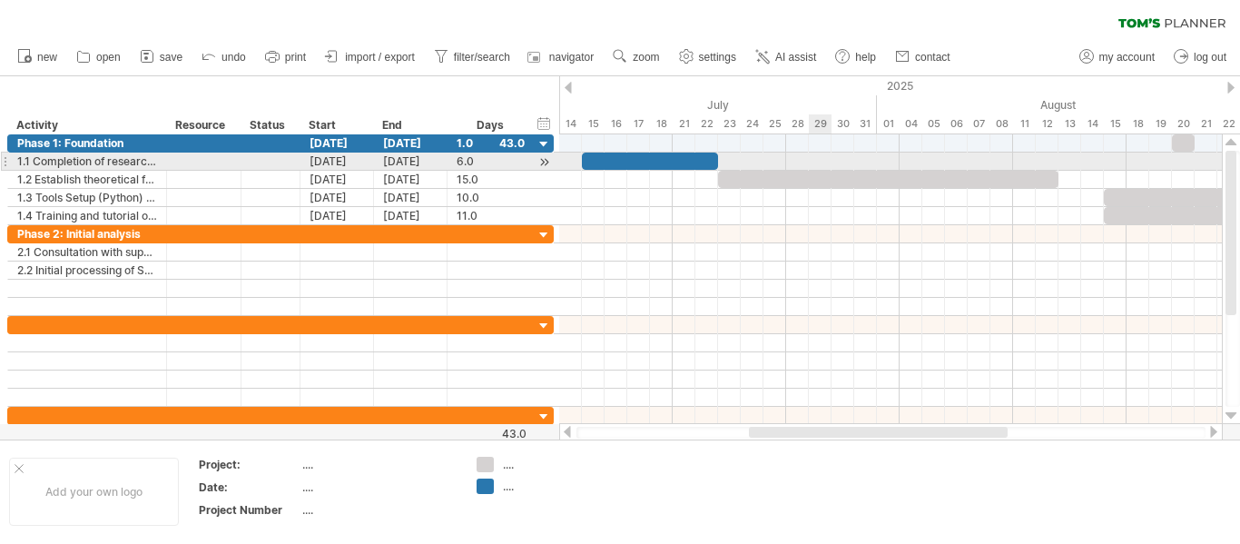
click at [822, 170] on div at bounding box center [890, 162] width 663 height 18
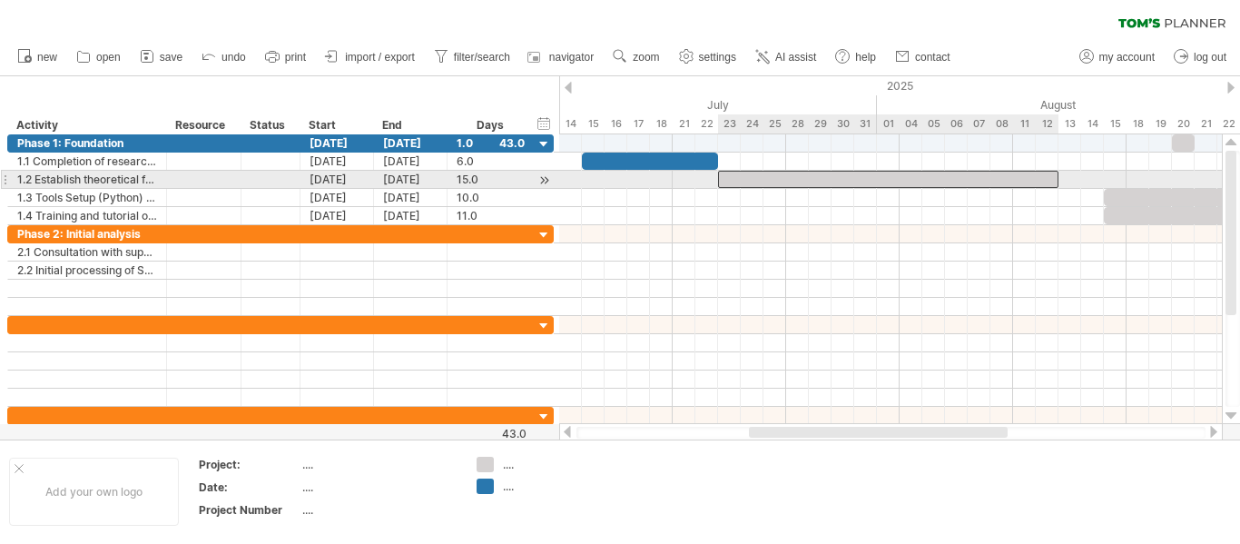
click at [822, 174] on div at bounding box center [888, 179] width 340 height 17
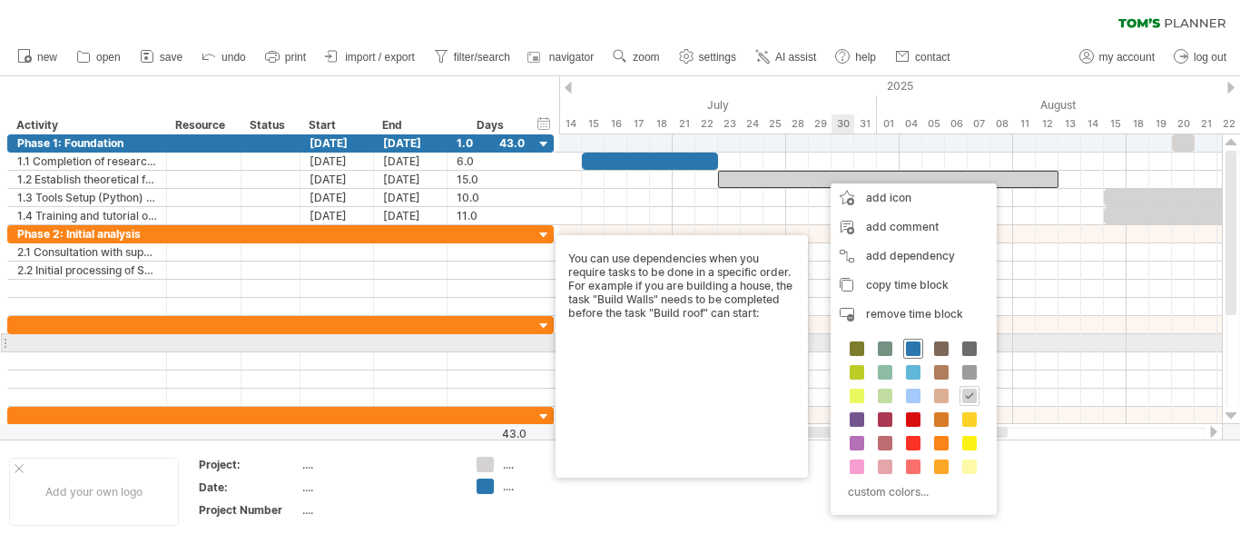
click at [909, 343] on span at bounding box center [913, 348] width 15 height 15
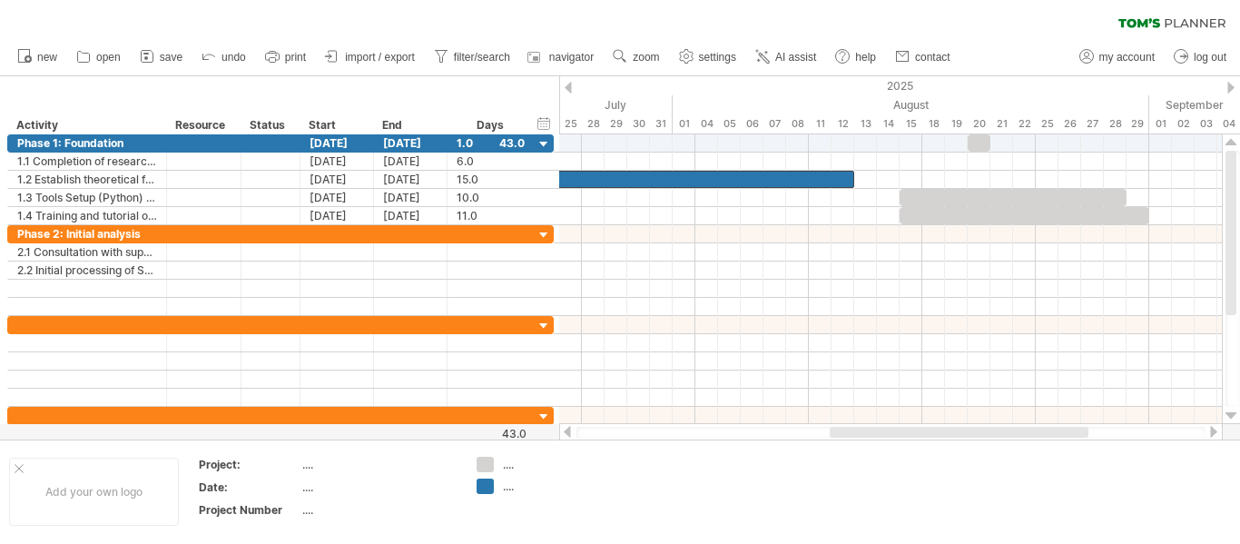
drag, startPoint x: 891, startPoint y: 432, endPoint x: 977, endPoint y: 428, distance: 86.3
click at [977, 428] on div at bounding box center [959, 432] width 259 height 11
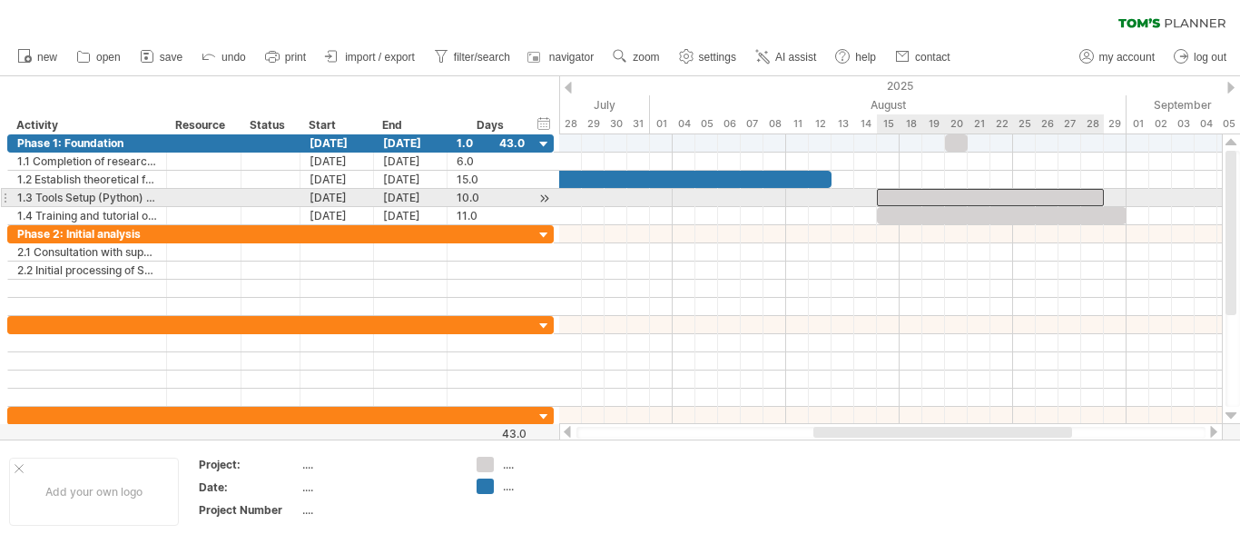
click at [900, 191] on div at bounding box center [990, 197] width 227 height 17
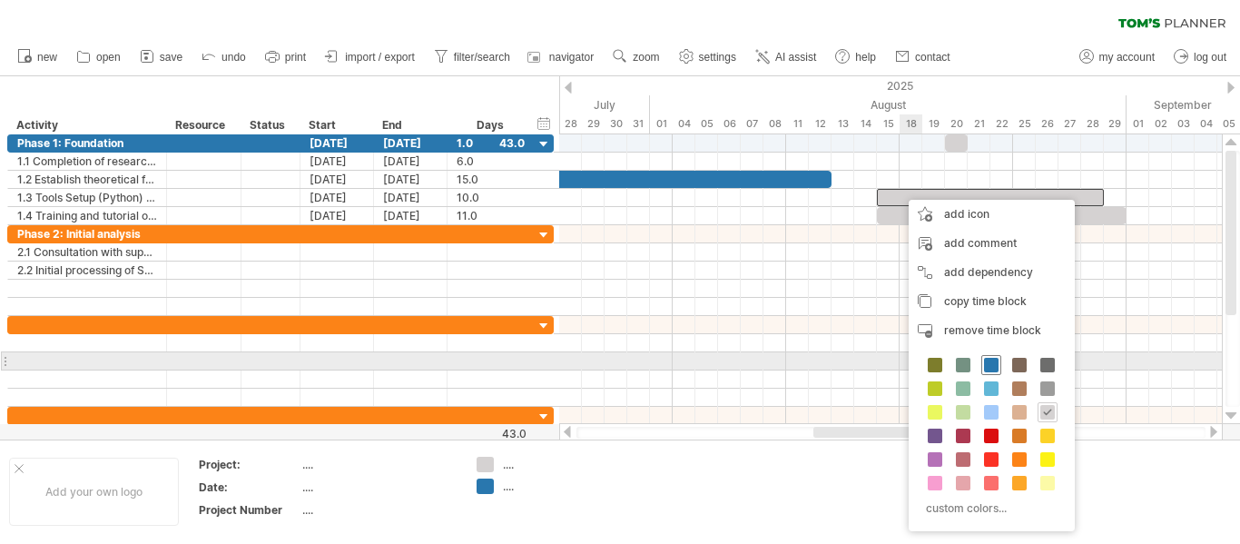
click at [991, 357] on div at bounding box center [991, 365] width 20 height 20
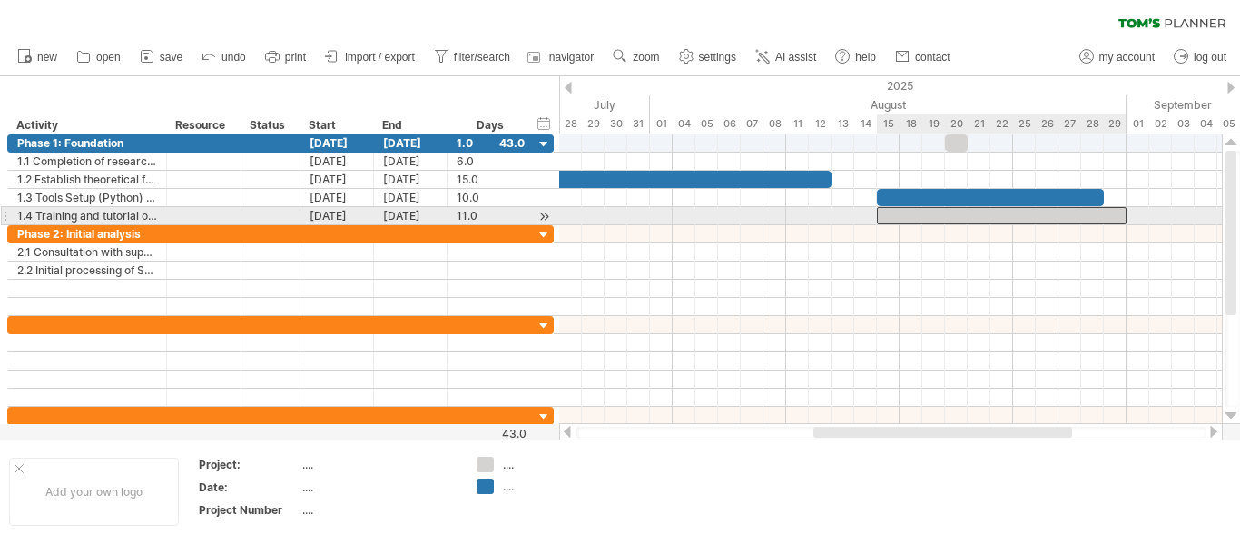
click at [936, 210] on div at bounding box center [1002, 215] width 250 height 17
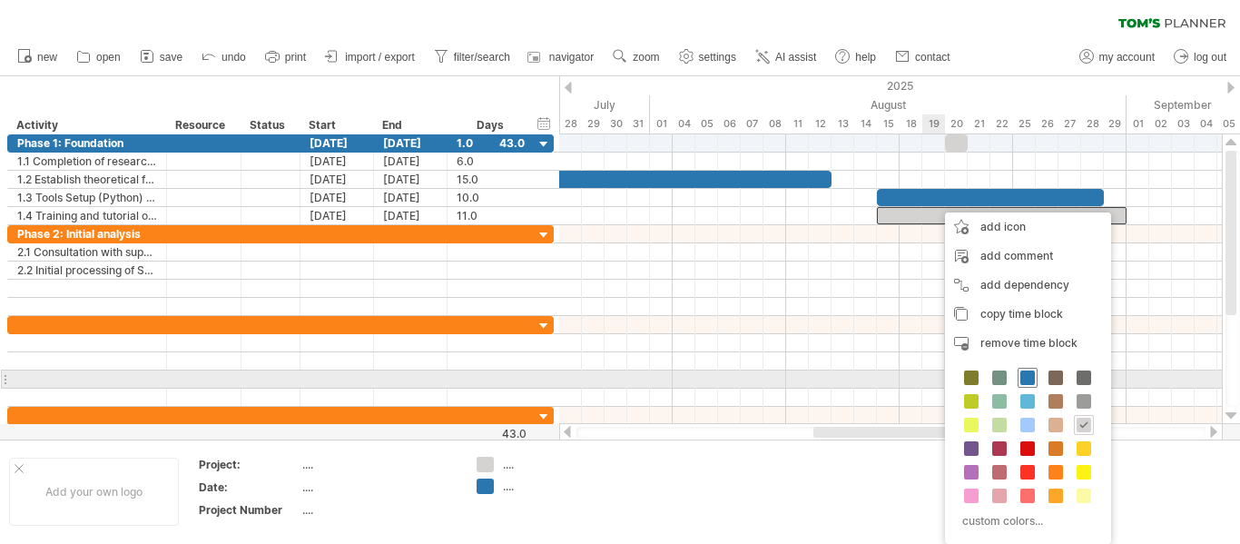
click at [1023, 373] on span at bounding box center [1027, 377] width 15 height 15
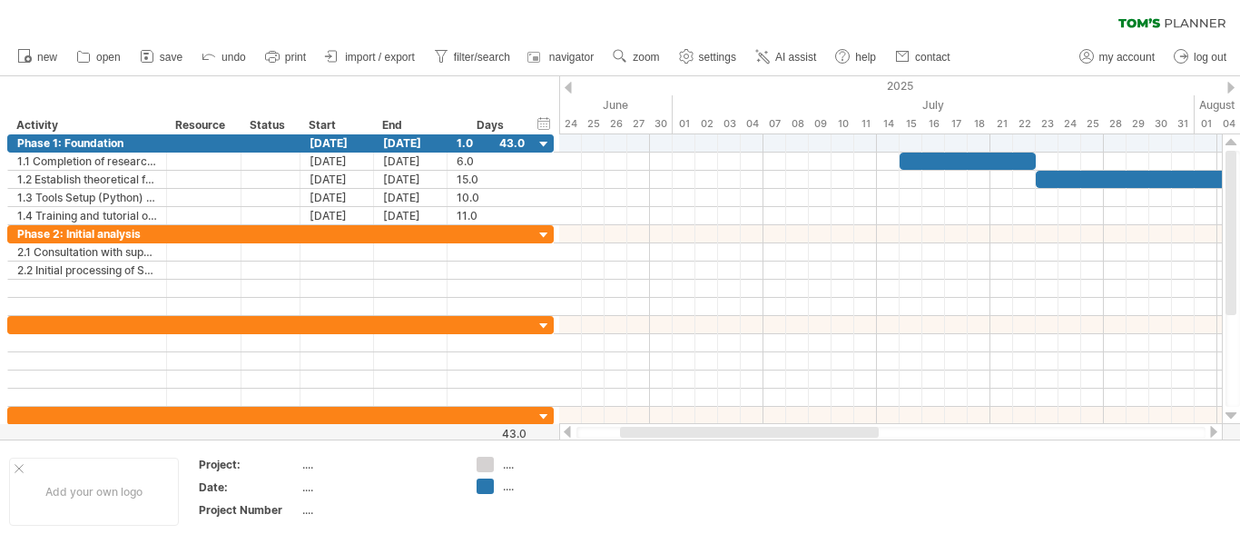
drag, startPoint x: 907, startPoint y: 433, endPoint x: 700, endPoint y: 436, distance: 207.0
click at [700, 436] on div at bounding box center [749, 432] width 259 height 11
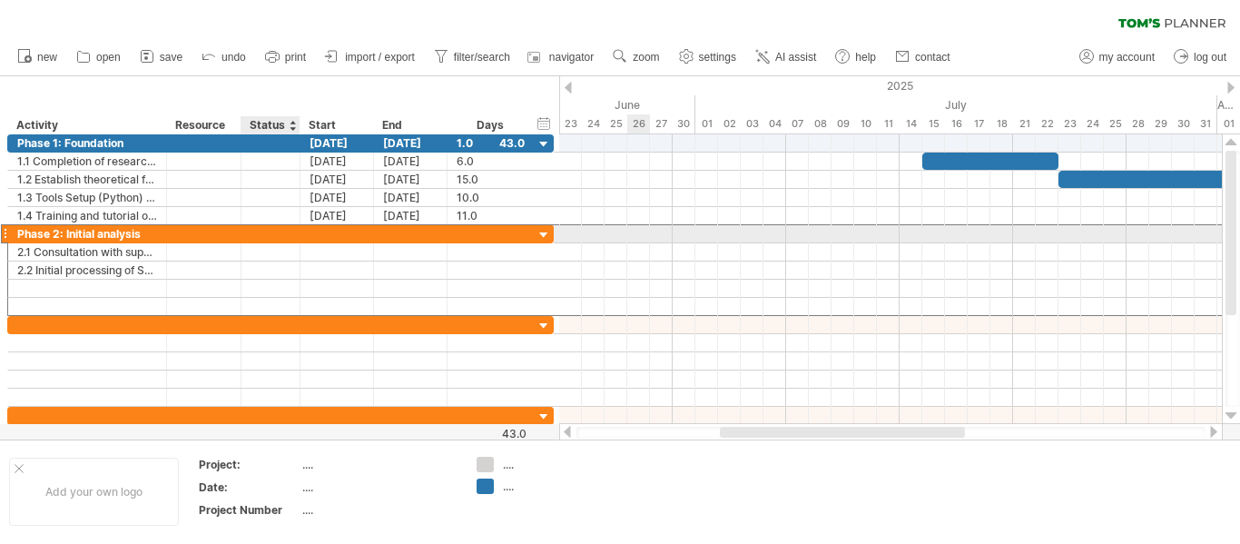
click at [263, 230] on div at bounding box center [271, 233] width 40 height 17
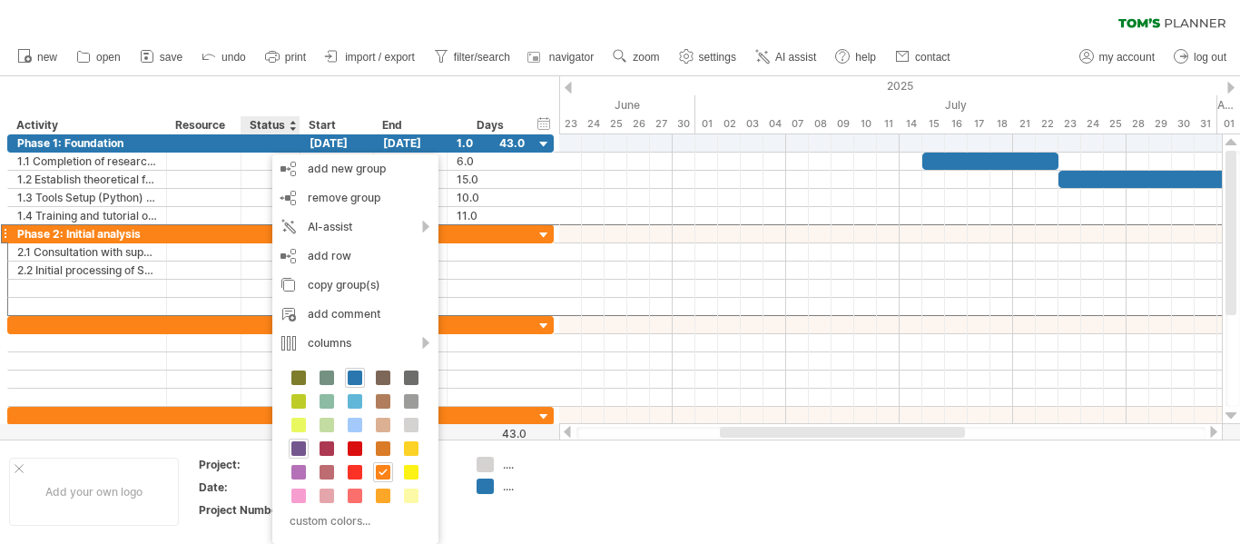
click at [297, 443] on span at bounding box center [298, 448] width 15 height 15
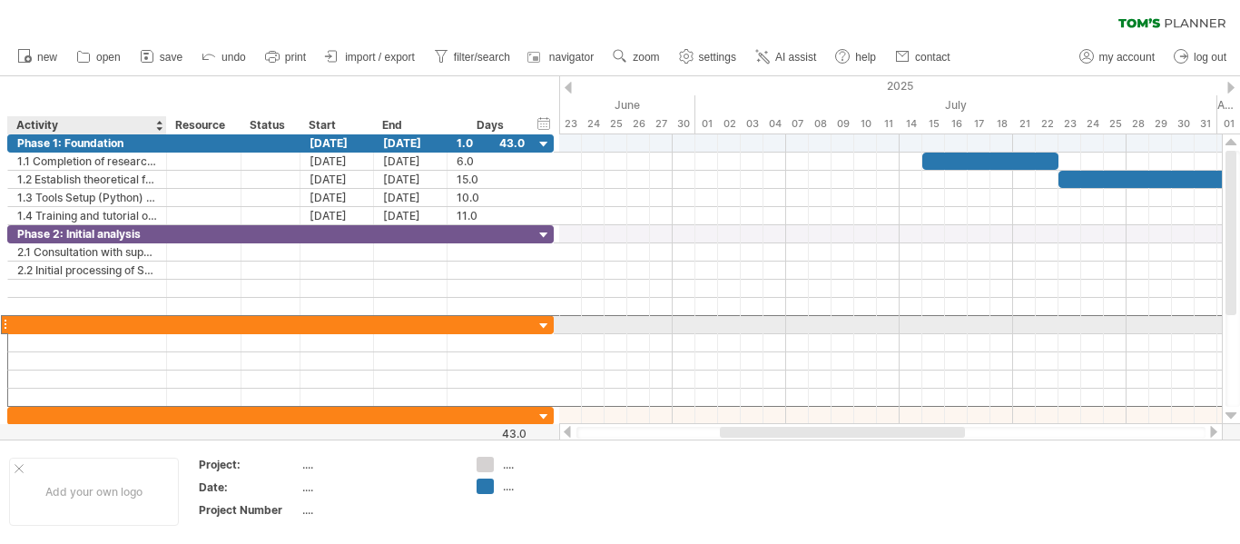
click at [133, 323] on div at bounding box center [87, 324] width 140 height 17
type input "**********"
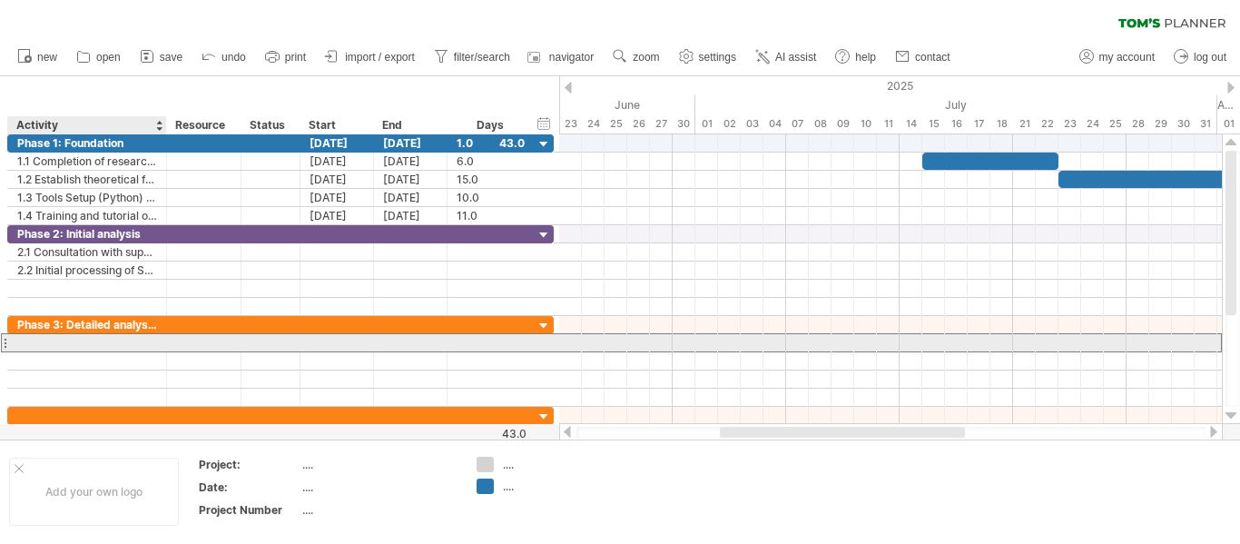
click at [14, 340] on div at bounding box center [87, 342] width 159 height 17
click at [33, 340] on div at bounding box center [87, 342] width 140 height 17
type input "**********"
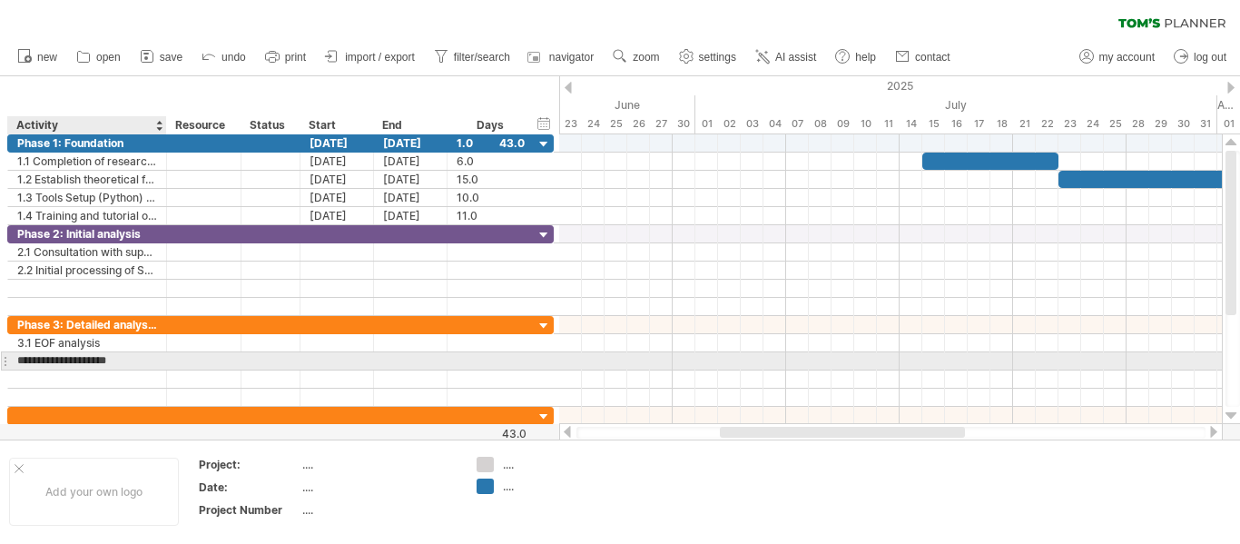
type input "**********"
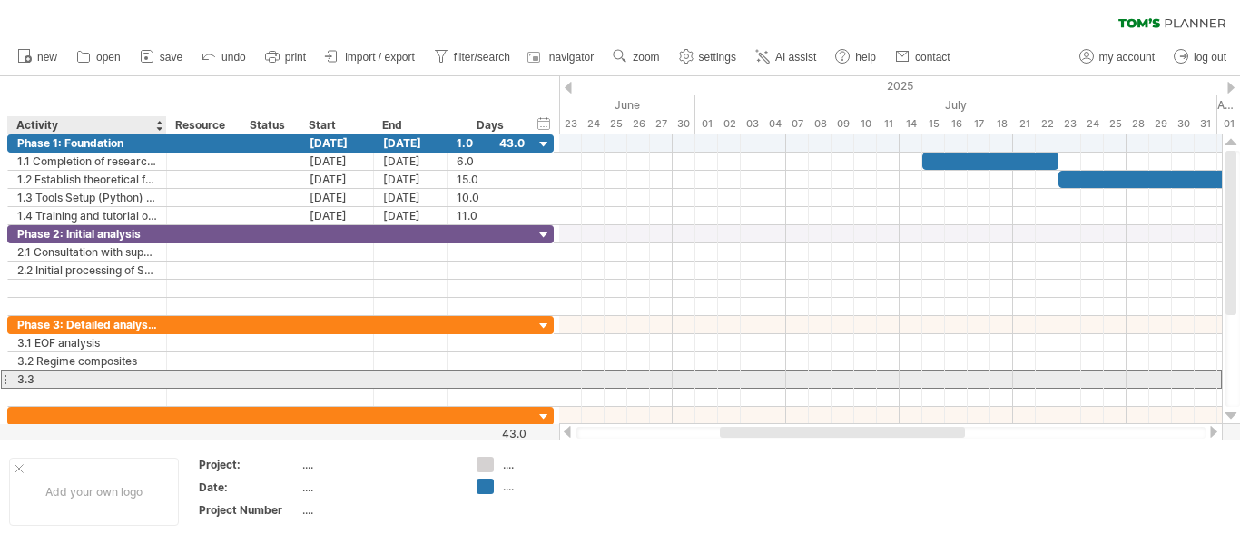
click at [84, 378] on div "3.3" at bounding box center [87, 378] width 140 height 17
type input "**********"
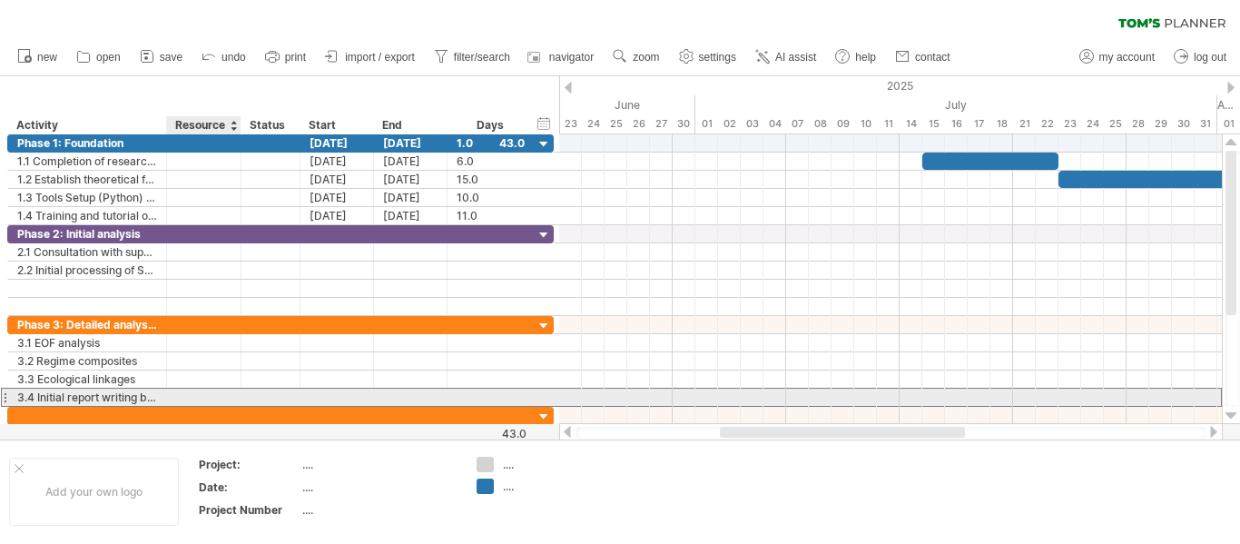
click at [211, 392] on div at bounding box center [203, 397] width 55 height 17
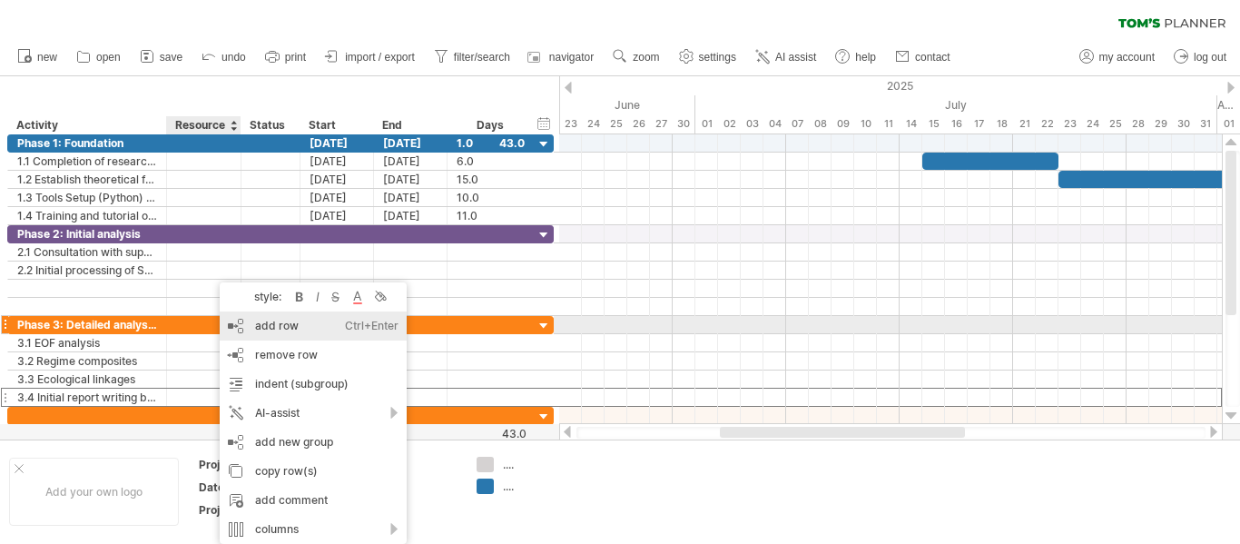
click at [287, 321] on div "add row Ctrl+Enter Cmd+Enter" at bounding box center [313, 325] width 187 height 29
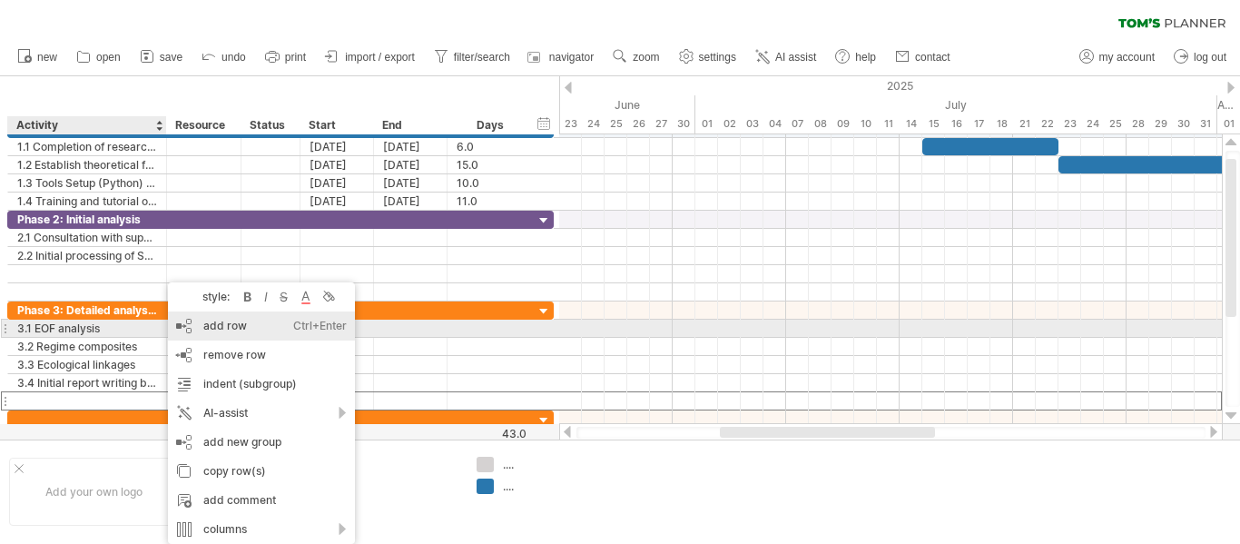
click at [217, 325] on div "add row Ctrl+Enter Cmd+Enter" at bounding box center [261, 325] width 187 height 29
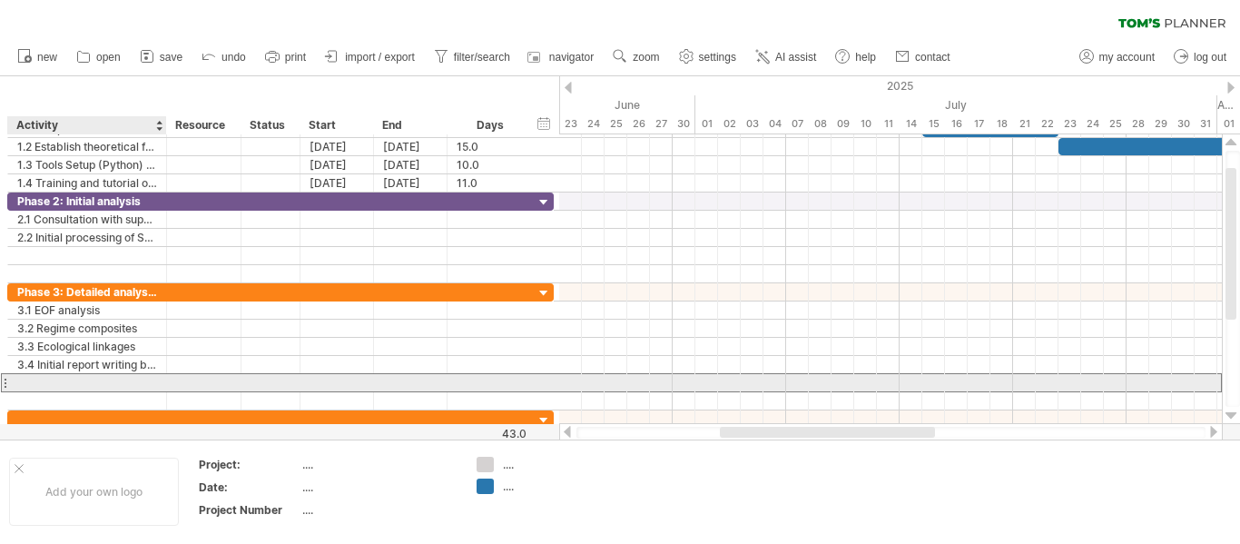
click at [84, 379] on div at bounding box center [87, 382] width 140 height 17
type input "**********"
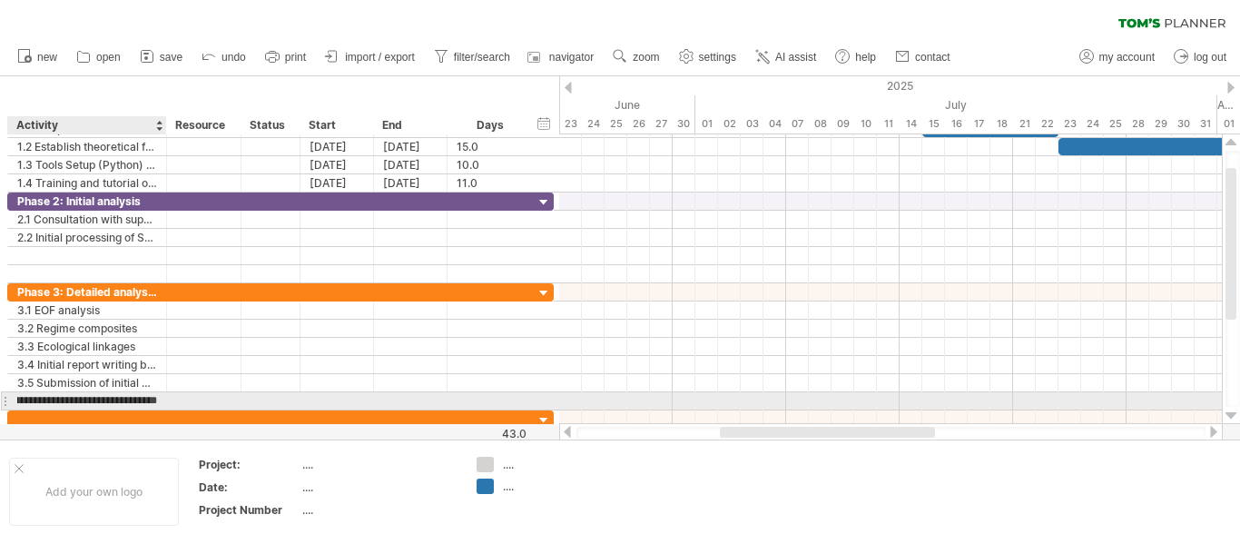
scroll to position [0, 44]
type input "**********"
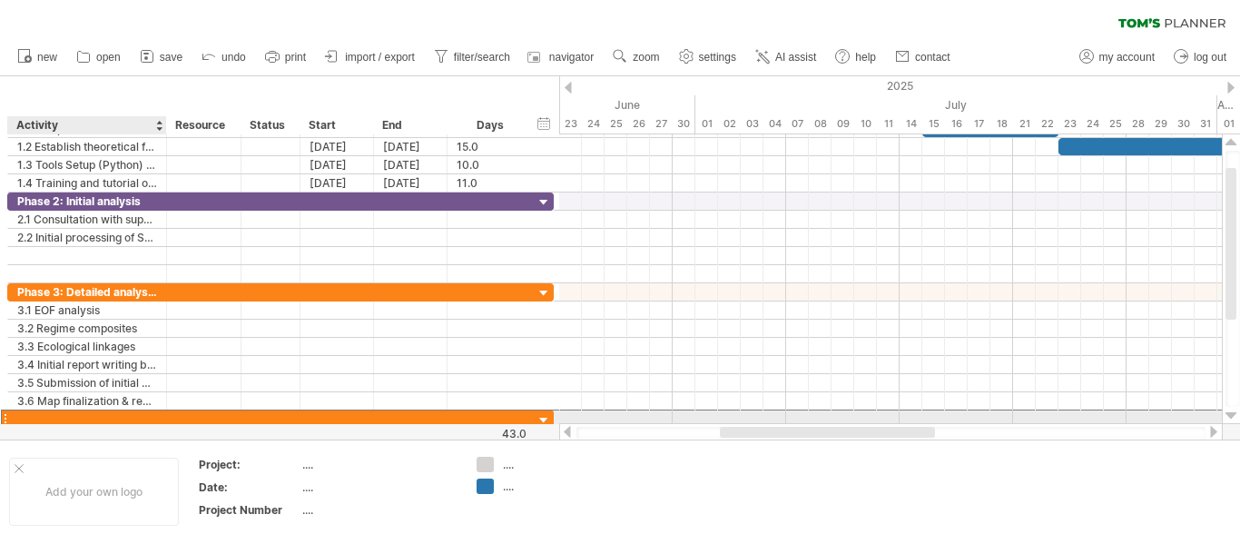
click at [69, 414] on div at bounding box center [87, 418] width 140 height 17
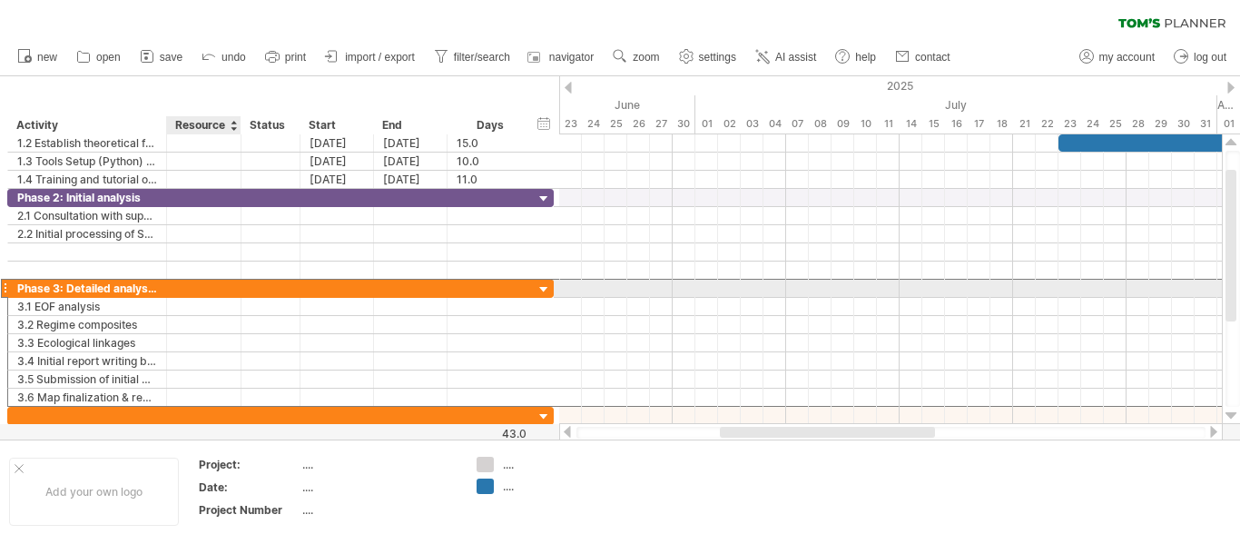
click at [223, 288] on div at bounding box center [203, 288] width 55 height 17
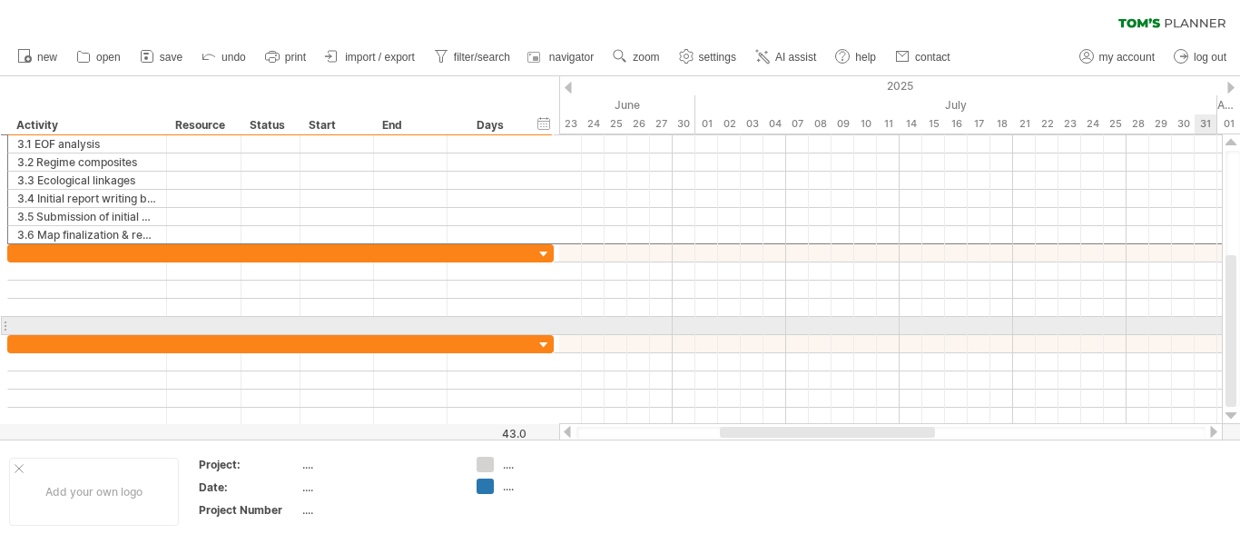
drag, startPoint x: 1232, startPoint y: 239, endPoint x: 1239, endPoint y: 332, distance: 93.8
click at [1239, 332] on div at bounding box center [1233, 279] width 15 height 256
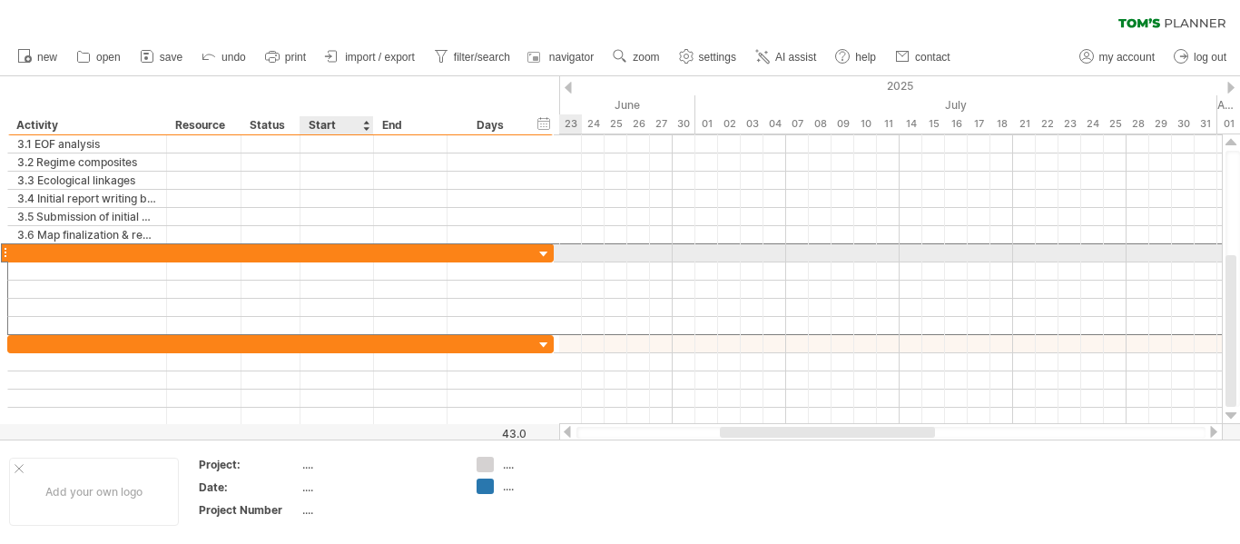
click at [168, 246] on div at bounding box center [204, 252] width 74 height 17
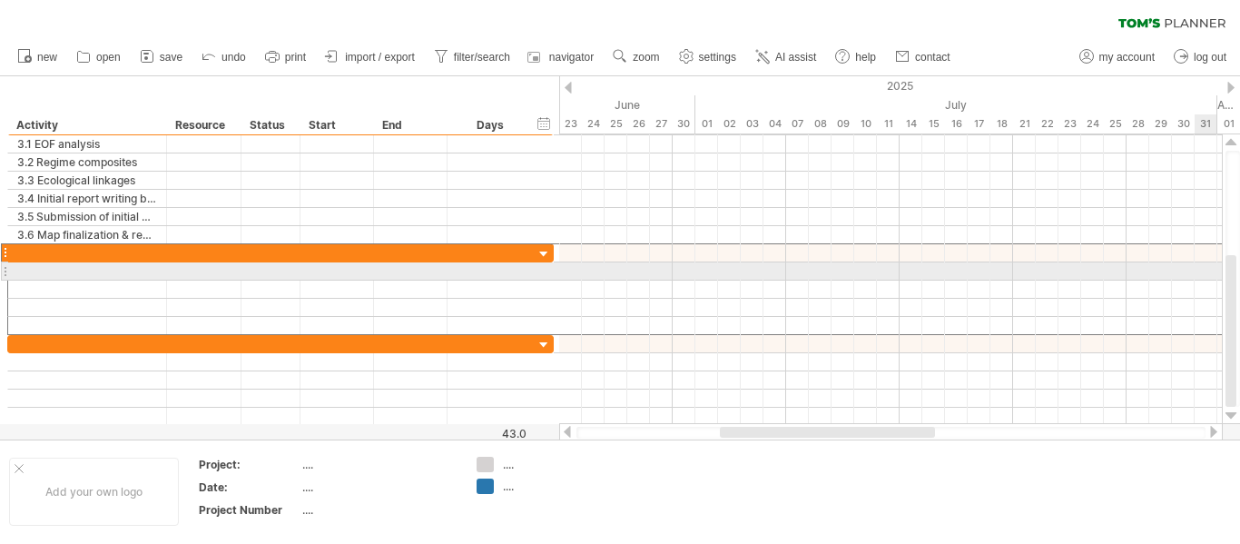
drag, startPoint x: 1239, startPoint y: 320, endPoint x: 1232, endPoint y: 282, distance: 37.9
click at [1232, 282] on div at bounding box center [1233, 279] width 15 height 256
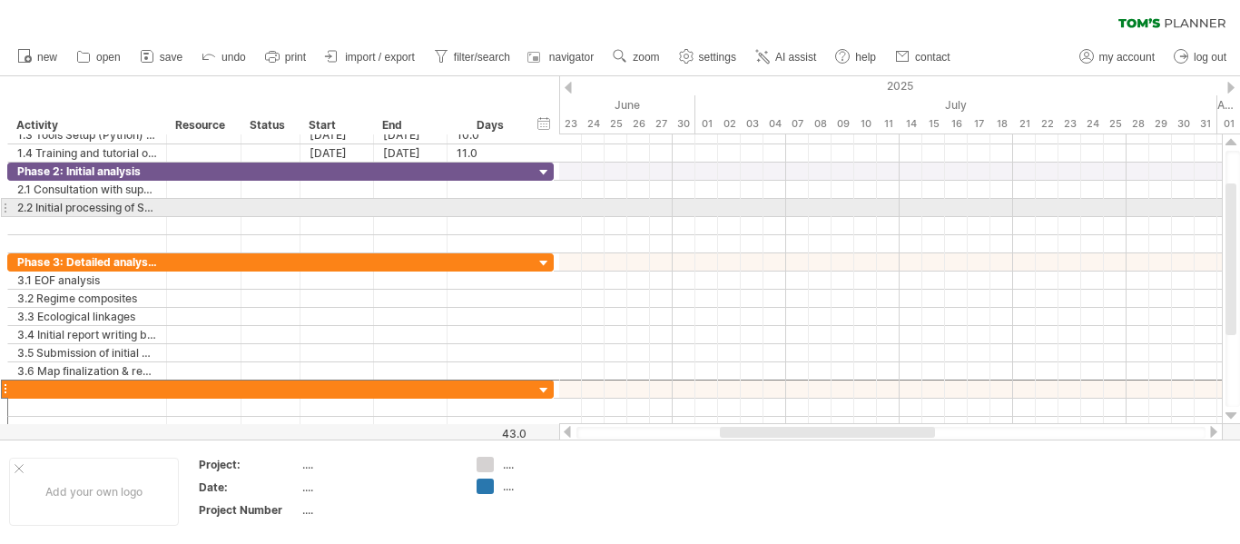
drag, startPoint x: 1232, startPoint y: 282, endPoint x: 1239, endPoint y: 211, distance: 72.1
click at [1239, 211] on div at bounding box center [1233, 279] width 15 height 256
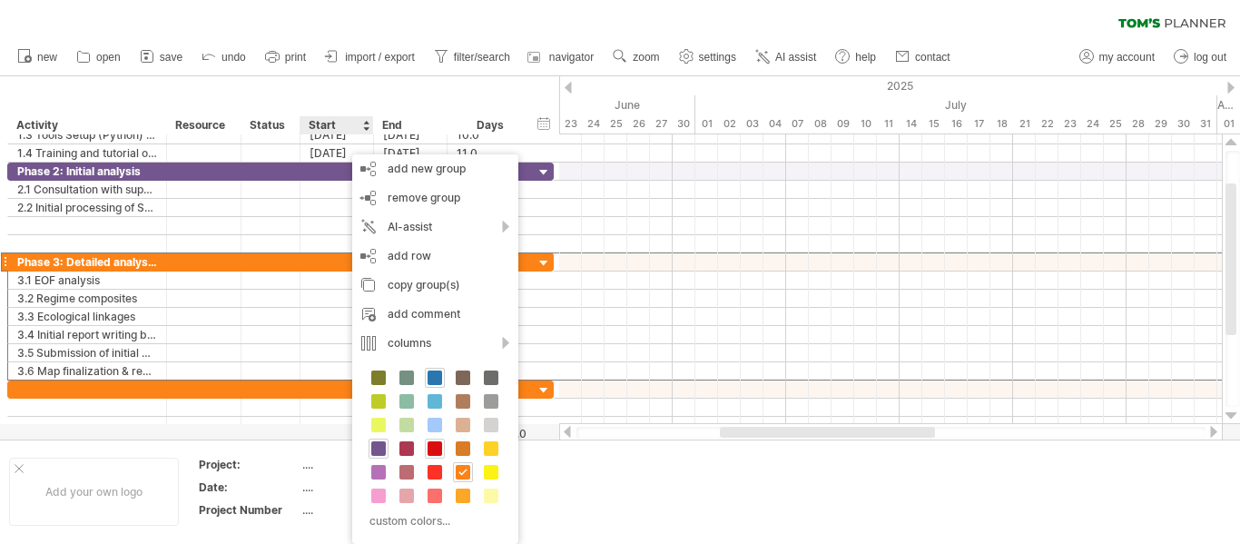
click at [433, 442] on span at bounding box center [435, 448] width 15 height 15
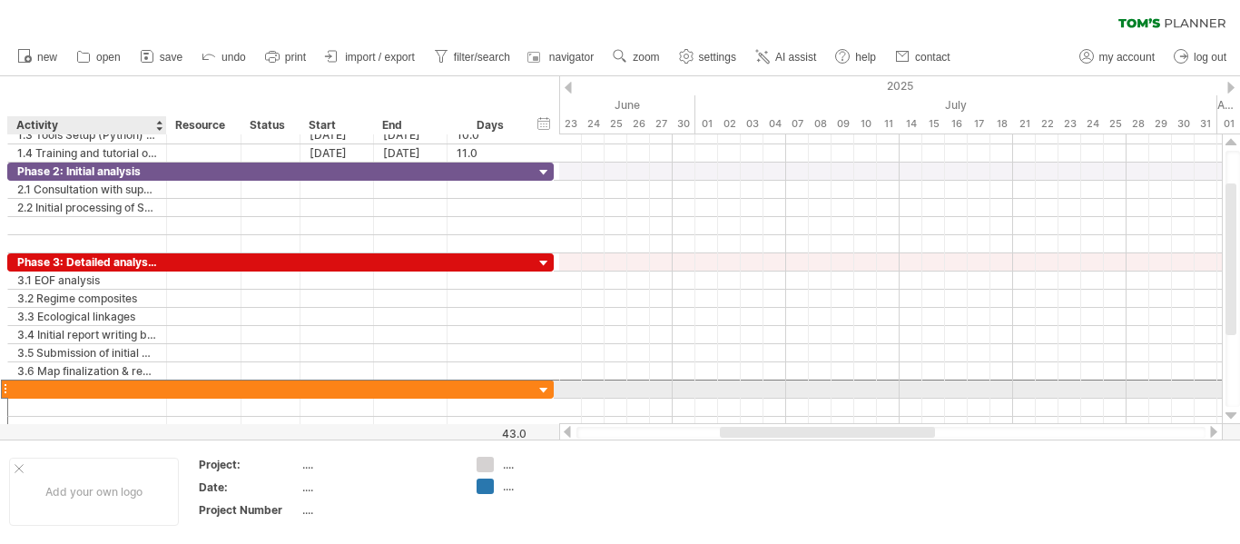
click at [112, 386] on div at bounding box center [87, 388] width 140 height 17
type input "**********"
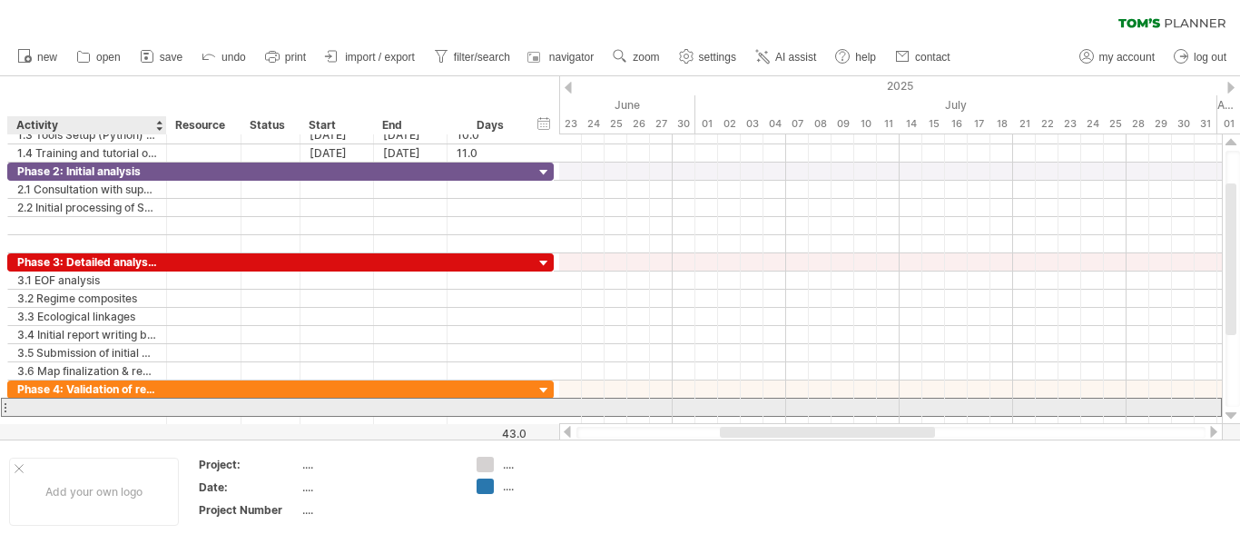
click at [69, 403] on div at bounding box center [87, 407] width 140 height 17
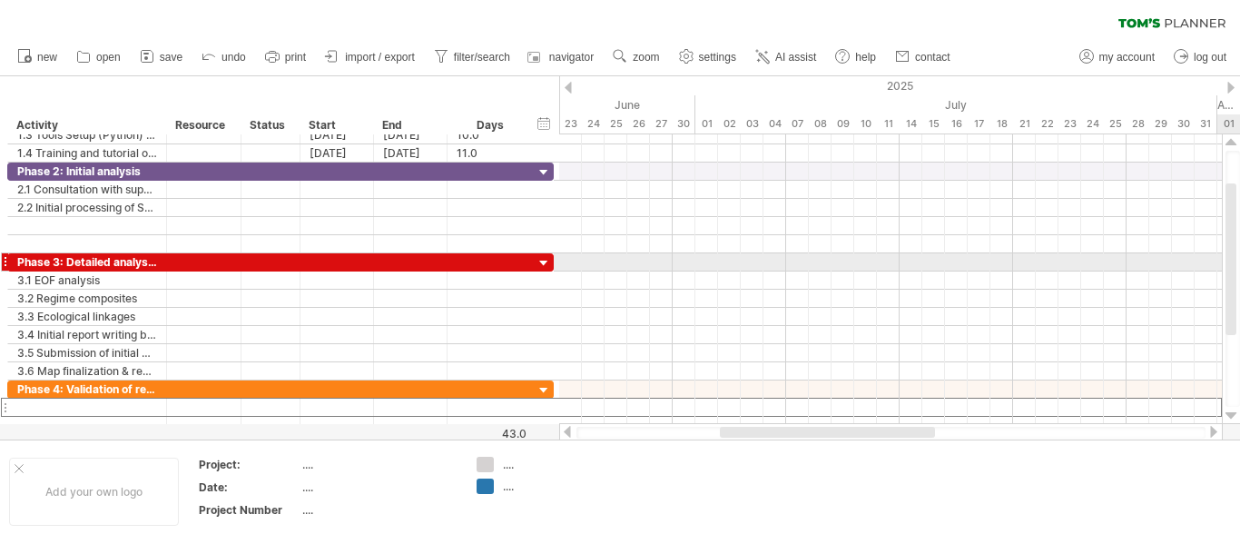
drag, startPoint x: 1239, startPoint y: 241, endPoint x: 1228, endPoint y: 245, distance: 11.8
click at [1228, 245] on div at bounding box center [1233, 279] width 15 height 256
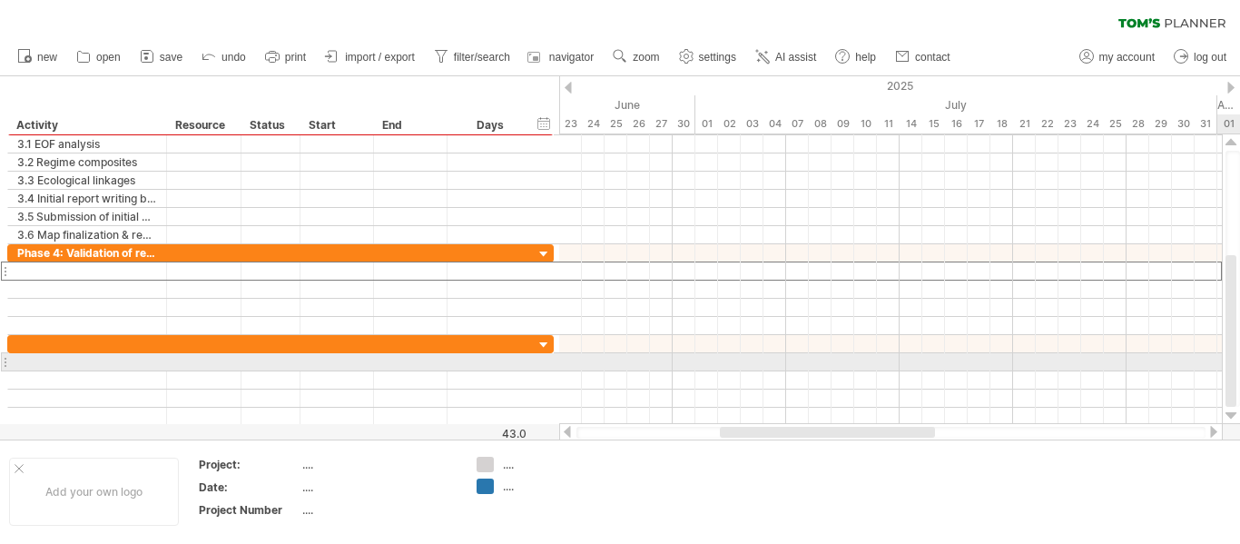
drag, startPoint x: 1228, startPoint y: 245, endPoint x: 1239, endPoint y: 360, distance: 115.8
click at [1239, 360] on div at bounding box center [1233, 279] width 15 height 256
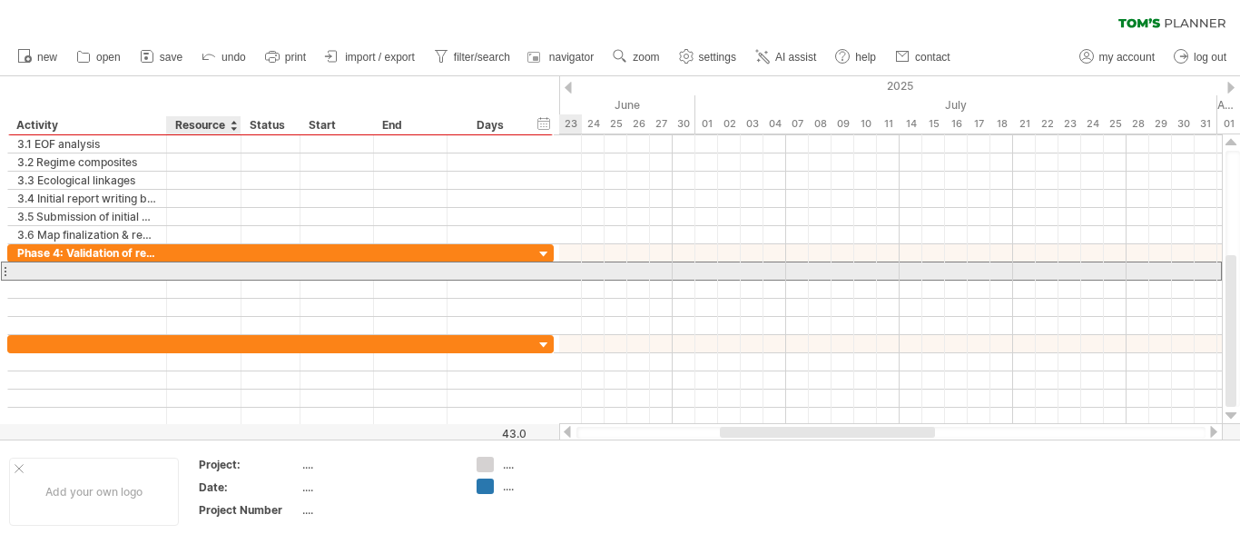
click at [233, 272] on div at bounding box center [204, 270] width 74 height 17
click at [31, 267] on div at bounding box center [87, 270] width 140 height 17
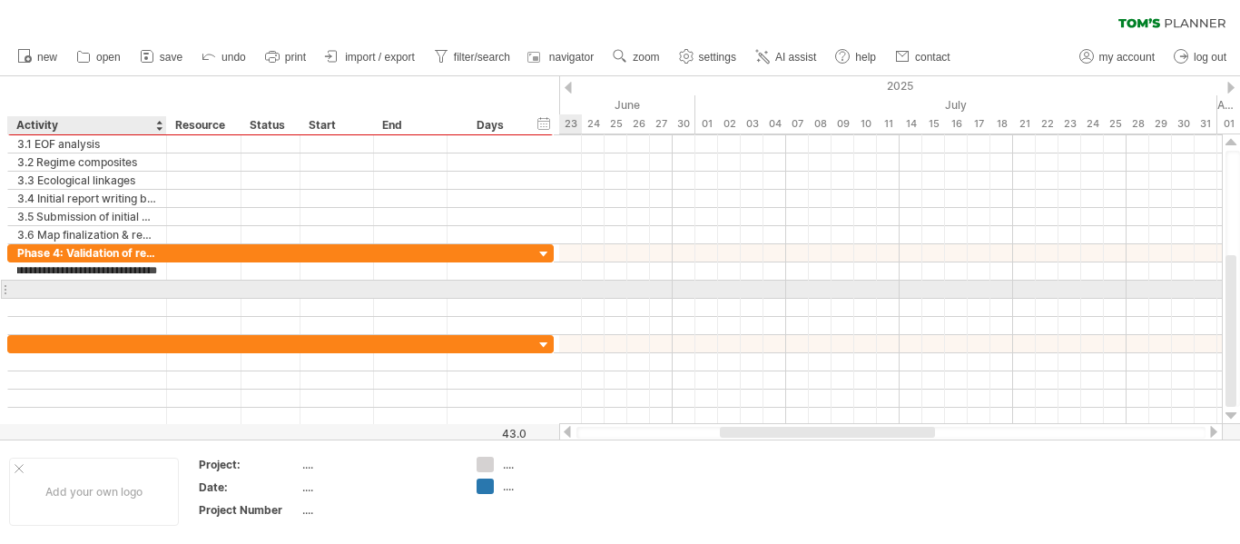
scroll to position [0, 48]
type input "**********"
click at [115, 287] on div at bounding box center [87, 289] width 140 height 17
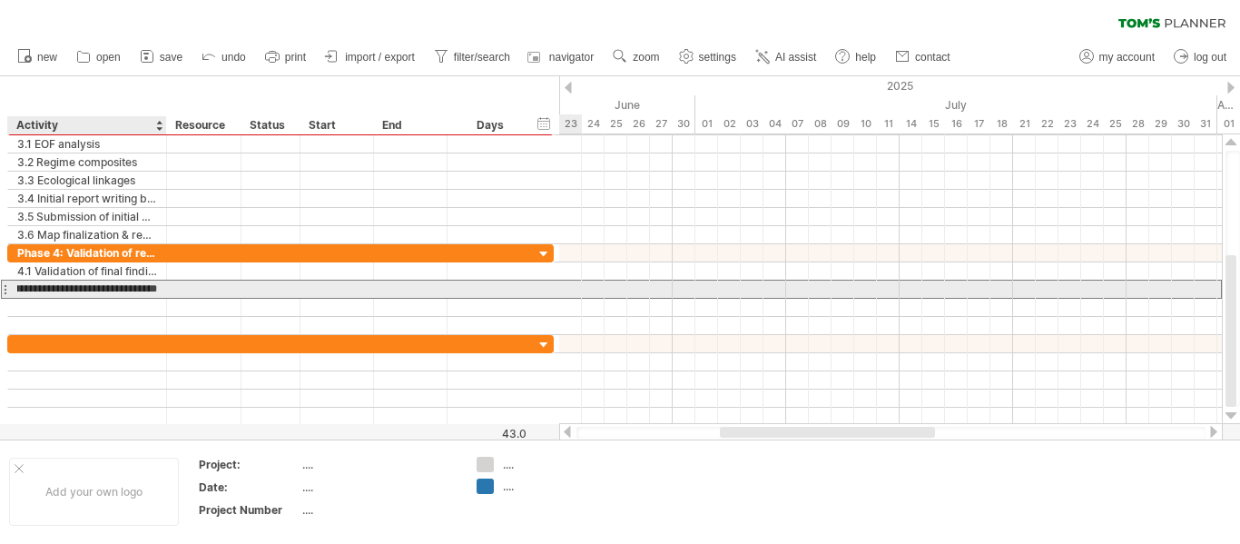
type input "**********"
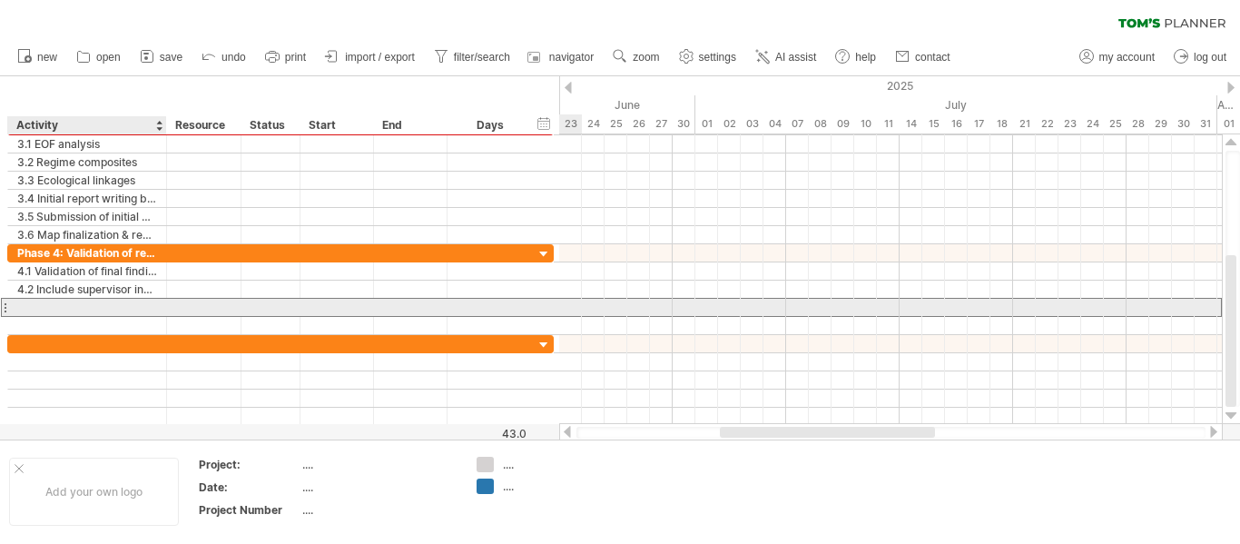
click at [61, 307] on div at bounding box center [87, 307] width 140 height 17
type input "**********"
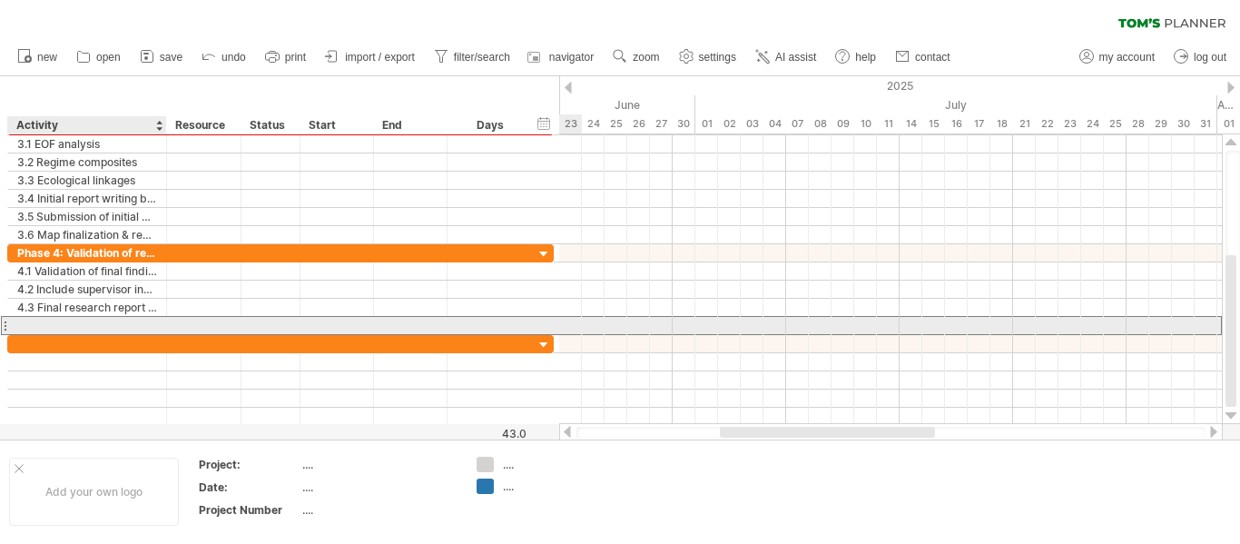
click at [46, 321] on div at bounding box center [87, 325] width 140 height 17
type input "**********"
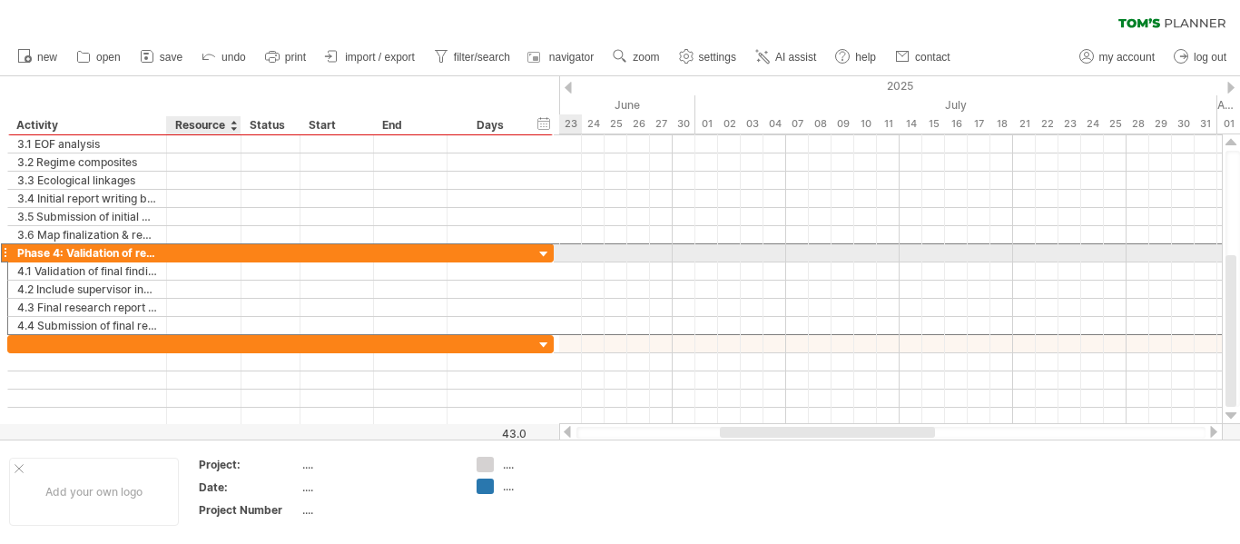
click at [208, 251] on div at bounding box center [203, 252] width 55 height 17
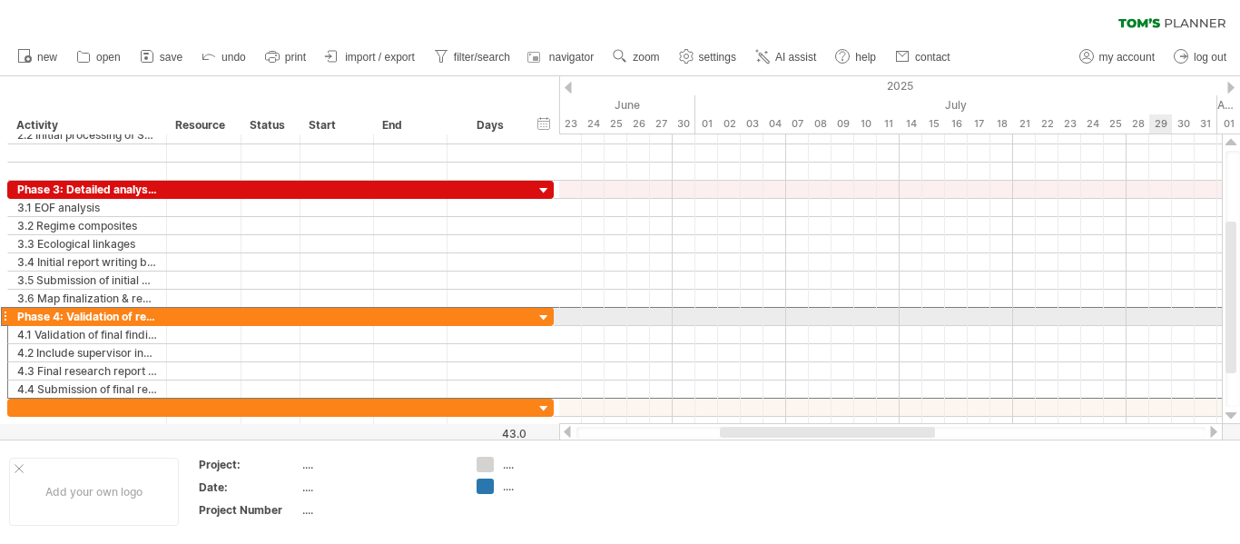
drag, startPoint x: 1233, startPoint y: 350, endPoint x: 1239, endPoint y: 320, distance: 30.6
click at [1239, 320] on div at bounding box center [1233, 279] width 15 height 256
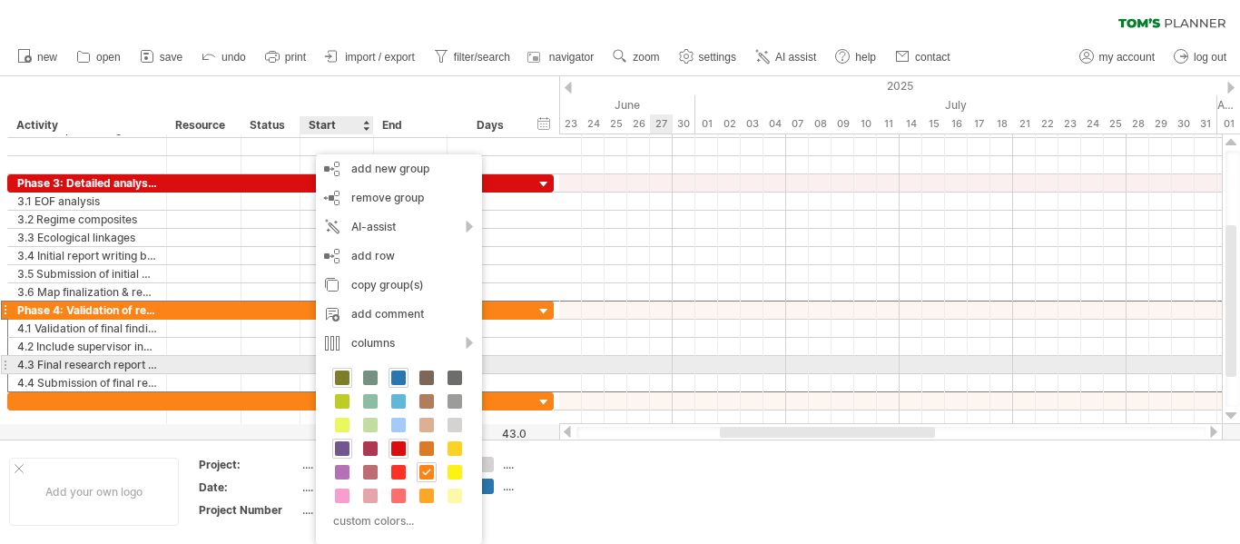
click at [338, 370] on span at bounding box center [342, 377] width 15 height 15
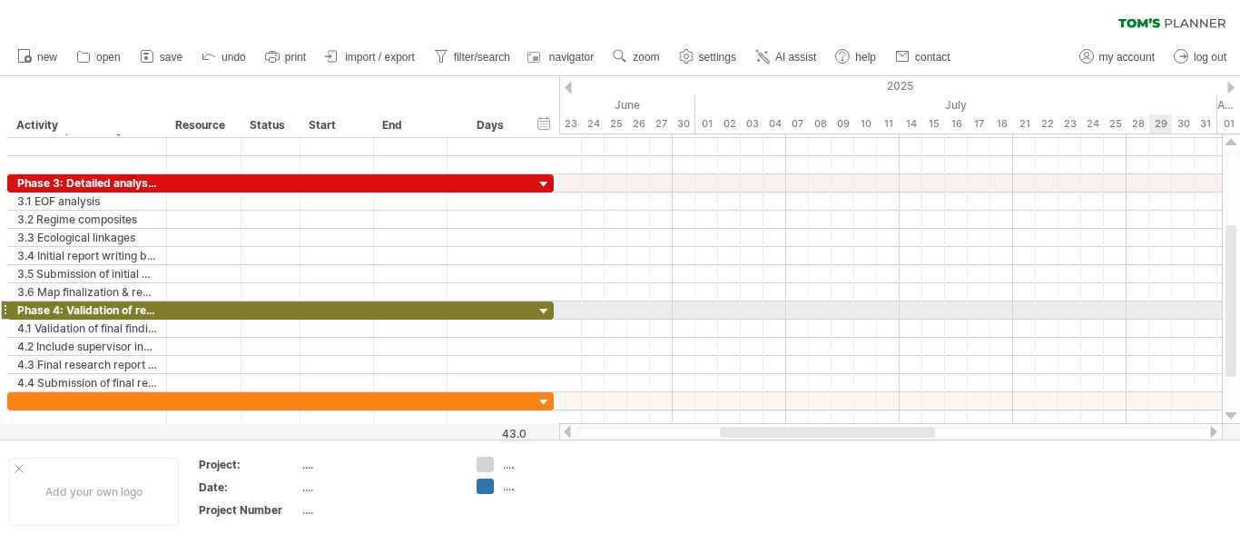
drag, startPoint x: 1239, startPoint y: 241, endPoint x: 1232, endPoint y: 306, distance: 64.9
click at [1232, 306] on div at bounding box center [1233, 279] width 15 height 256
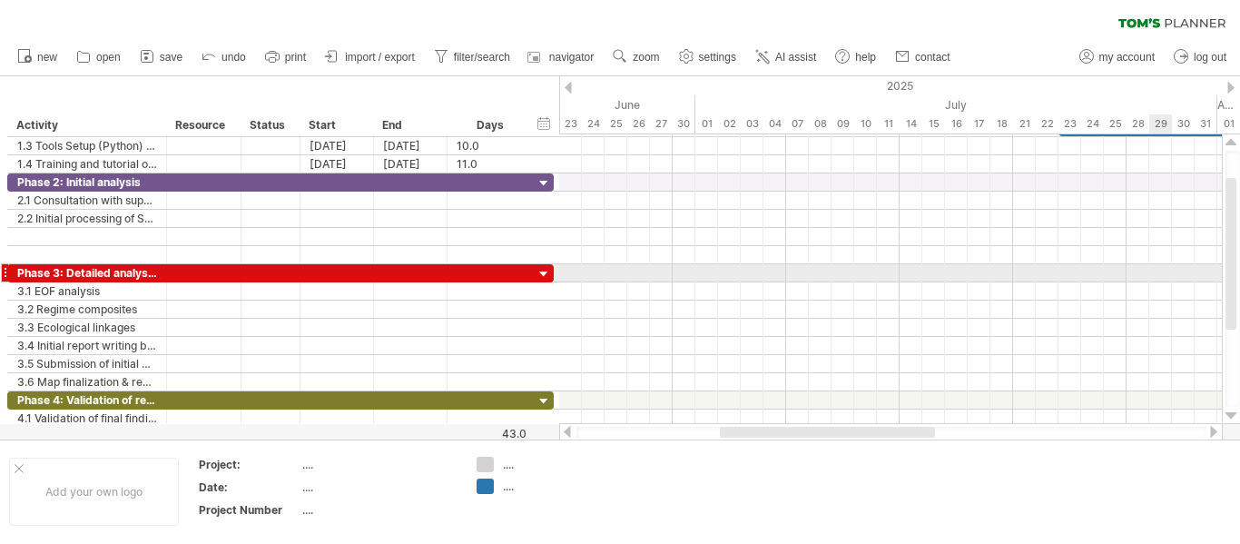
drag, startPoint x: 1232, startPoint y: 306, endPoint x: 1239, endPoint y: 250, distance: 56.8
click at [1239, 250] on div at bounding box center [1233, 279] width 15 height 256
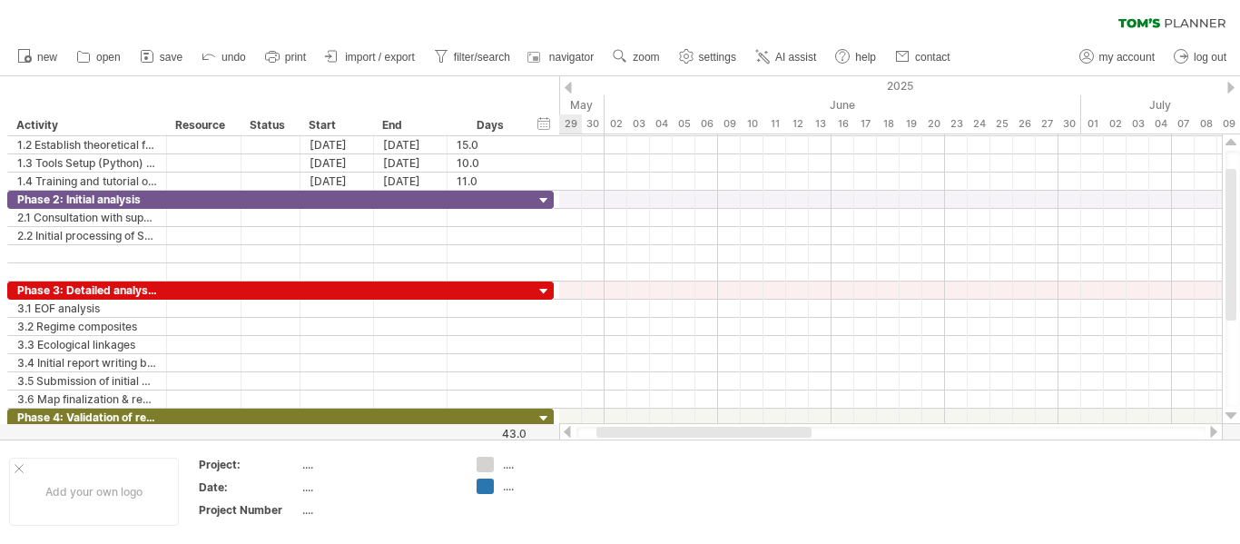
drag, startPoint x: 833, startPoint y: 429, endPoint x: 710, endPoint y: 434, distance: 123.5
click at [710, 434] on div at bounding box center [703, 432] width 215 height 11
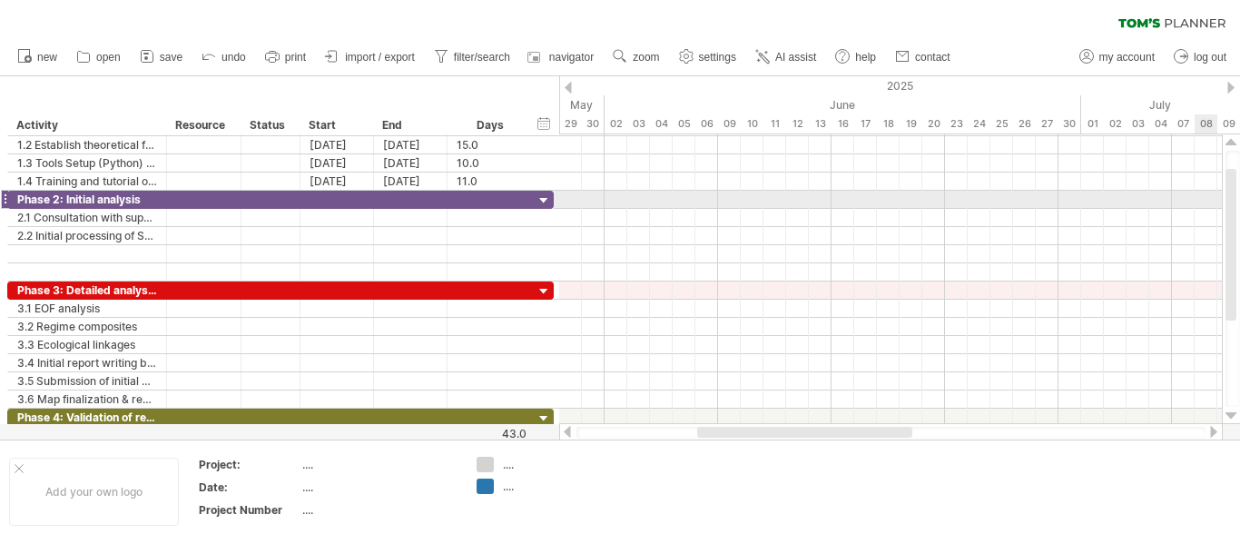
drag, startPoint x: 1239, startPoint y: 269, endPoint x: 1234, endPoint y: 209, distance: 60.2
click at [1234, 209] on div at bounding box center [1233, 279] width 15 height 256
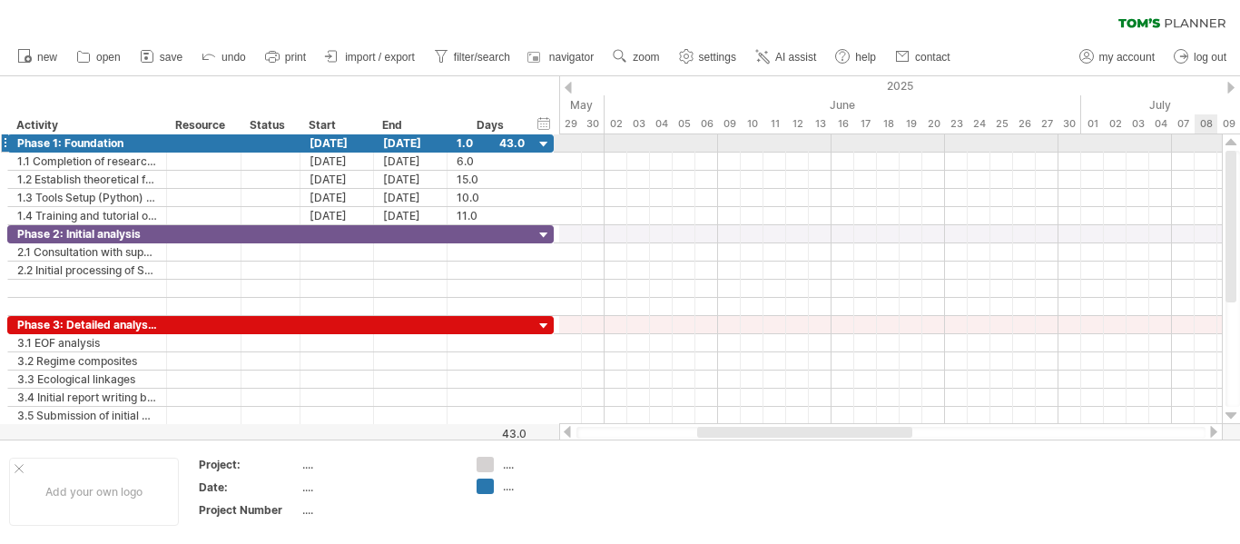
drag, startPoint x: 1234, startPoint y: 209, endPoint x: 1231, endPoint y: 143, distance: 65.4
click at [1231, 143] on div at bounding box center [1231, 279] width 19 height 290
click at [541, 136] on div at bounding box center [544, 144] width 17 height 17
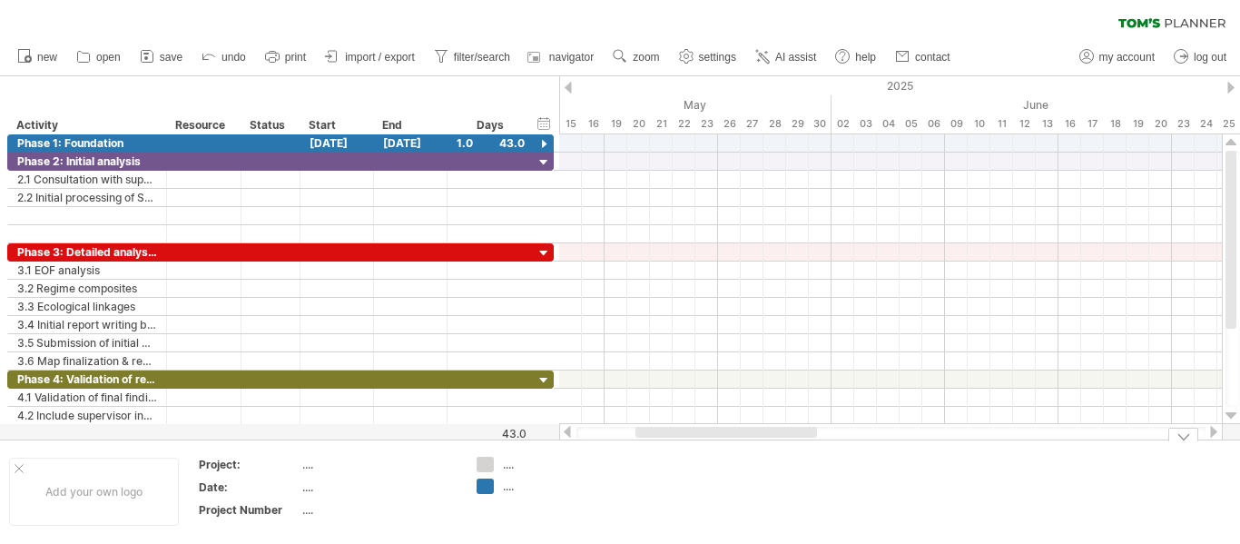
drag, startPoint x: 743, startPoint y: 427, endPoint x: 677, endPoint y: 442, distance: 67.2
click at [677, 442] on div "Trying to reach [DOMAIN_NAME] Connected again... 0% clear filter new" at bounding box center [620, 272] width 1240 height 544
click at [542, 122] on div "hide start/end/duration show start/end/duration" at bounding box center [544, 122] width 17 height 19
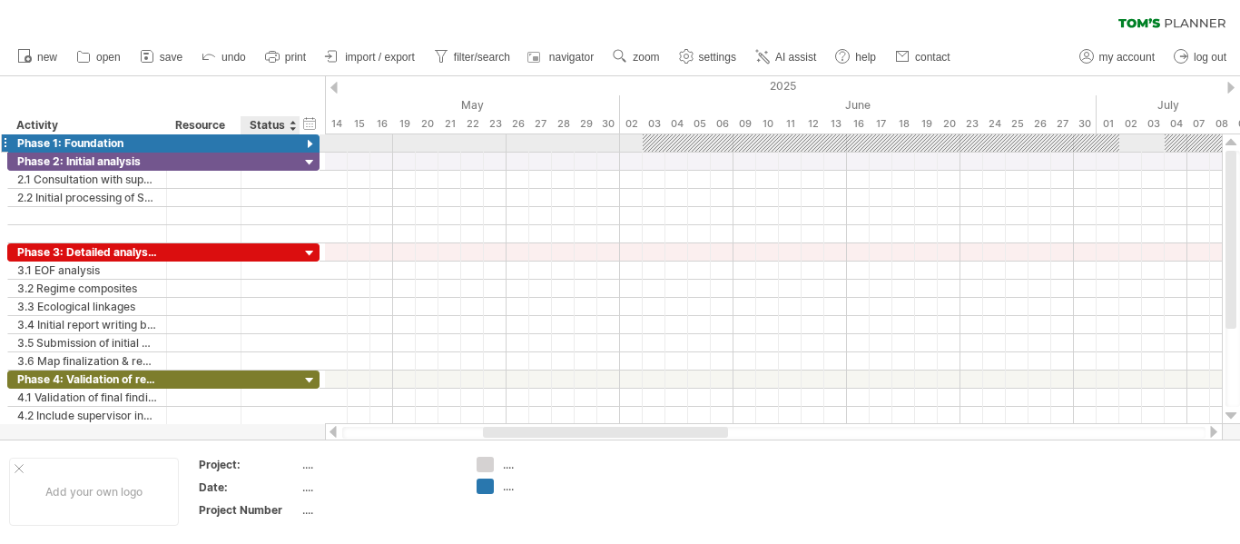
click at [305, 139] on div at bounding box center [309, 144] width 17 height 17
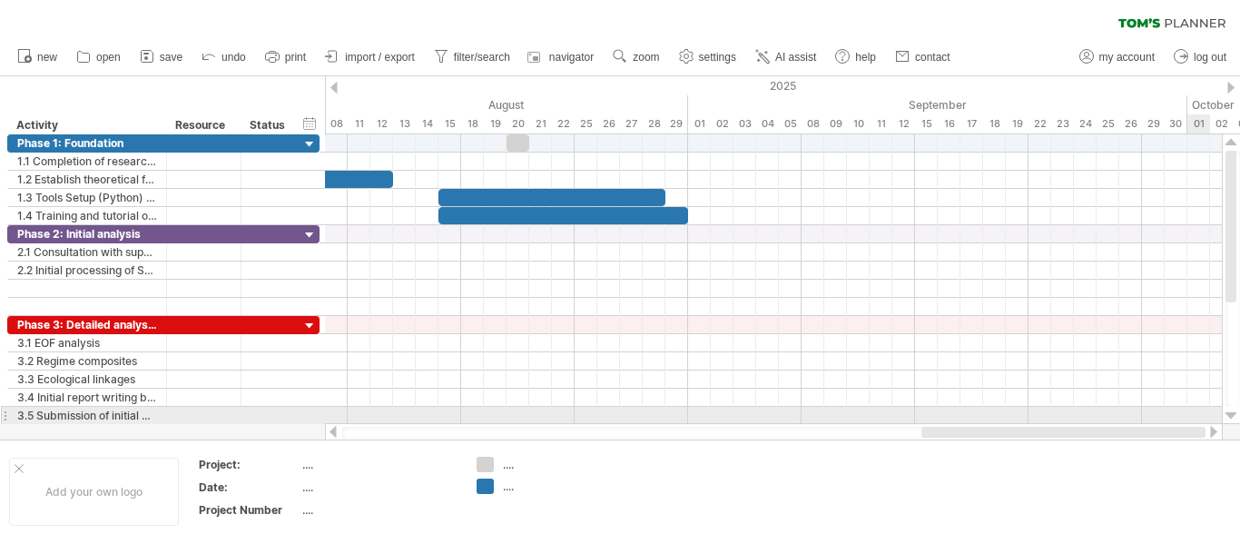
drag, startPoint x: 674, startPoint y: 429, endPoint x: 1199, endPoint y: 410, distance: 526.0
click at [1199, 410] on div "Trying to reach [DOMAIN_NAME] Connected again... 0% clear filter new" at bounding box center [620, 272] width 1240 height 544
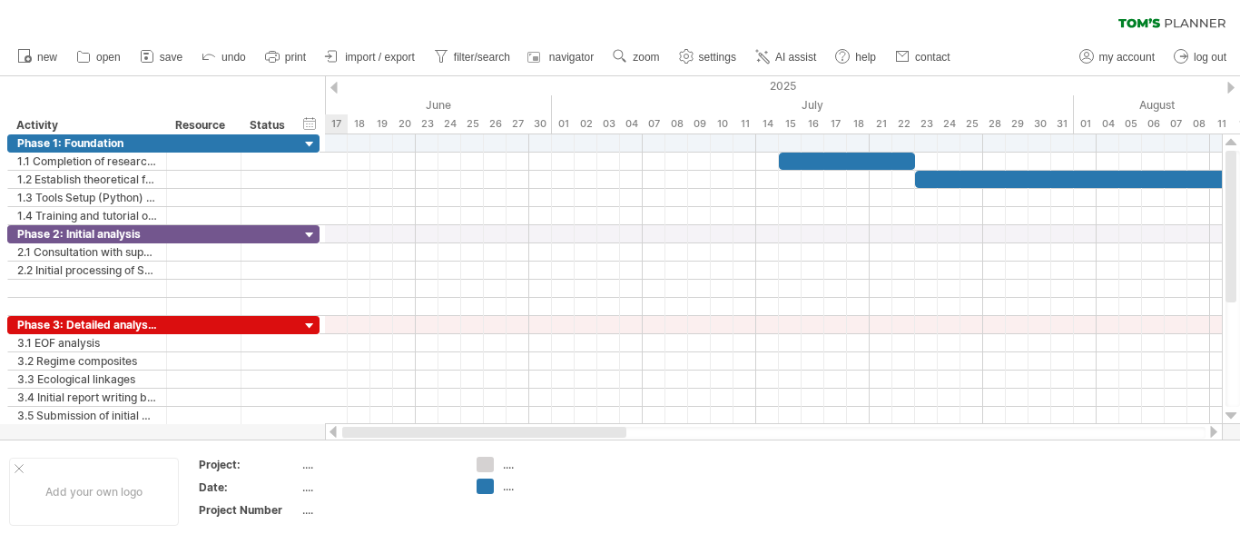
drag, startPoint x: 785, startPoint y: 430, endPoint x: 353, endPoint y: 431, distance: 432.1
click at [353, 431] on div at bounding box center [484, 432] width 284 height 11
click at [166, 51] on span "save" at bounding box center [171, 57] width 23 height 13
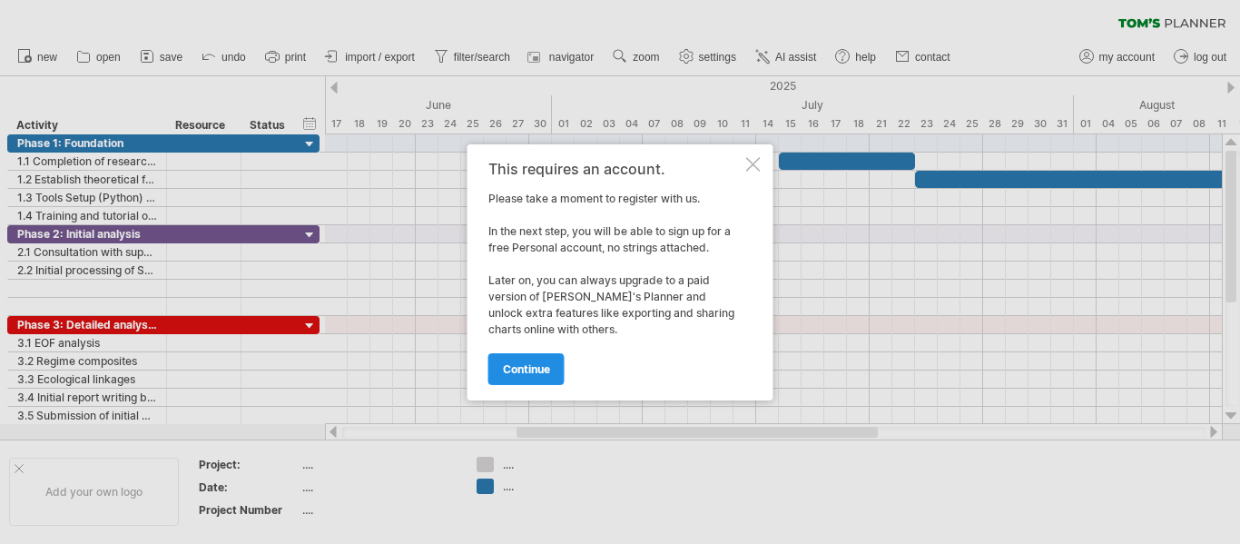
click at [521, 363] on span "continue" at bounding box center [526, 369] width 47 height 14
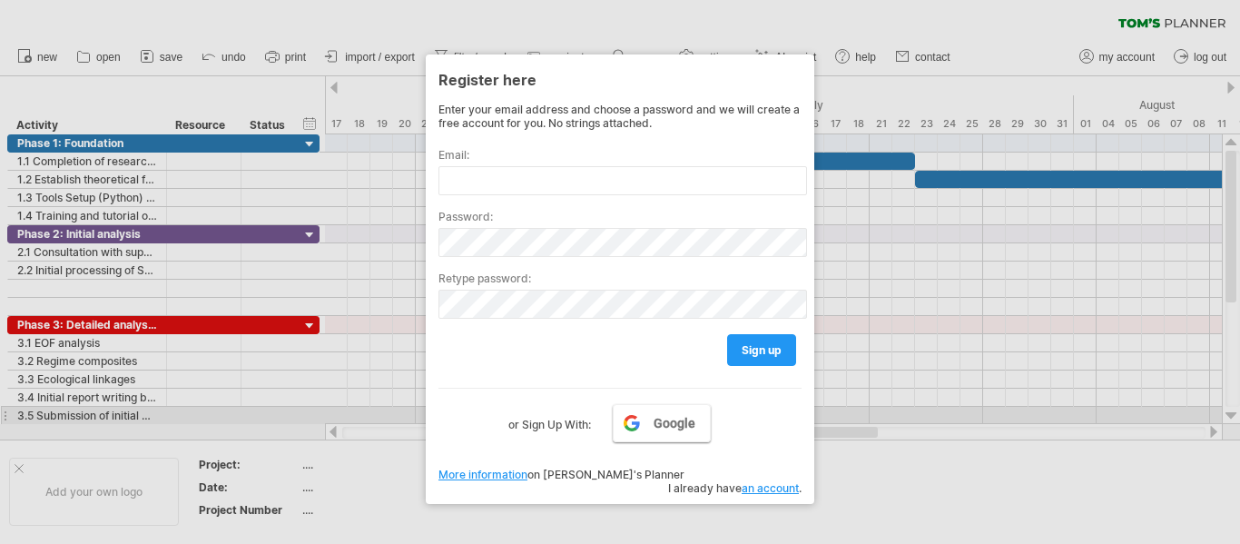
click at [648, 420] on link "Google" at bounding box center [662, 423] width 98 height 38
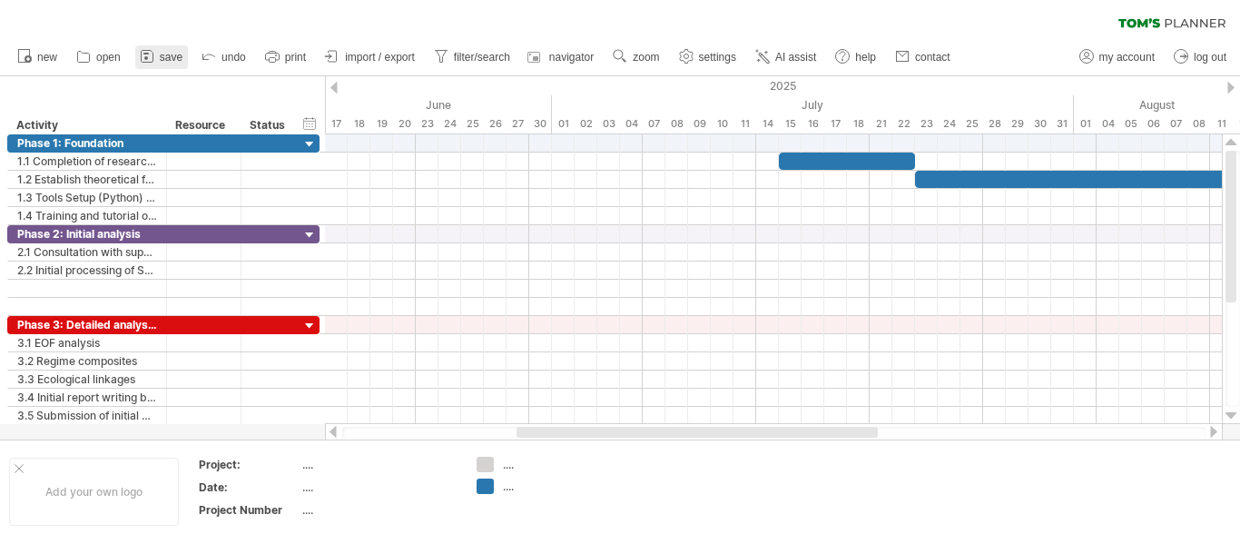
click at [156, 53] on icon at bounding box center [147, 56] width 18 height 18
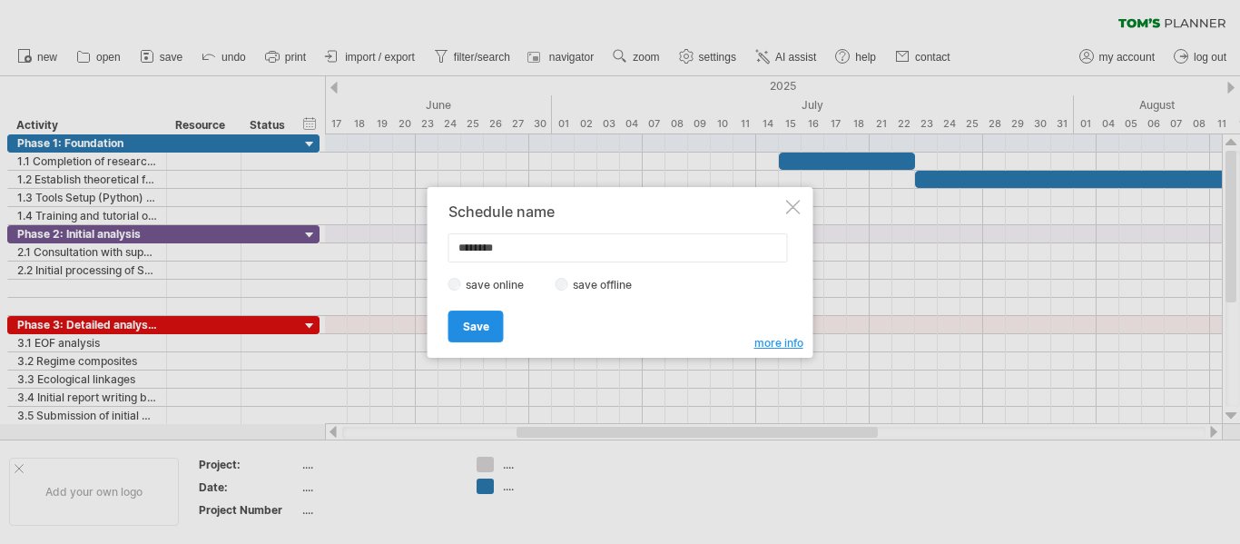
type input "********"
click at [476, 320] on span "Save" at bounding box center [476, 327] width 26 height 14
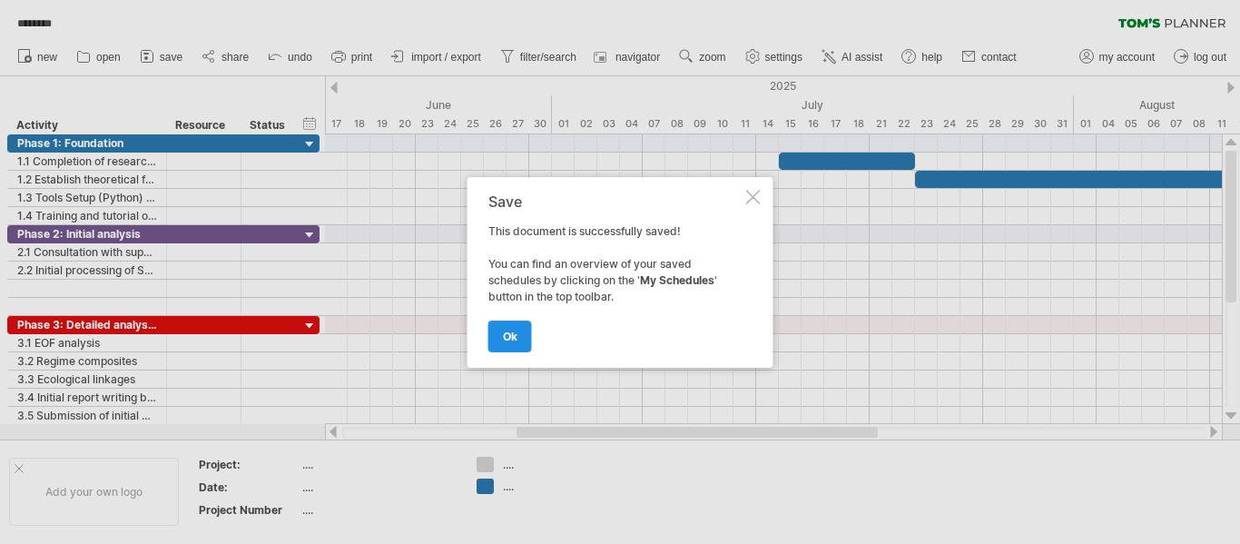
click at [510, 330] on span "ok" at bounding box center [510, 337] width 15 height 14
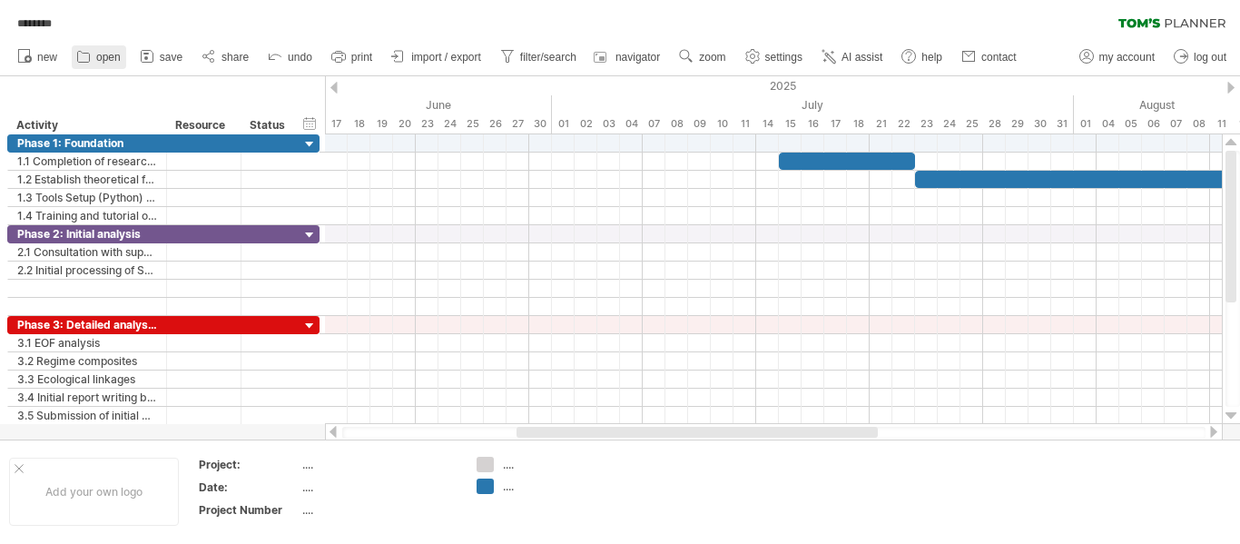
click at [104, 53] on span "open" at bounding box center [108, 57] width 25 height 13
type input "********"
type input "**********"
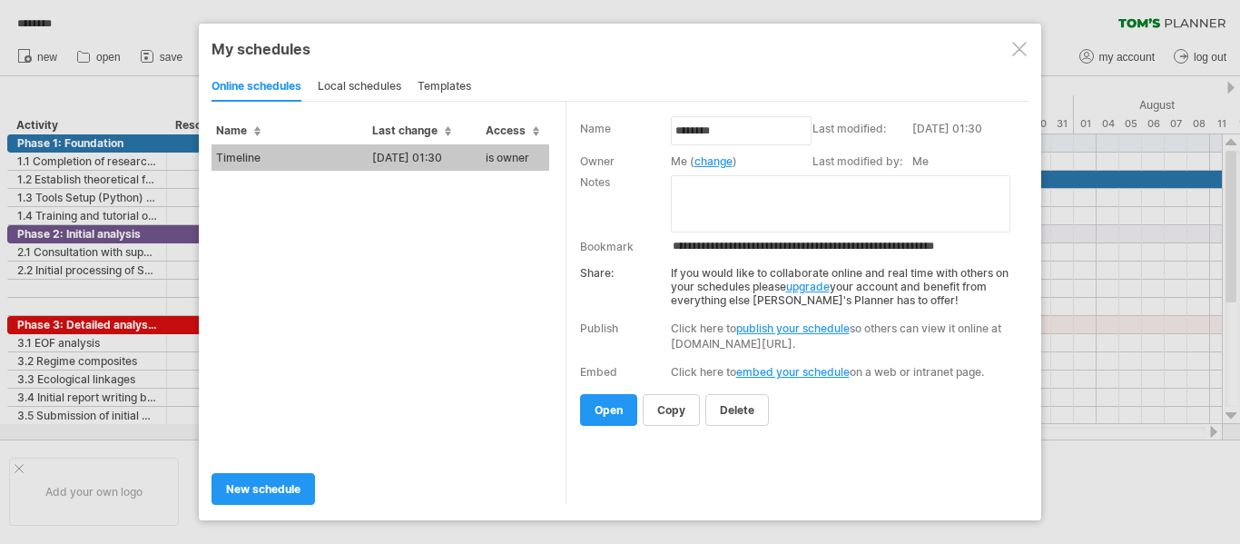
click at [313, 153] on td "Timeline" at bounding box center [290, 157] width 156 height 26
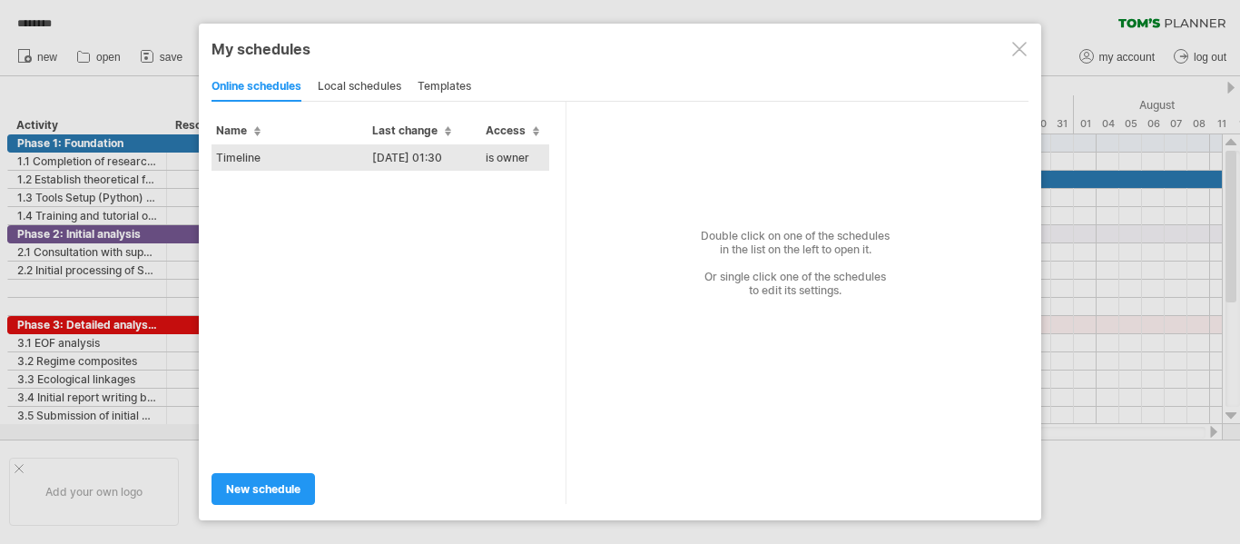
click at [313, 153] on td "Timeline" at bounding box center [290, 157] width 156 height 26
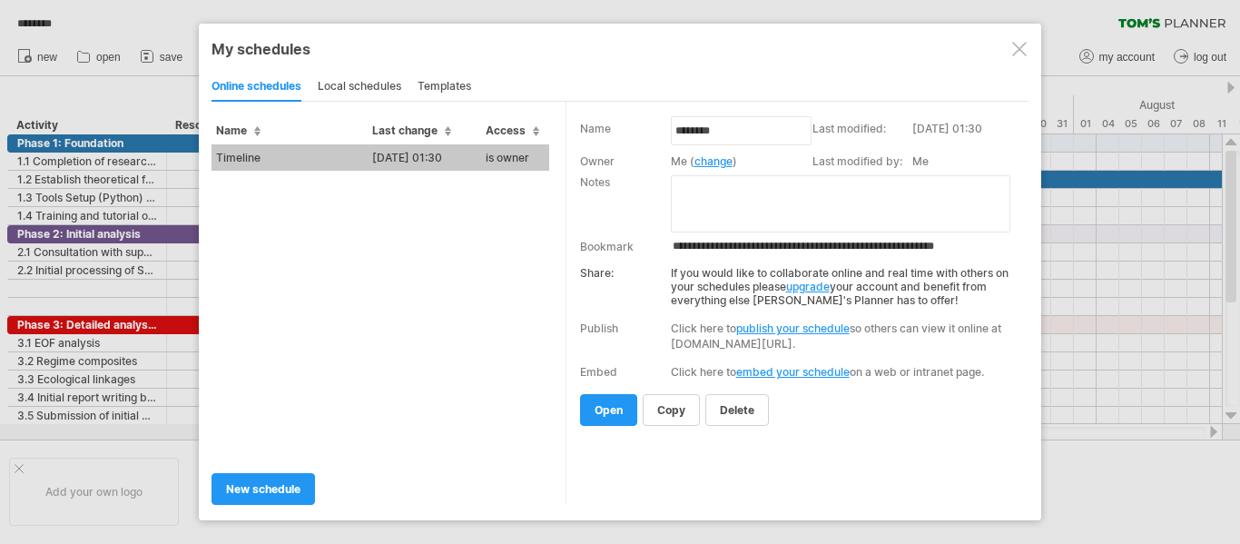
click at [313, 153] on td "Timeline" at bounding box center [290, 157] width 156 height 26
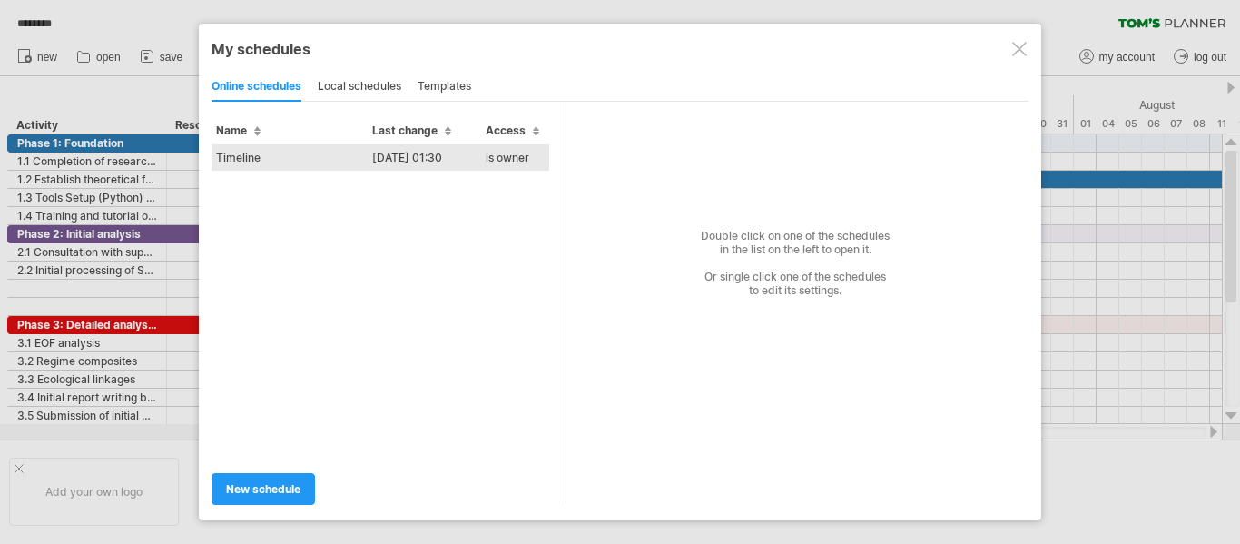
click at [313, 153] on td "Timeline" at bounding box center [290, 157] width 156 height 26
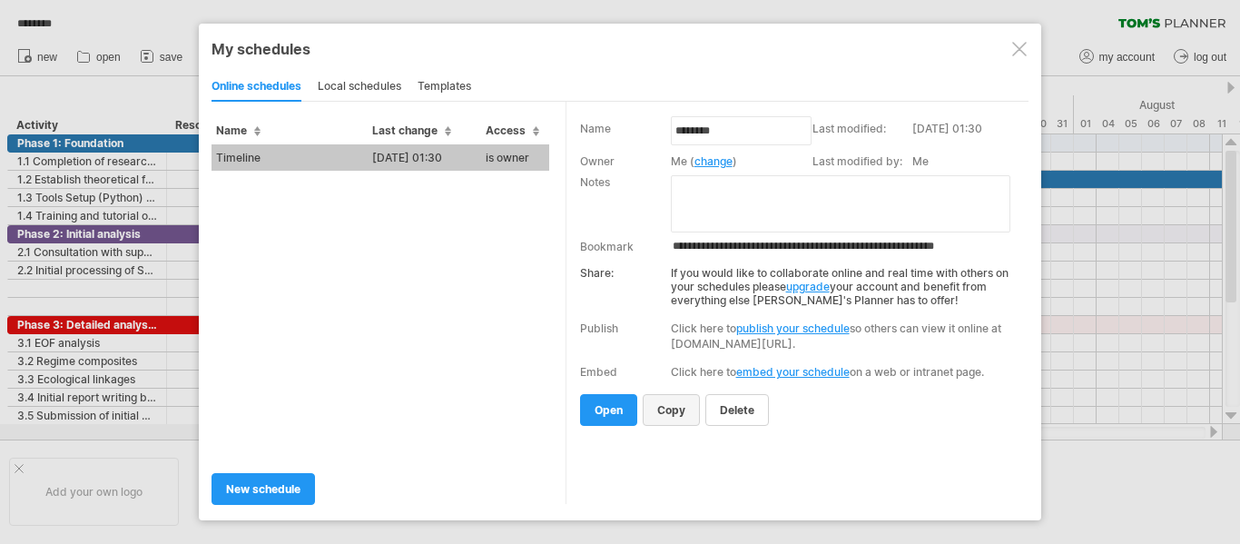
click at [675, 406] on span "copy" at bounding box center [671, 410] width 28 height 14
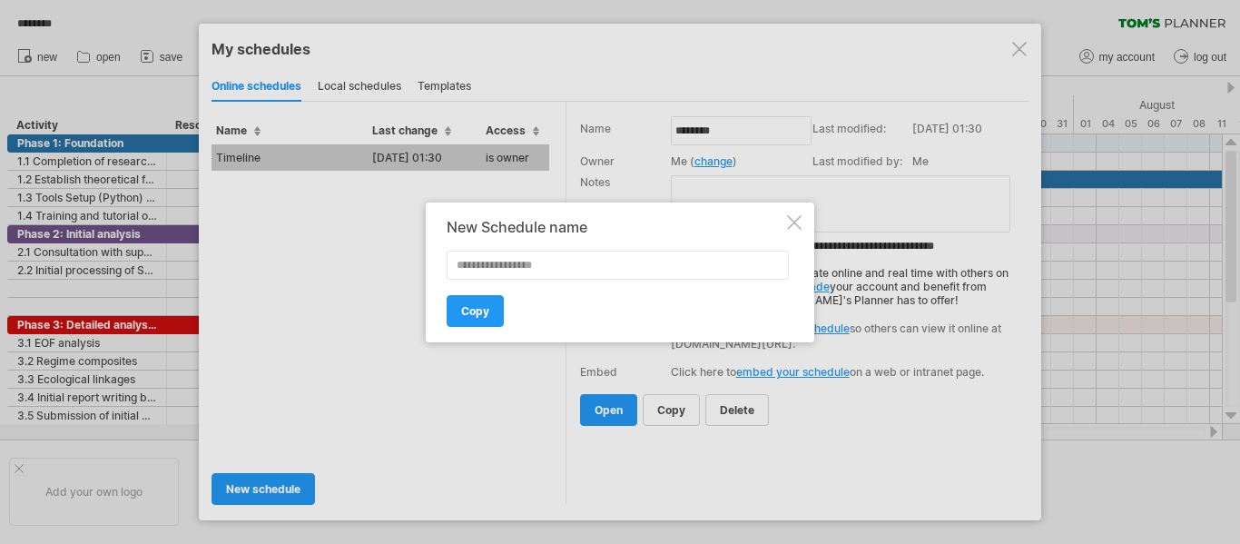
click at [791, 221] on div at bounding box center [794, 222] width 15 height 15
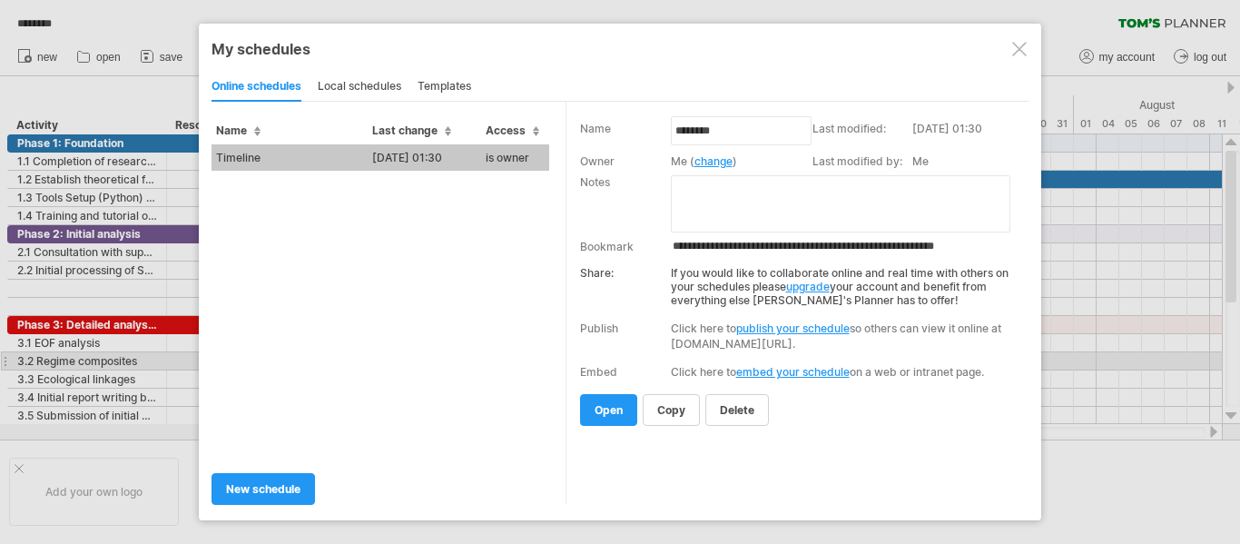
click at [803, 369] on link "embed your schedule" at bounding box center [792, 372] width 113 height 14
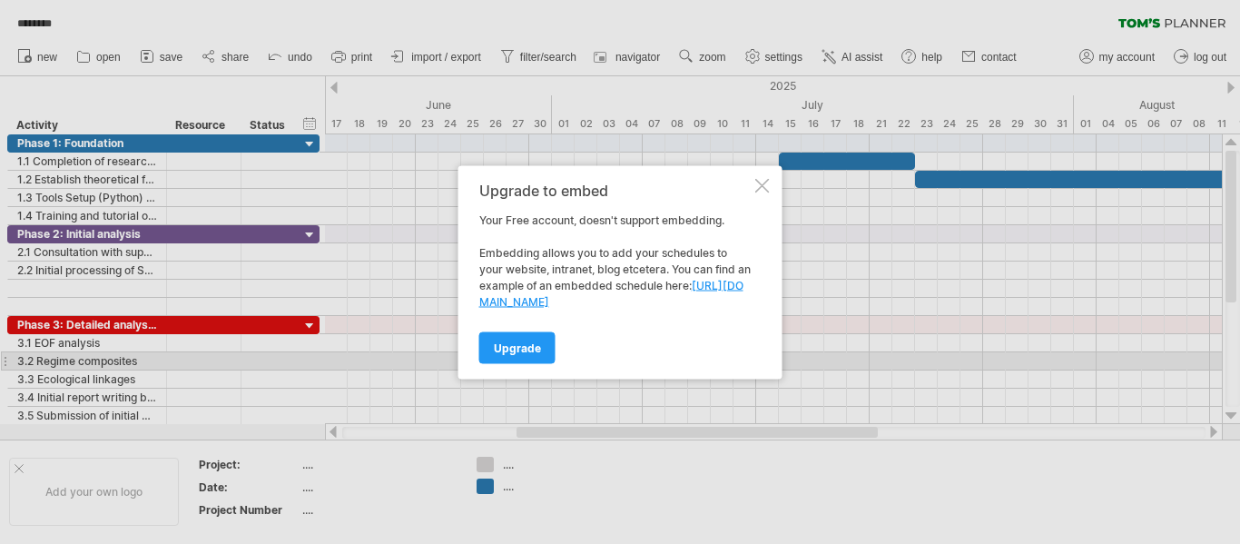
click at [763, 184] on div at bounding box center [762, 185] width 15 height 15
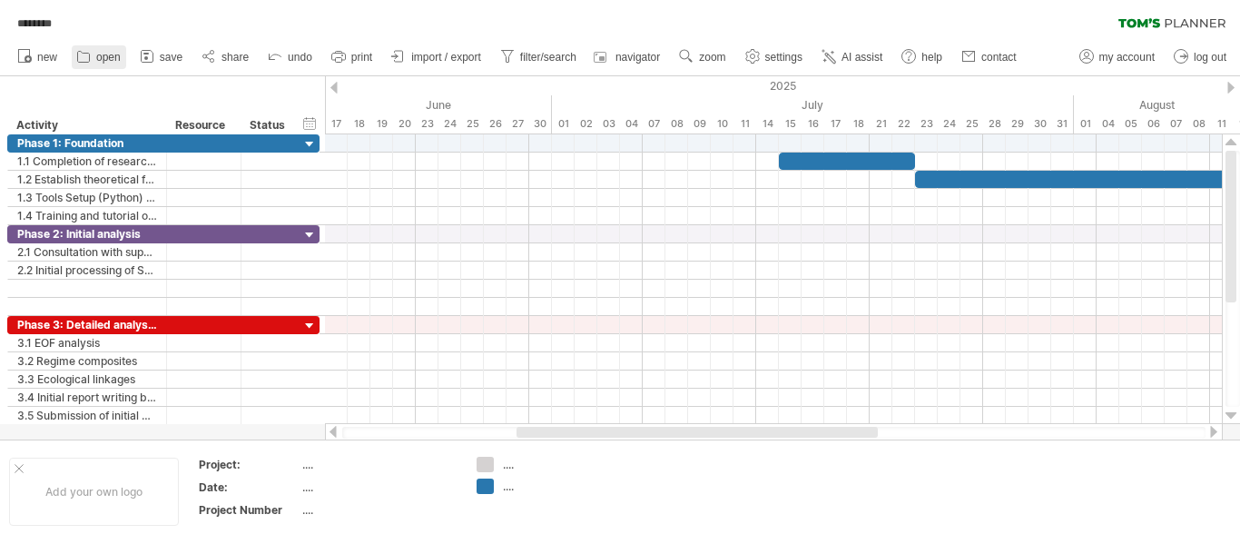
click at [92, 53] on icon at bounding box center [83, 56] width 18 height 18
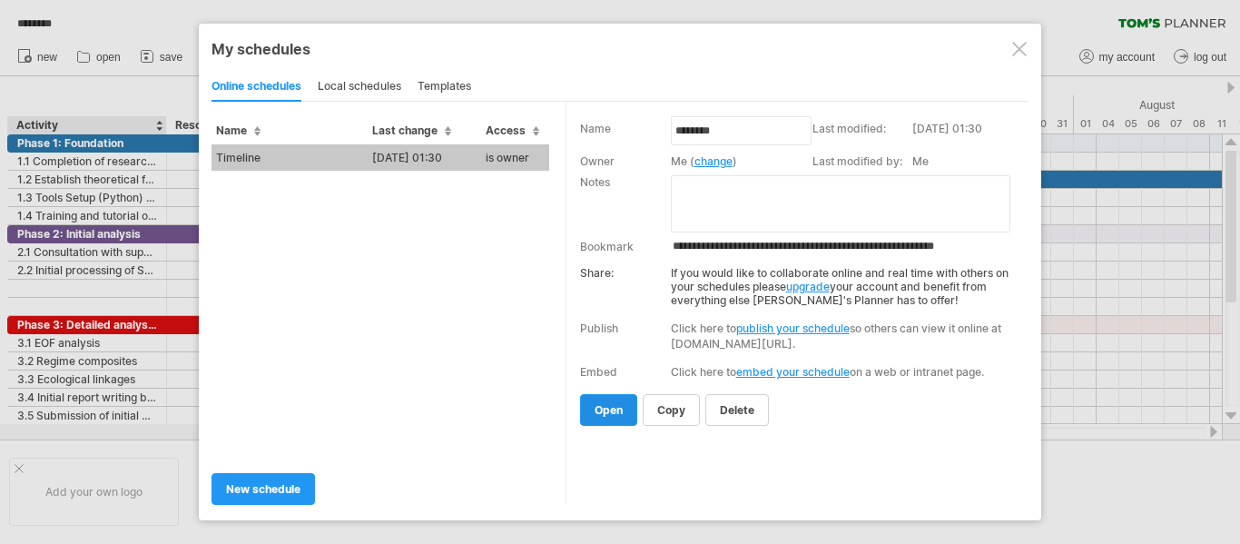
click at [599, 409] on span "open" at bounding box center [609, 410] width 28 height 14
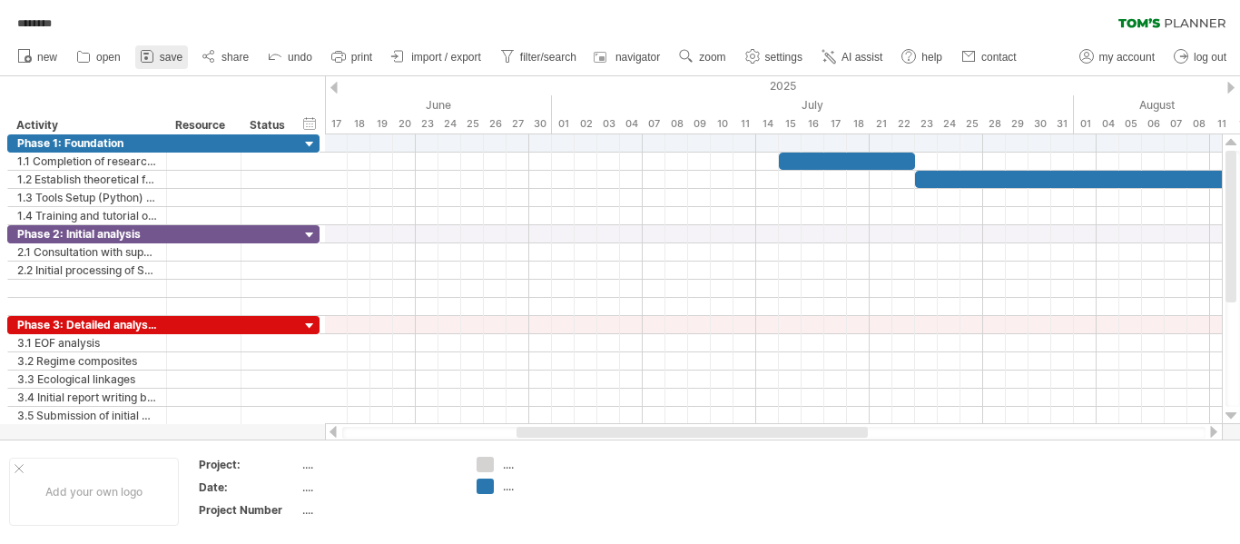
click at [182, 57] on span "save" at bounding box center [171, 57] width 23 height 13
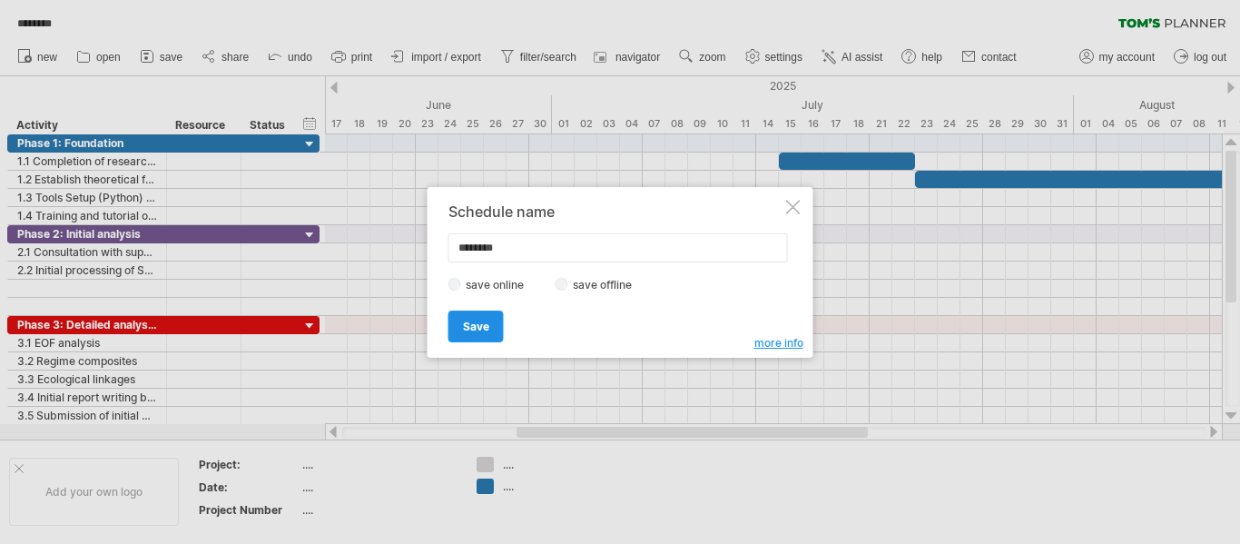
click at [473, 324] on span "Save" at bounding box center [476, 327] width 26 height 14
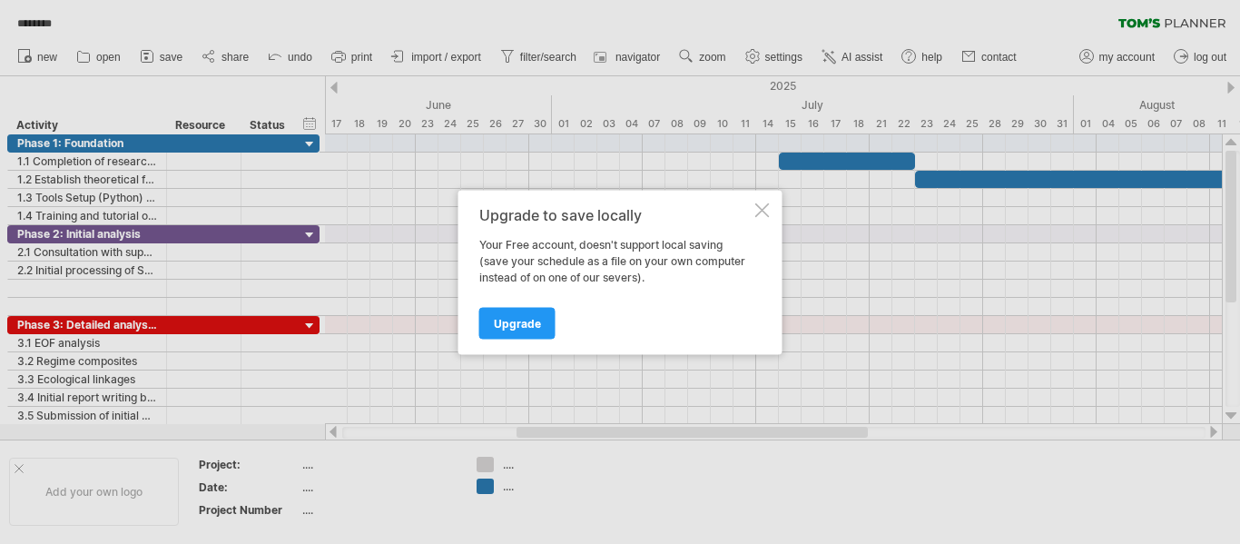
click at [757, 203] on div at bounding box center [762, 209] width 15 height 15
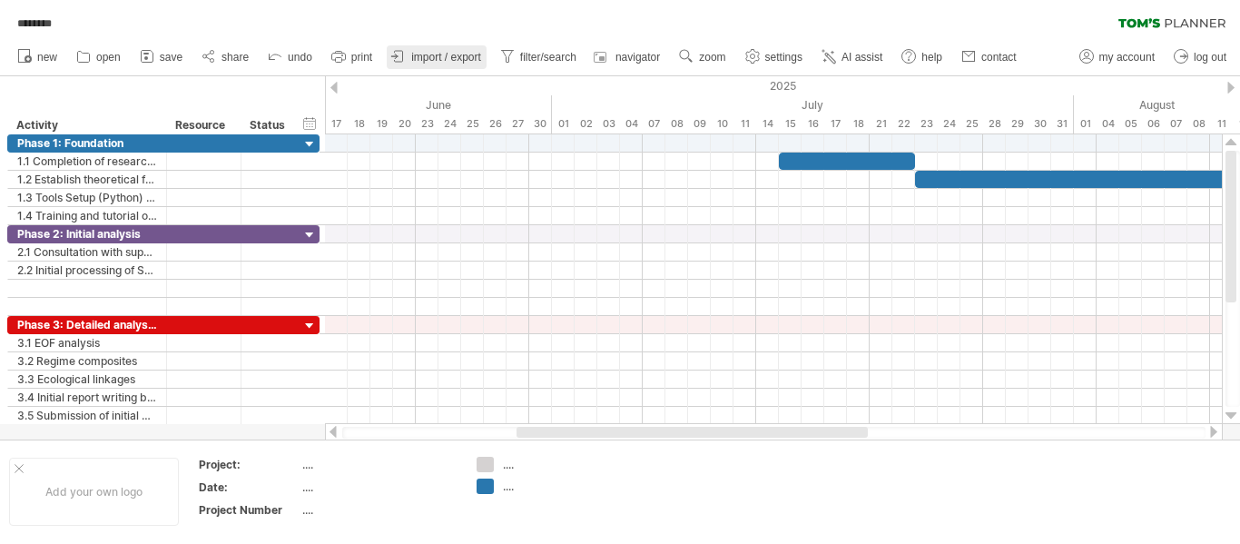
click at [432, 54] on span "import / export" at bounding box center [446, 57] width 70 height 13
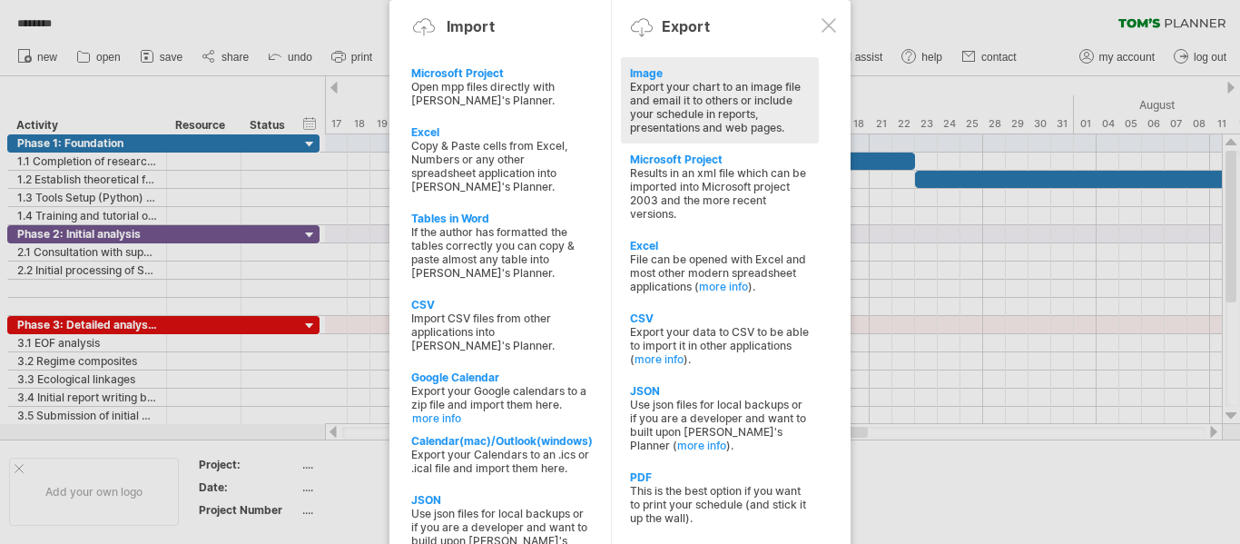
click at [655, 70] on div "Image" at bounding box center [720, 73] width 180 height 14
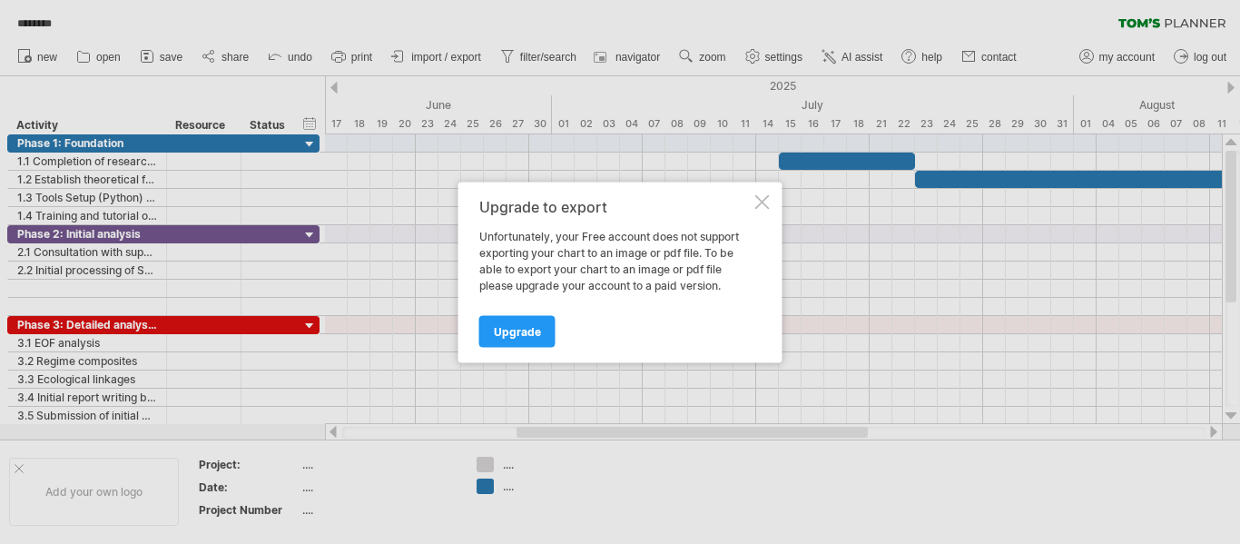
click at [757, 199] on div at bounding box center [762, 201] width 15 height 15
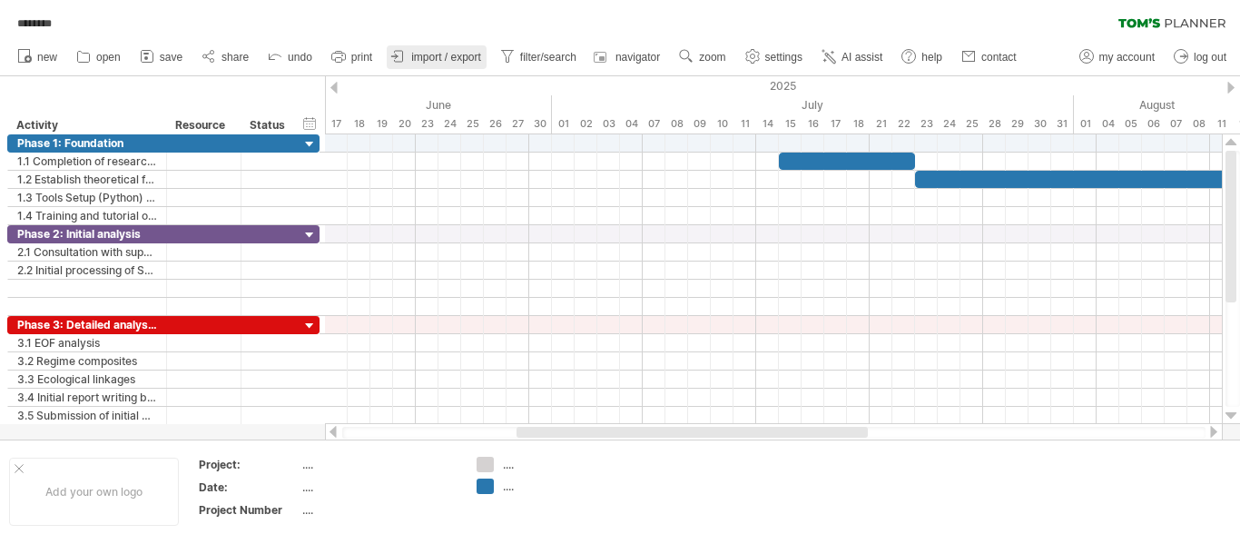
click at [442, 56] on span "import / export" at bounding box center [446, 57] width 70 height 13
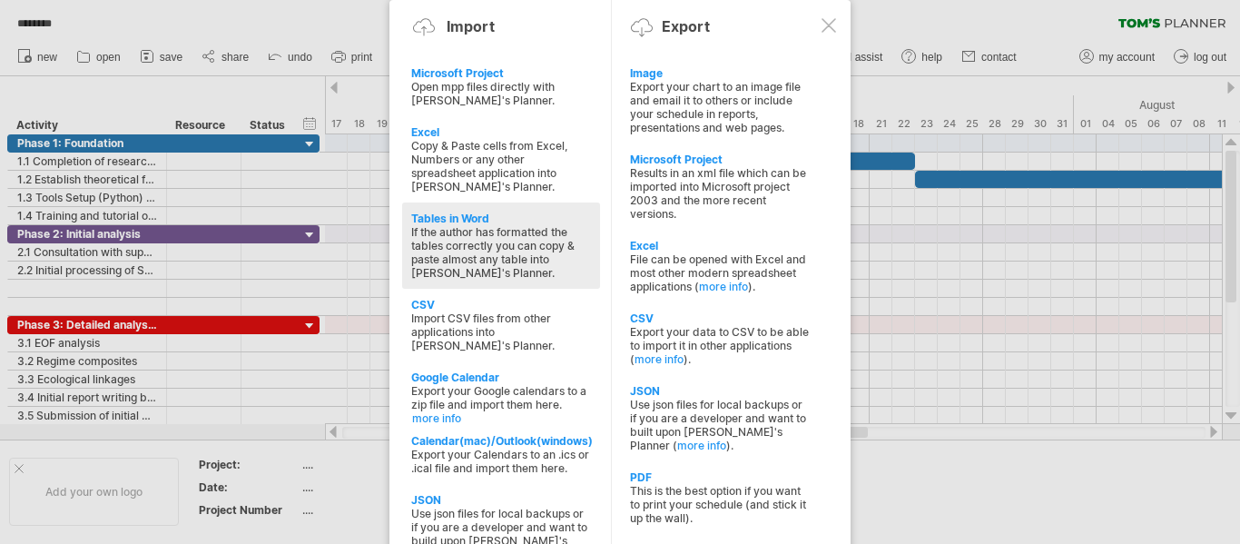
click at [451, 210] on div "Tables in Word If the author has formatted the tables correctly you can copy & …" at bounding box center [501, 245] width 198 height 86
type textarea "**********"
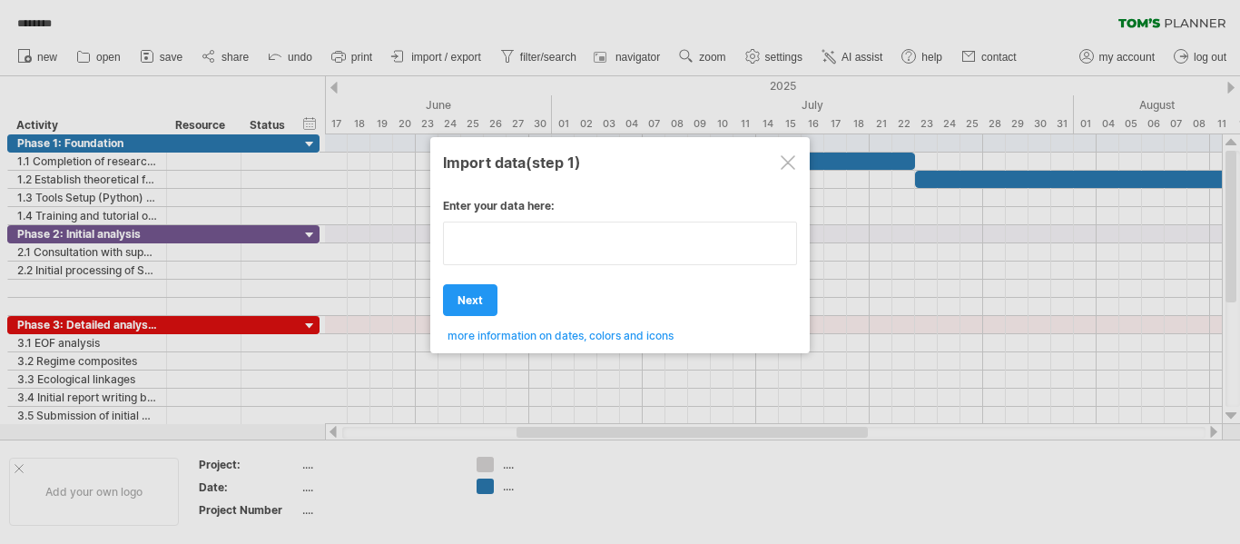
click at [500, 248] on textarea at bounding box center [620, 244] width 354 height 44
click at [464, 298] on span "next" at bounding box center [470, 300] width 25 height 14
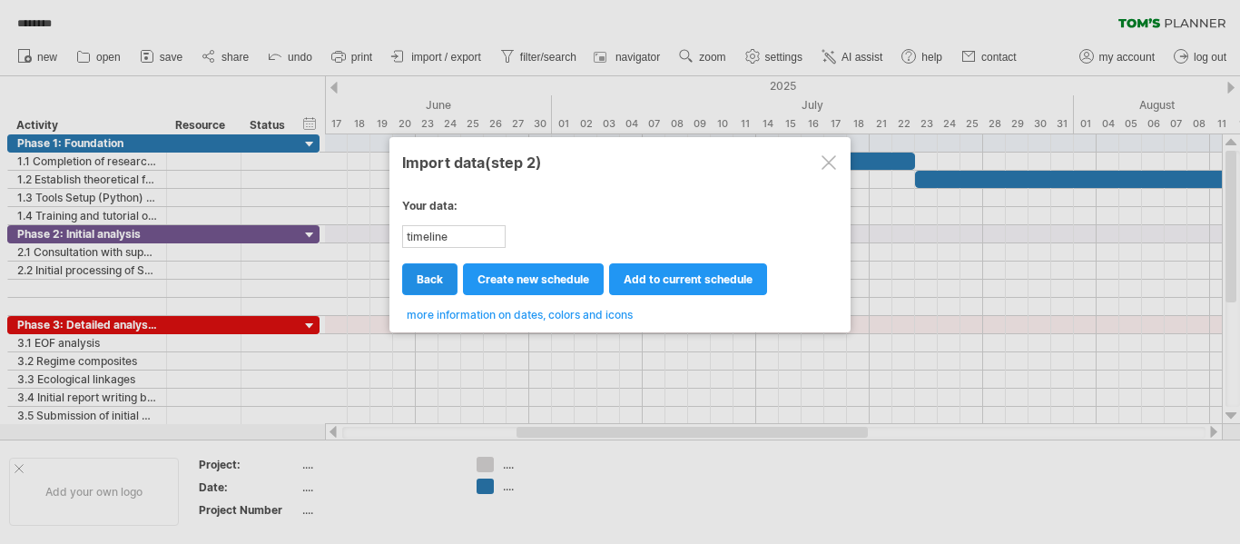
click at [435, 281] on span "back" at bounding box center [430, 279] width 26 height 14
type textarea "**********"
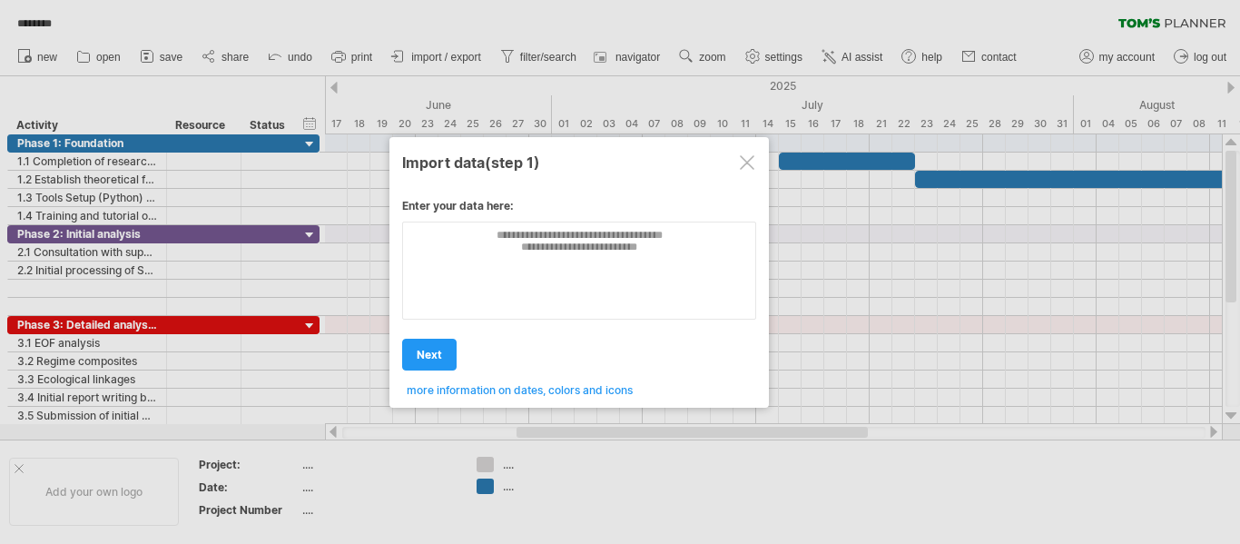
click at [741, 155] on div at bounding box center [747, 162] width 15 height 15
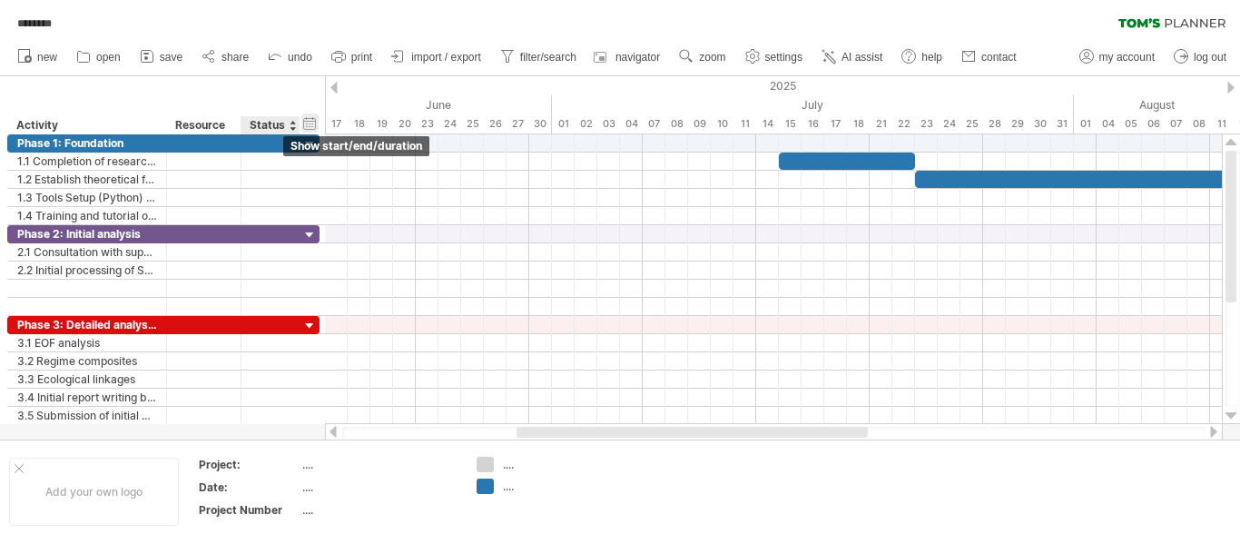
click at [308, 120] on div "hide start/end/duration show start/end/duration" at bounding box center [309, 122] width 17 height 19
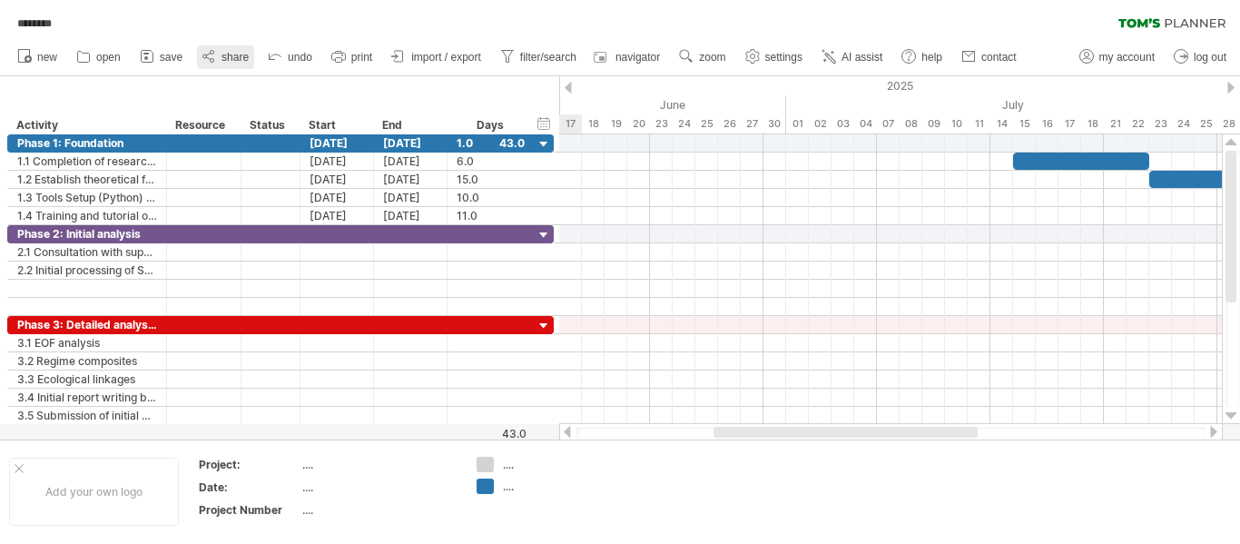
click at [213, 54] on icon at bounding box center [209, 56] width 18 height 18
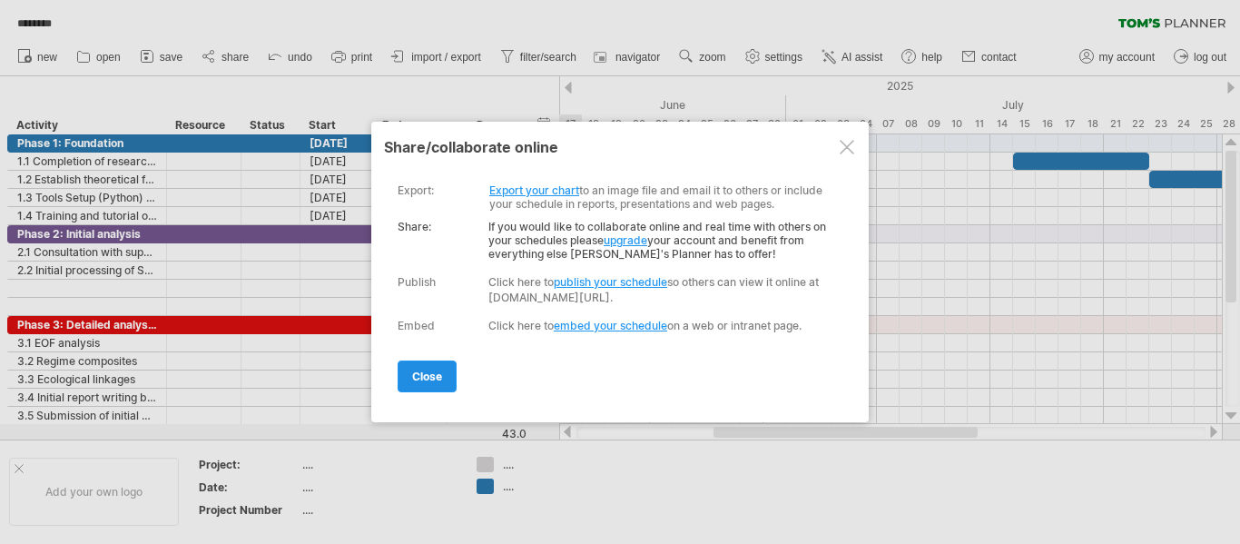
click at [426, 372] on span "close" at bounding box center [427, 376] width 30 height 14
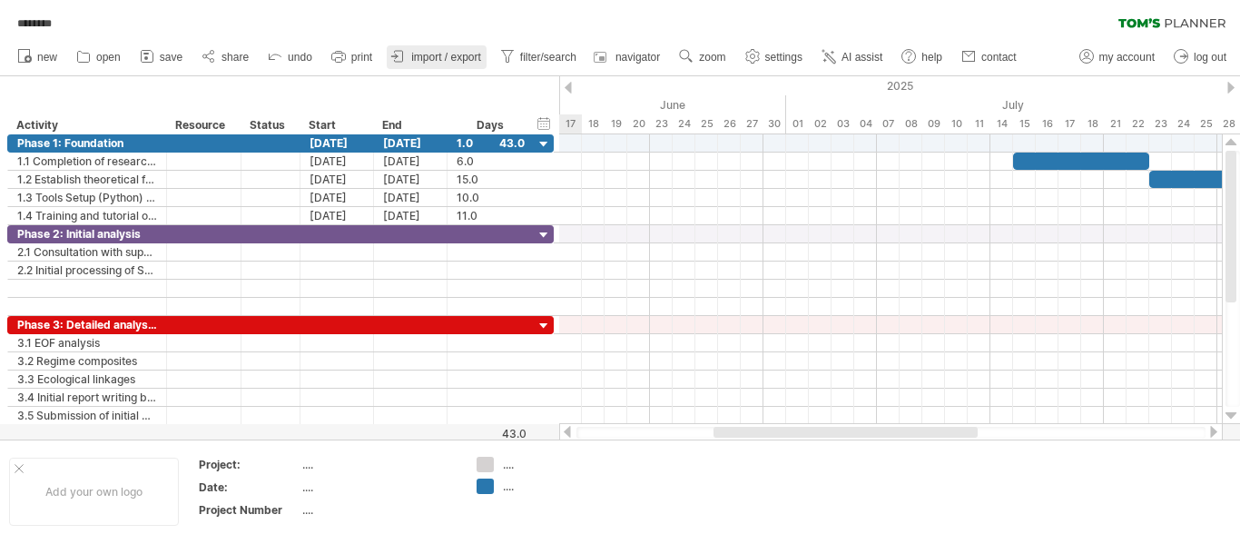
click at [446, 54] on span "import / export" at bounding box center [446, 57] width 70 height 13
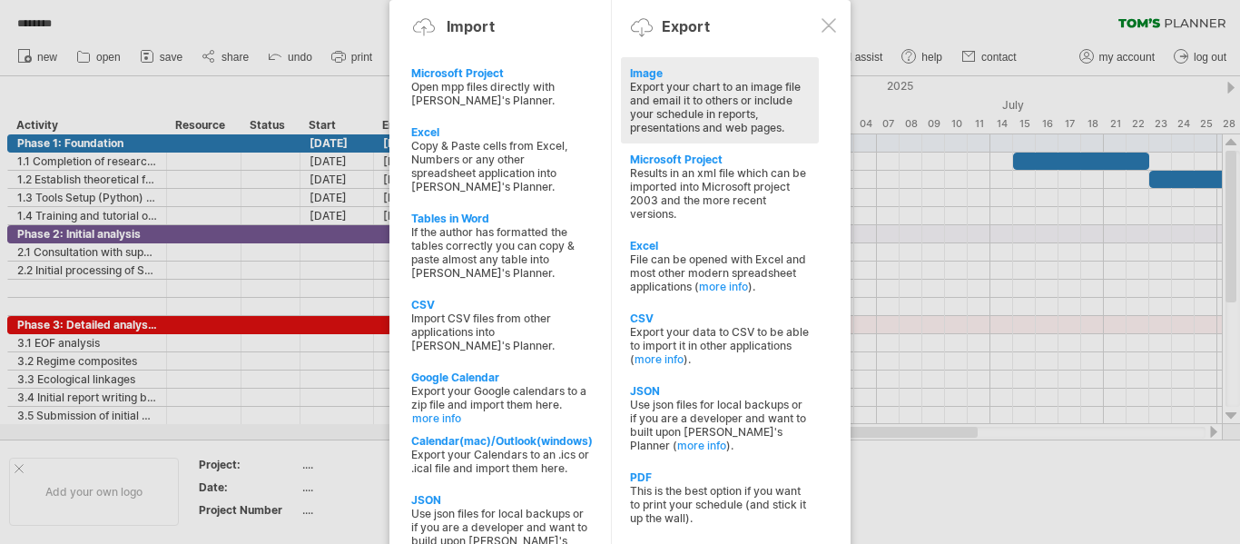
click at [638, 70] on div "Image" at bounding box center [720, 73] width 180 height 14
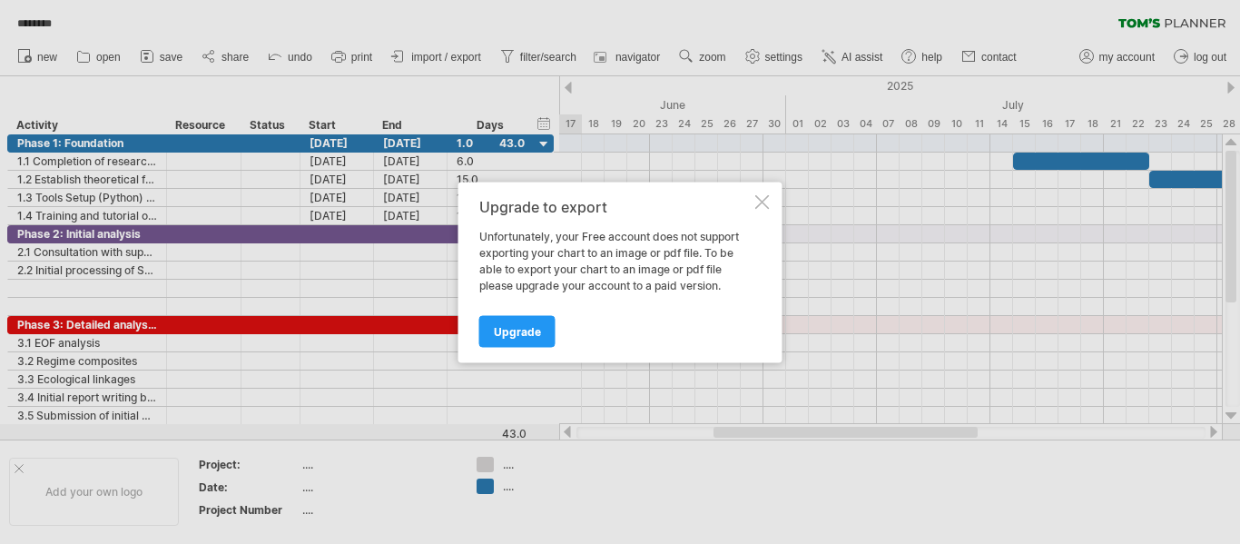
click at [755, 191] on div "Upgrade to export Unfortunately, your Free account does not support exporting y…" at bounding box center [620, 272] width 324 height 181
click at [763, 203] on div at bounding box center [762, 201] width 15 height 15
